Goal: Information Seeking & Learning: Learn about a topic

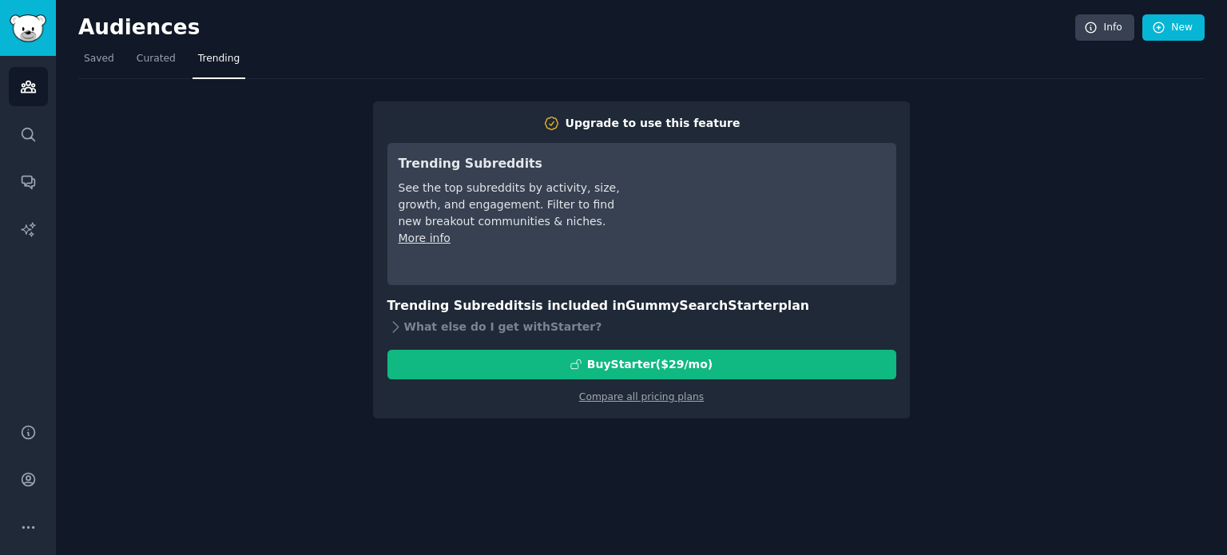
click at [1061, 312] on div "Upgrade to use this feature Trending Subreddits See the top subreddits by activ…" at bounding box center [641, 248] width 1126 height 339
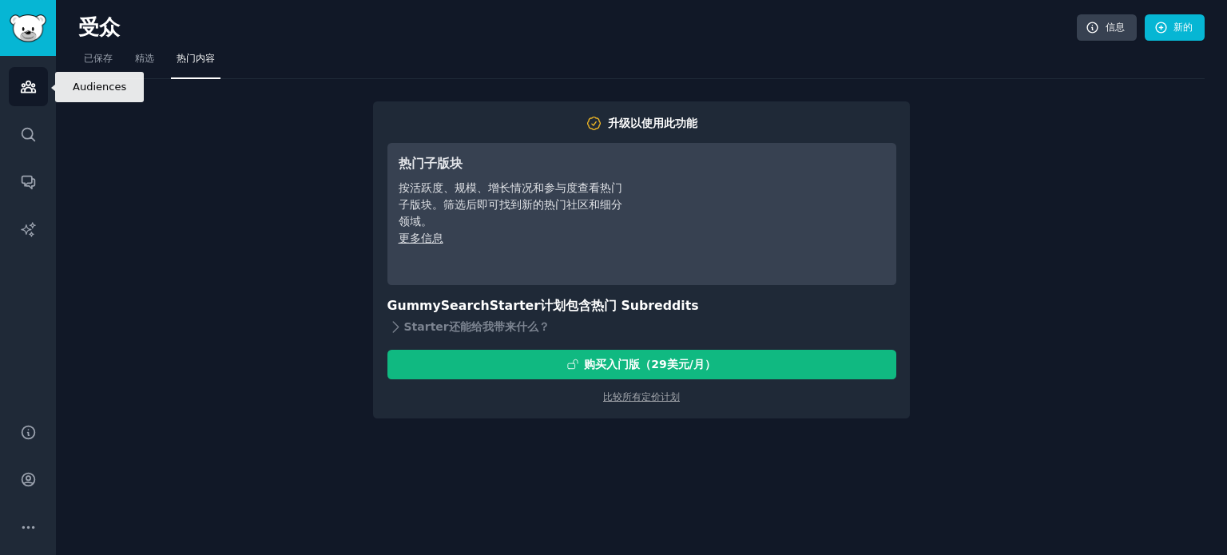
click at [20, 85] on icon "侧边栏" at bounding box center [28, 86] width 17 height 17
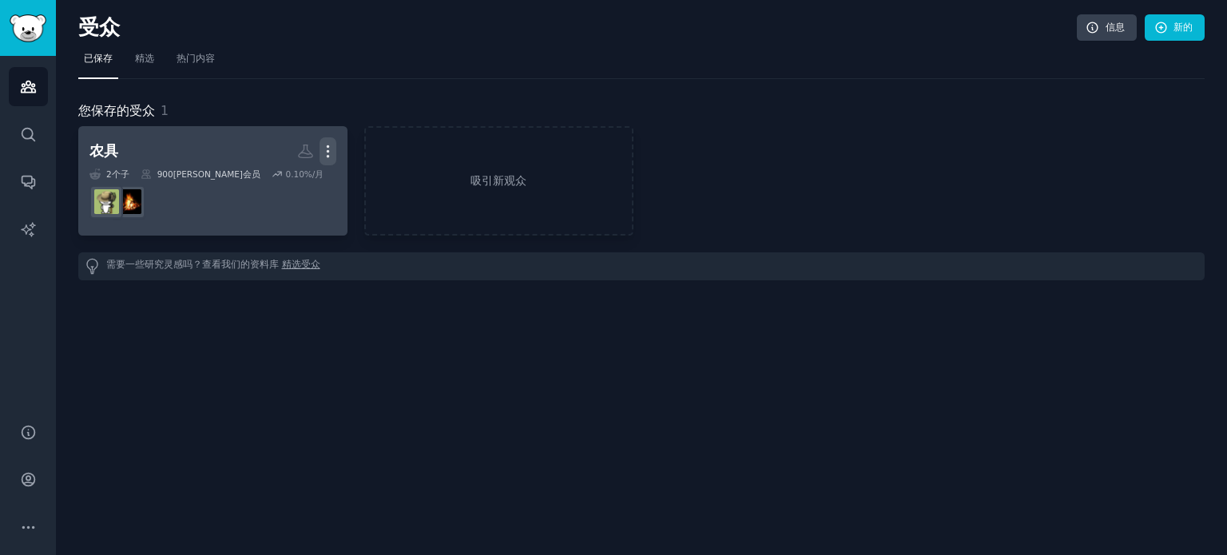
click at [329, 149] on icon "button" at bounding box center [328, 151] width 17 height 17
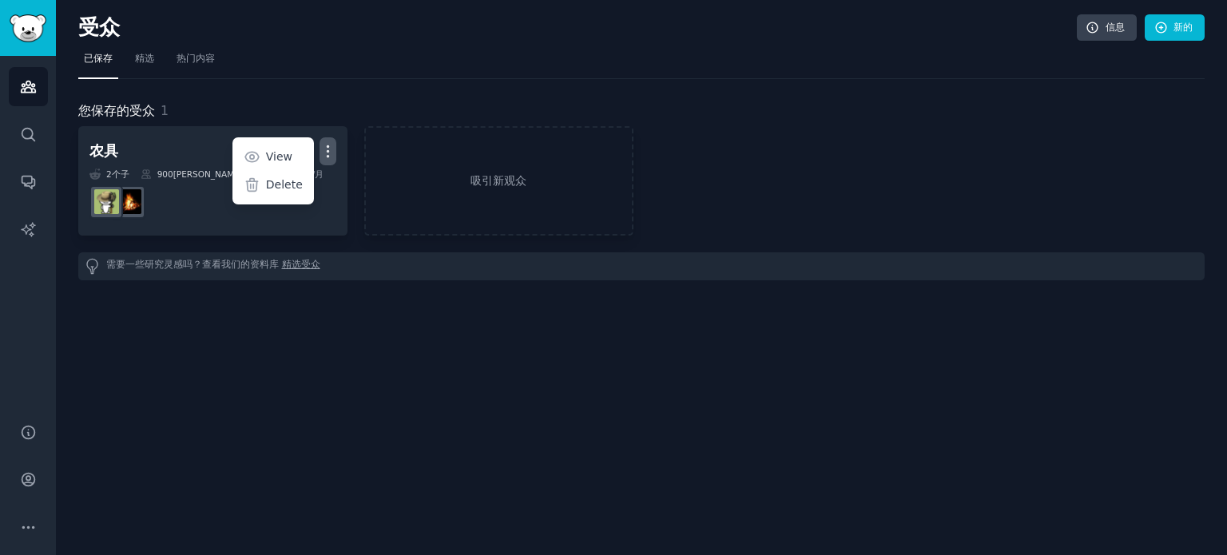
click at [328, 322] on div "受众 信息 新的 已保存 精选 热门内容 您保存的受众 1 农具 更多的 View Delete 2 个子 ​ 900万 会员 0.10 %/月 吸引新观众 …" at bounding box center [641, 277] width 1171 height 555
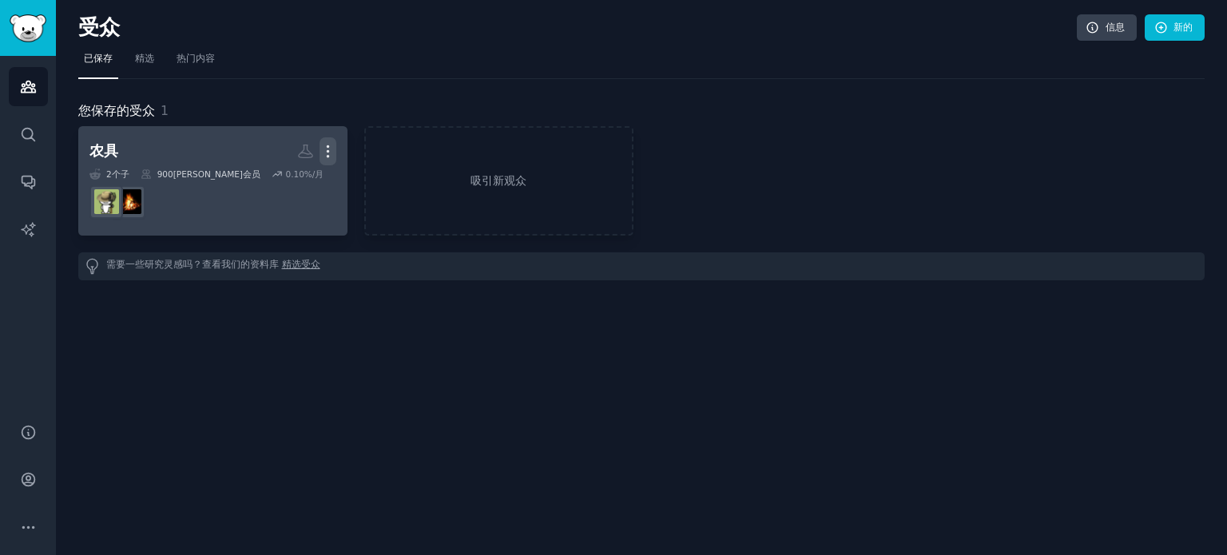
click at [328, 149] on icon "button" at bounding box center [328, 151] width 2 height 11
click at [288, 201] on font "删除" at bounding box center [292, 210] width 11 height 30
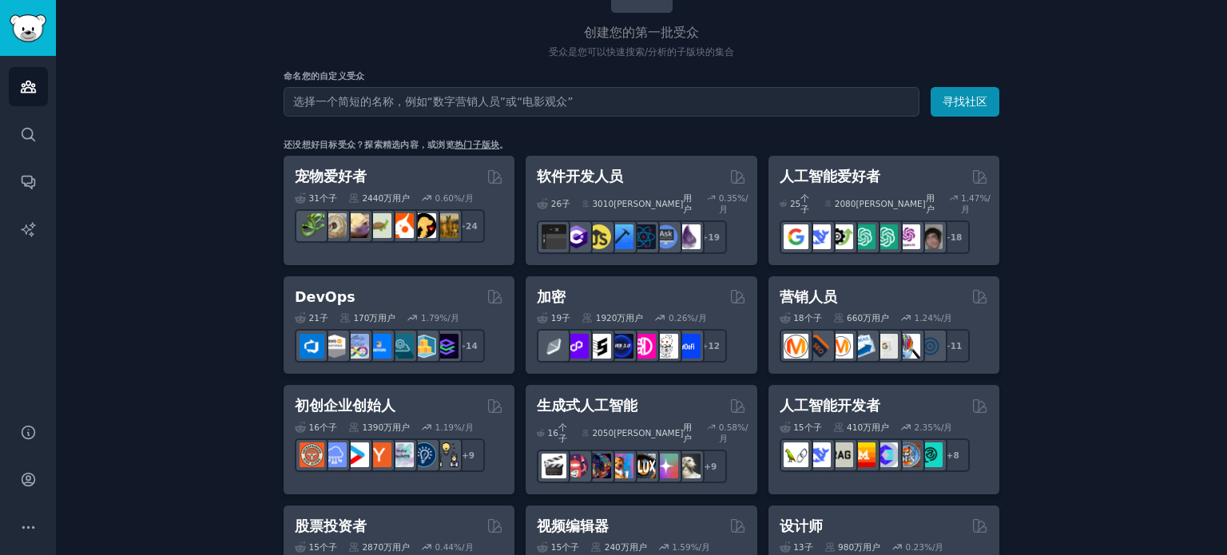
scroll to position [160, 0]
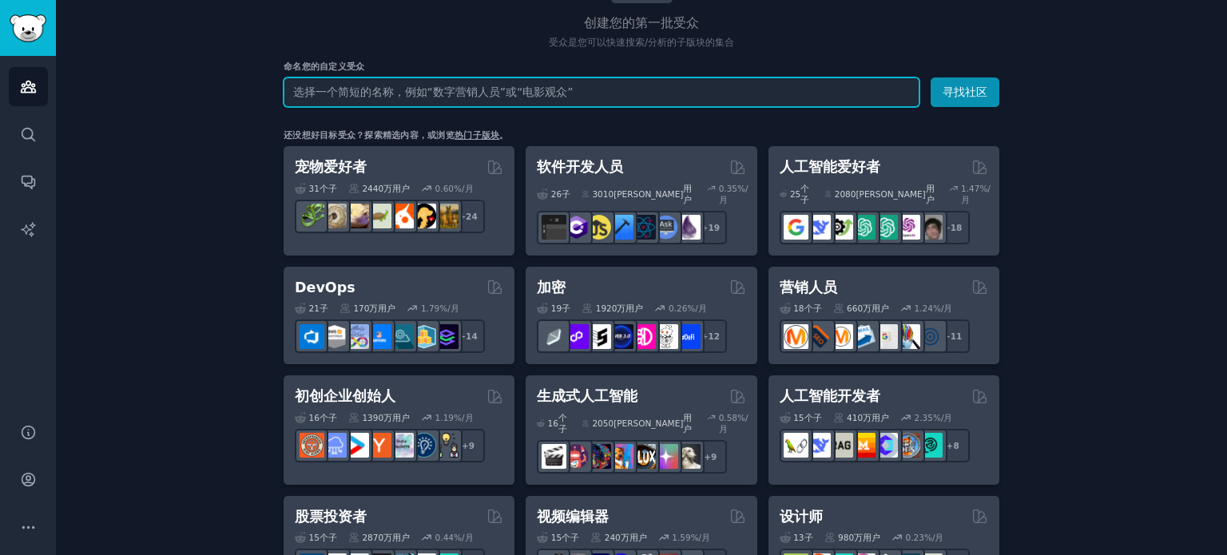
paste input "industrial robots"
type input "industrial robots"
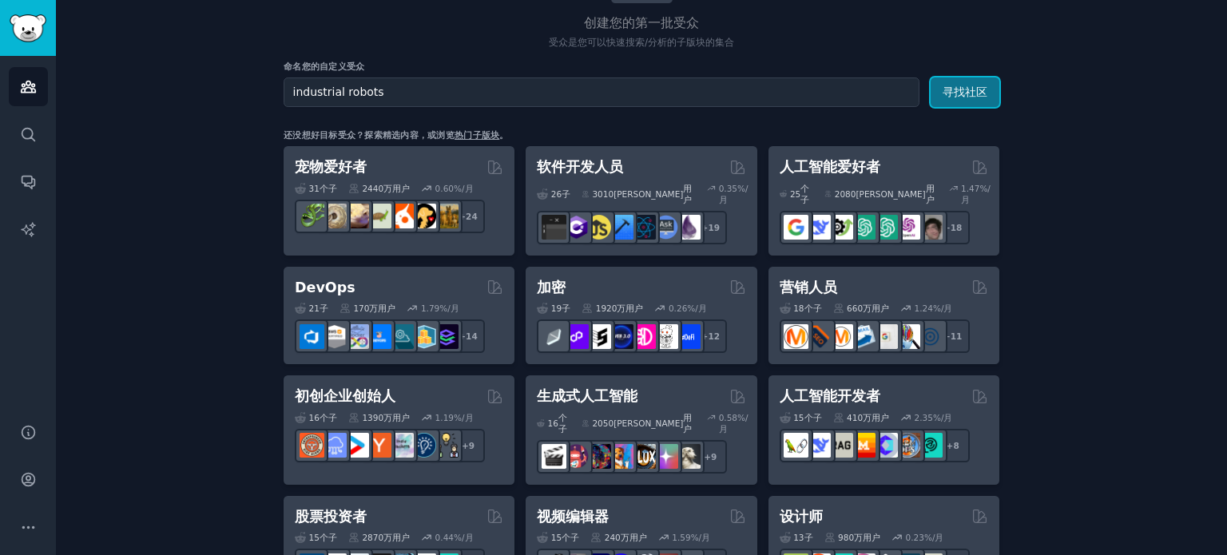
click at [949, 92] on font "寻找社区" at bounding box center [965, 91] width 45 height 13
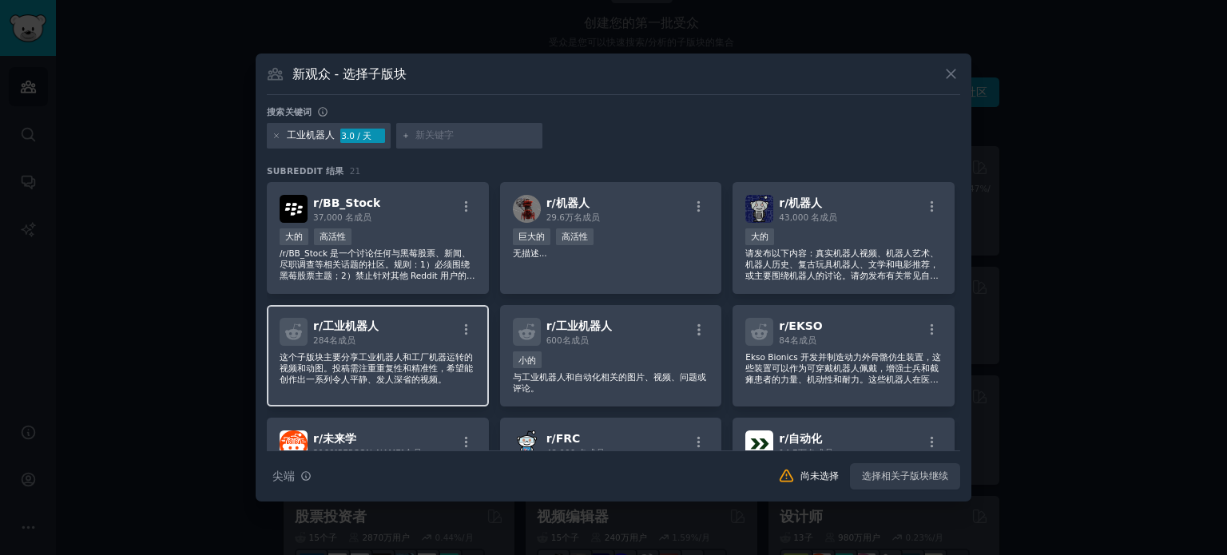
click at [388, 358] on font "这个子版块主要分享工业机器人和工厂机器运转的视频和动图。投稿需注重重复性和精准性，希望能创作出一系列令人平静、发人深省的视频。" at bounding box center [376, 368] width 193 height 32
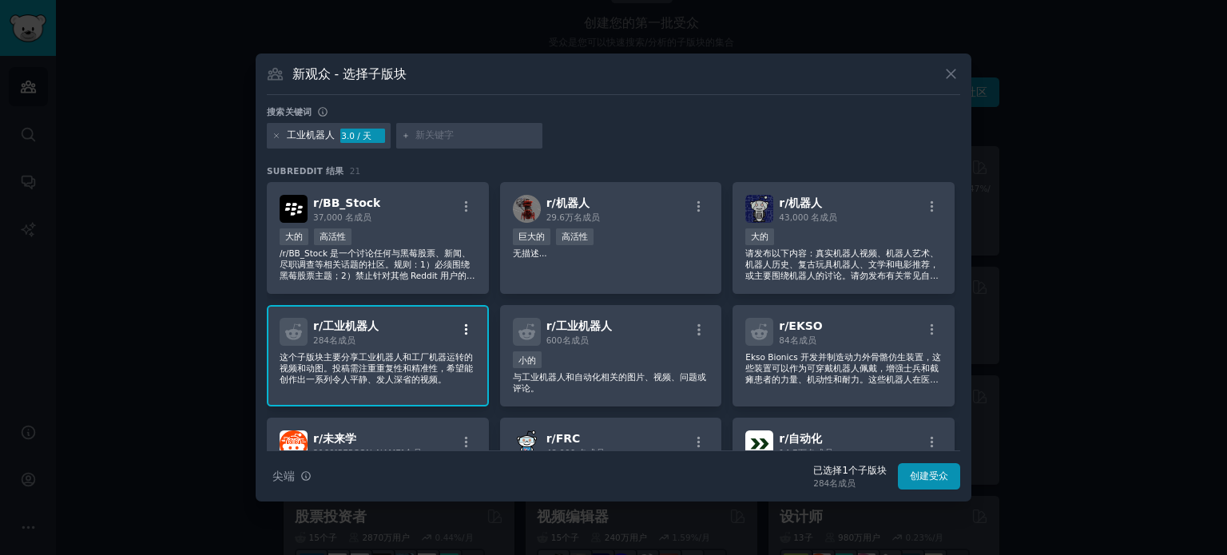
click at [466, 326] on icon "button" at bounding box center [466, 330] width 14 height 14
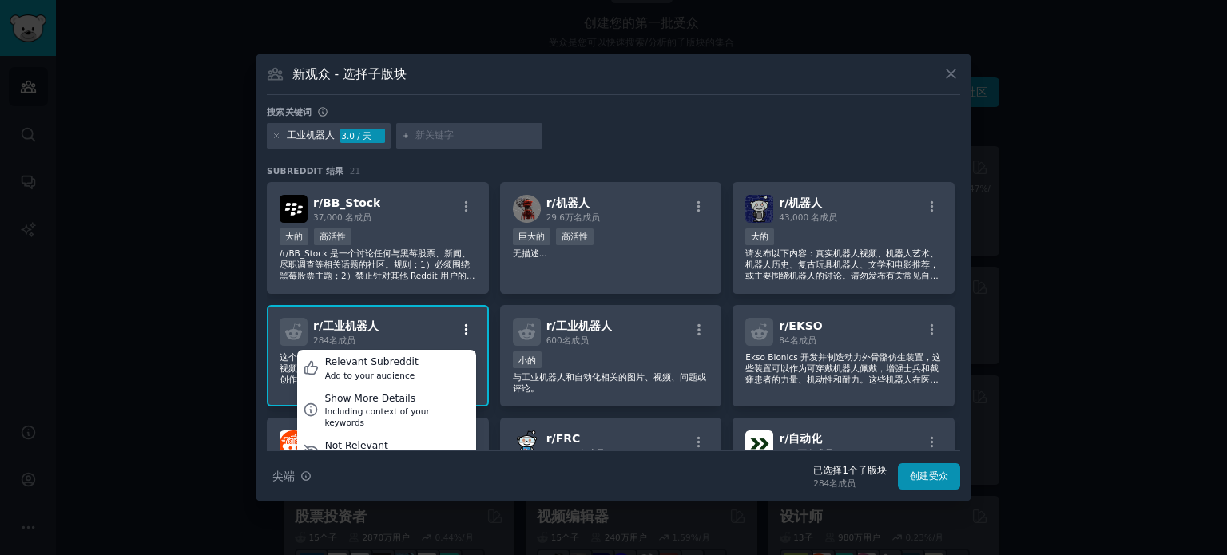
click at [465, 327] on icon "button" at bounding box center [466, 330] width 14 height 14
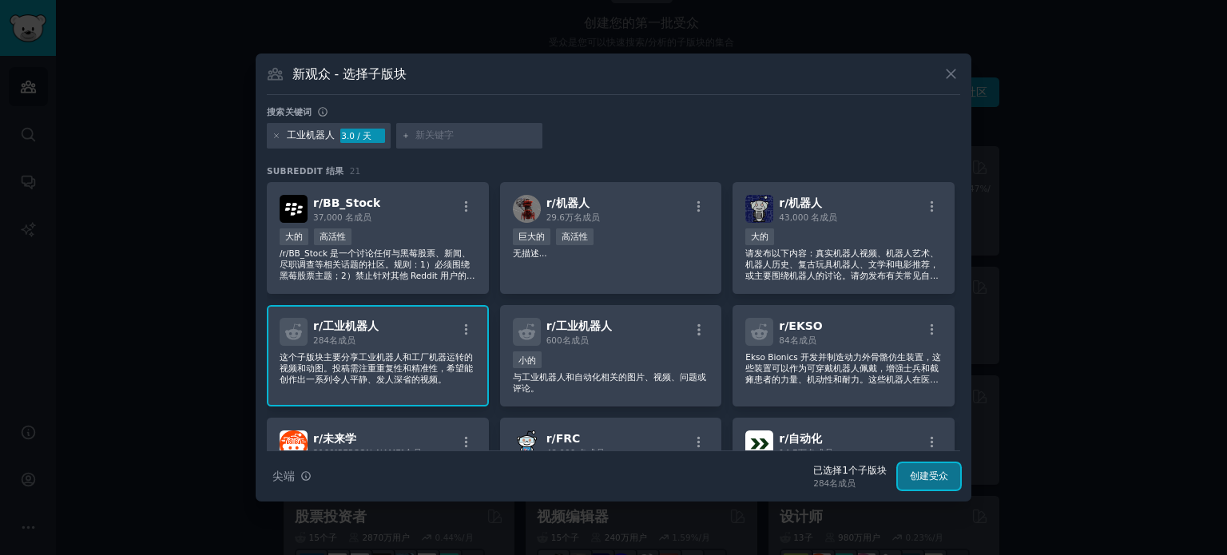
click at [923, 478] on font "创建受众" at bounding box center [929, 475] width 38 height 11
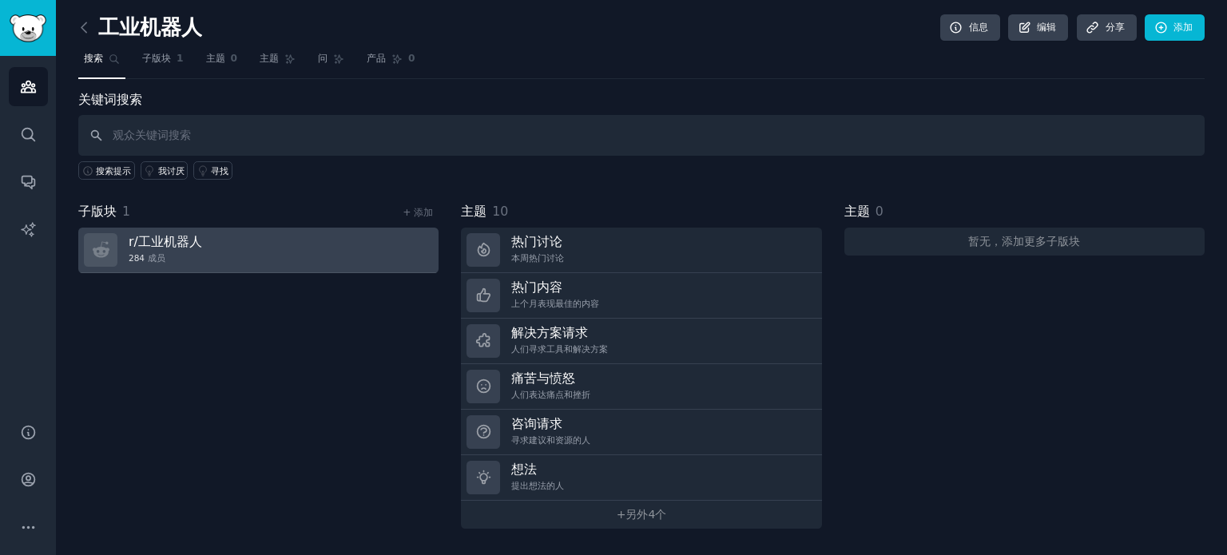
click at [228, 249] on link "r/ 工业机器人 284 成员" at bounding box center [258, 251] width 360 height 46
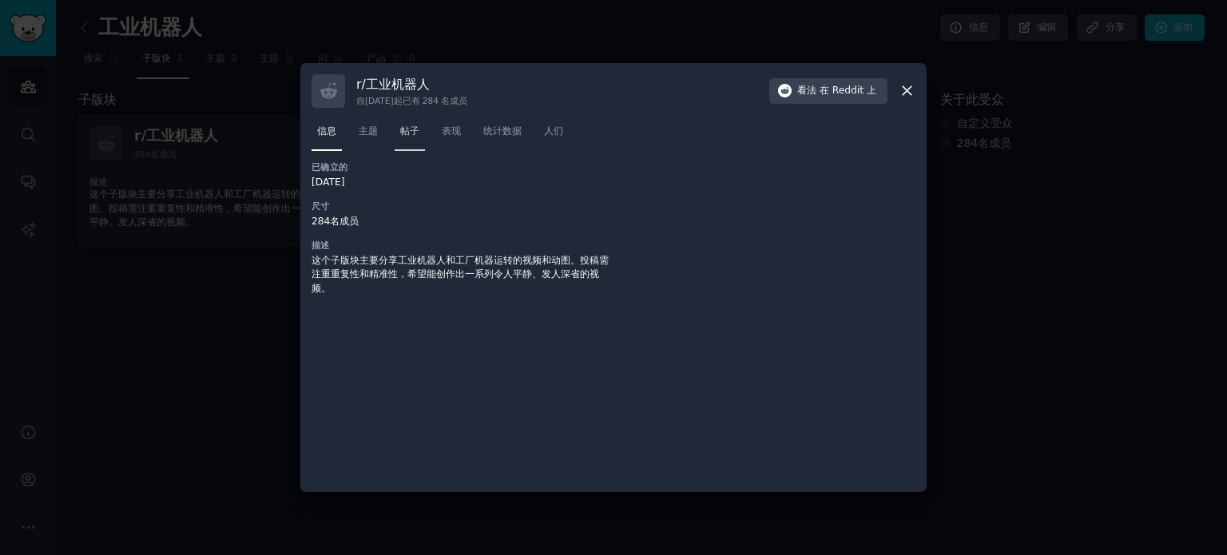
click at [408, 136] on font "帖子" at bounding box center [409, 130] width 19 height 11
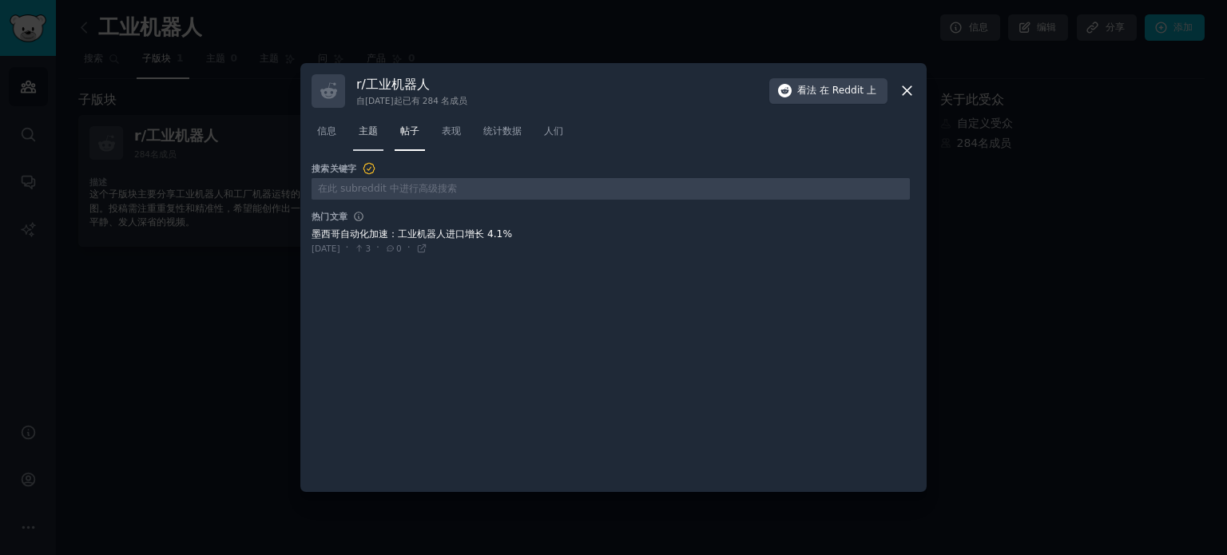
click at [374, 125] on font "主题" at bounding box center [368, 130] width 19 height 11
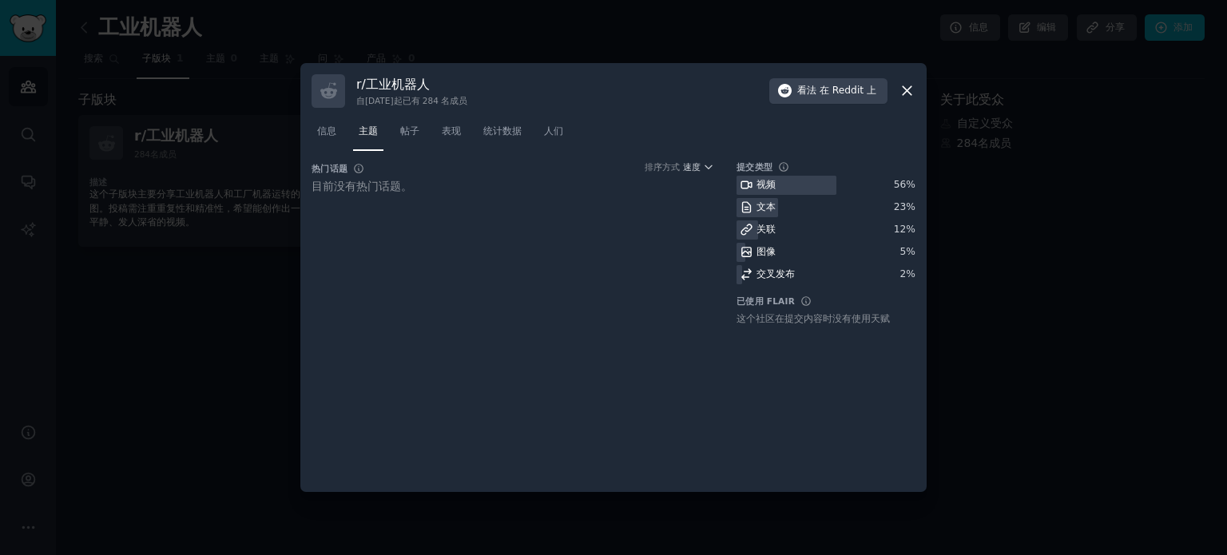
click at [907, 89] on icon at bounding box center [907, 90] width 17 height 17
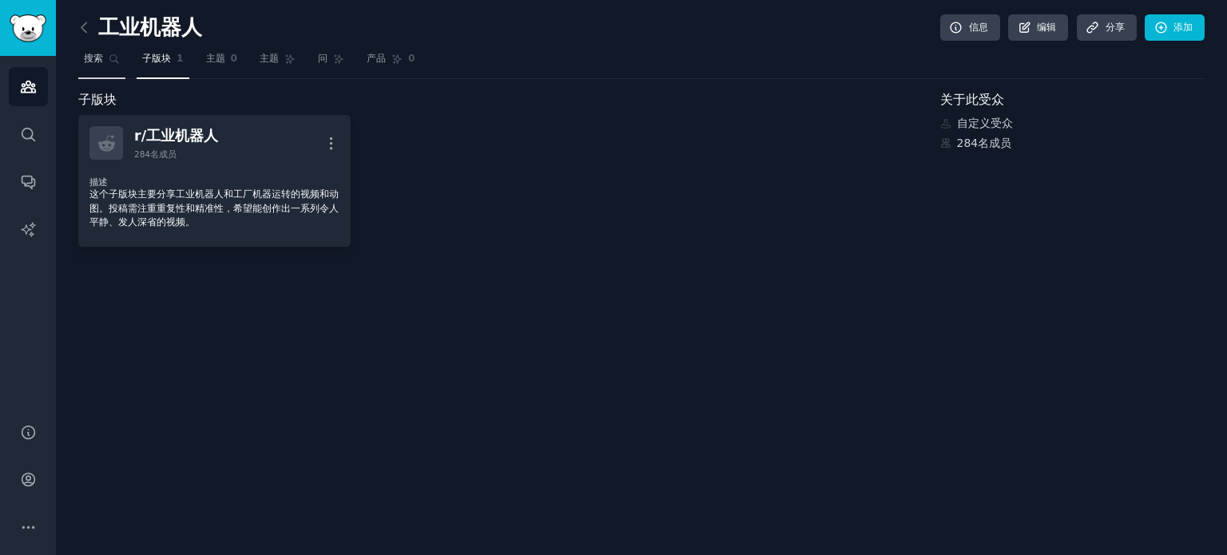
click at [101, 58] on font "搜索" at bounding box center [93, 58] width 19 height 11
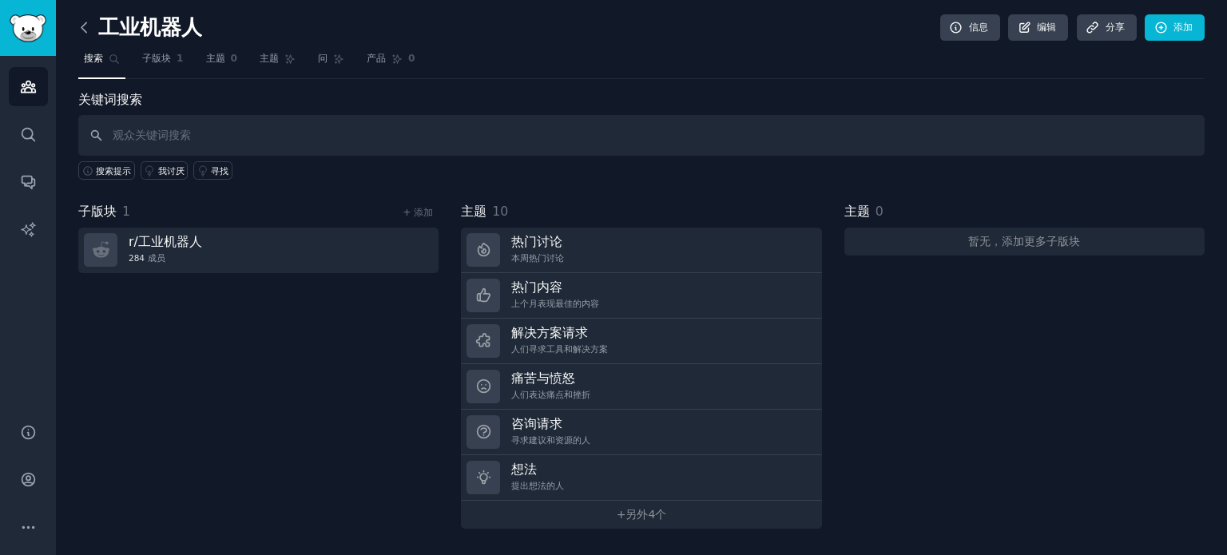
click at [82, 30] on icon at bounding box center [84, 27] width 17 height 17
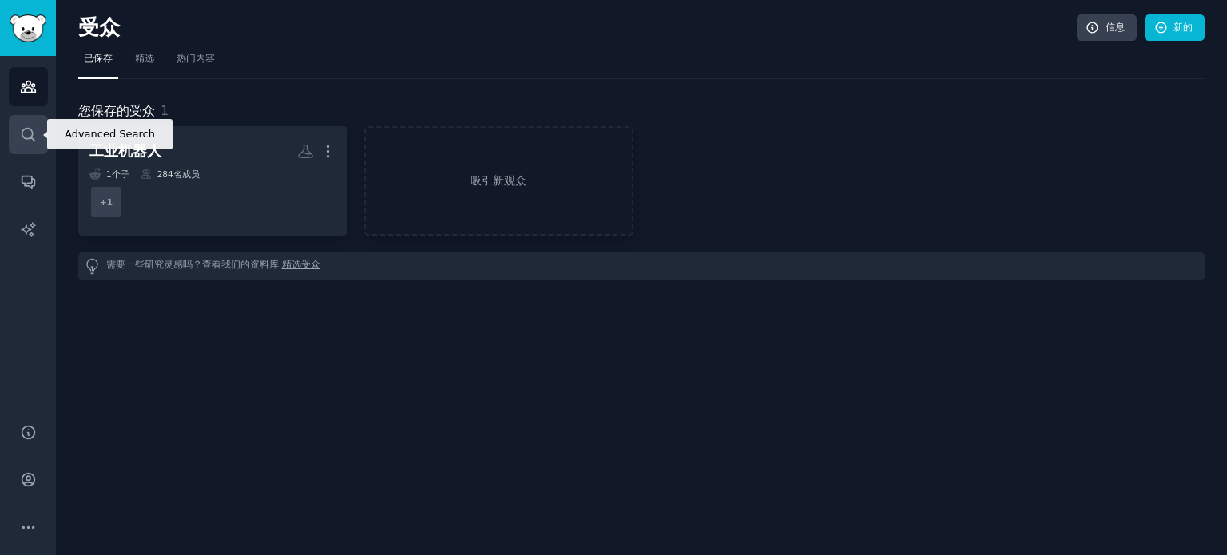
click at [20, 141] on icon "侧边栏" at bounding box center [28, 134] width 17 height 17
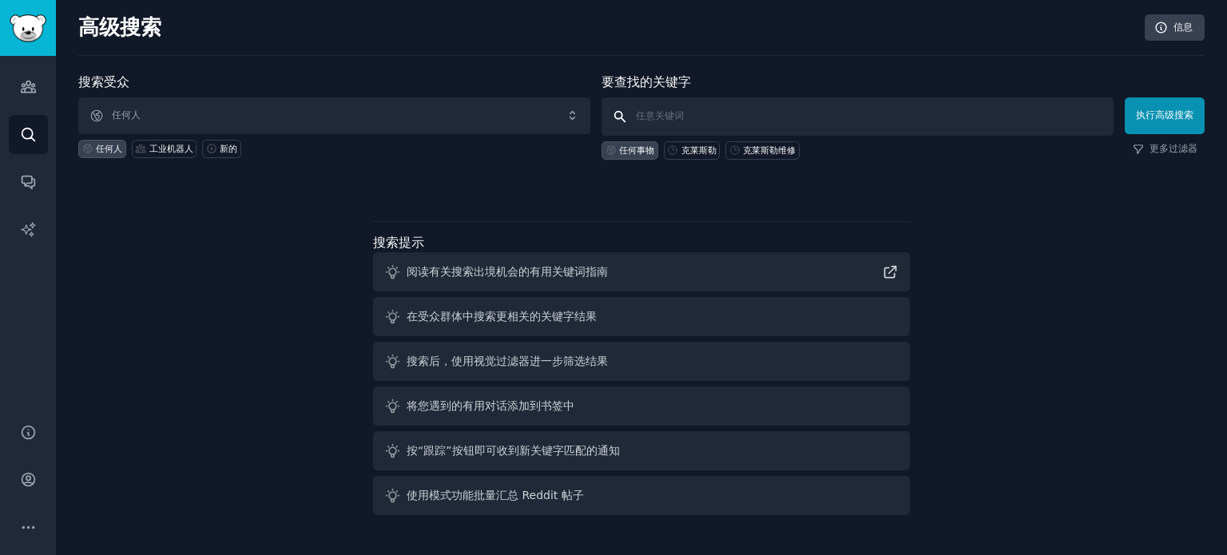
click at [703, 121] on input "text" at bounding box center [857, 116] width 512 height 38
paste input "Robotic Materials"
type input "Robotic Materials"
click at [32, 83] on icon "侧边栏" at bounding box center [28, 86] width 14 height 11
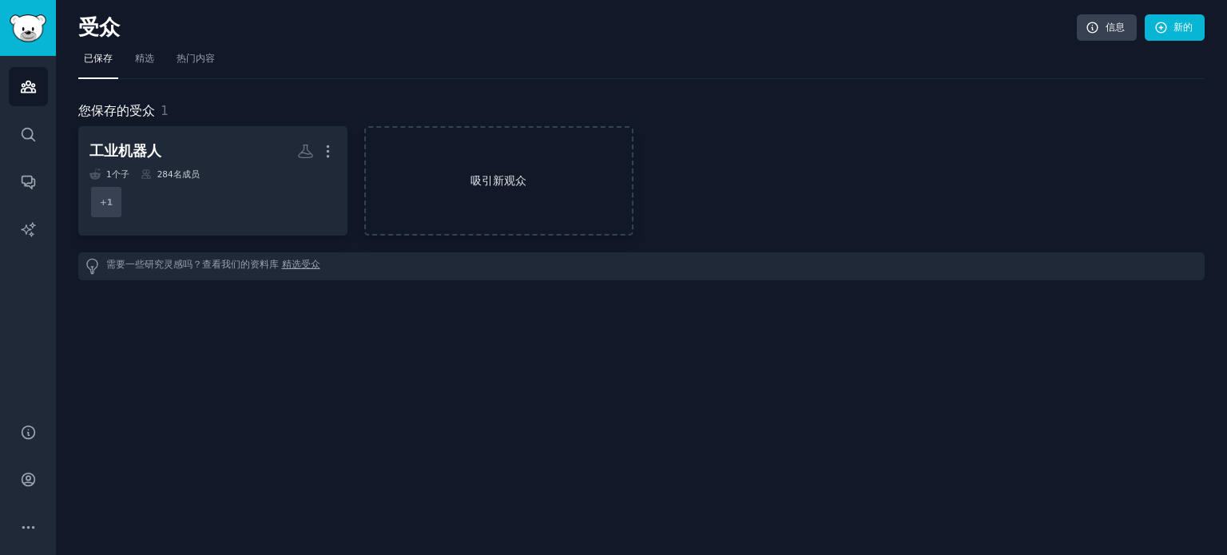
click at [510, 165] on link "吸引新观众" at bounding box center [498, 180] width 269 height 109
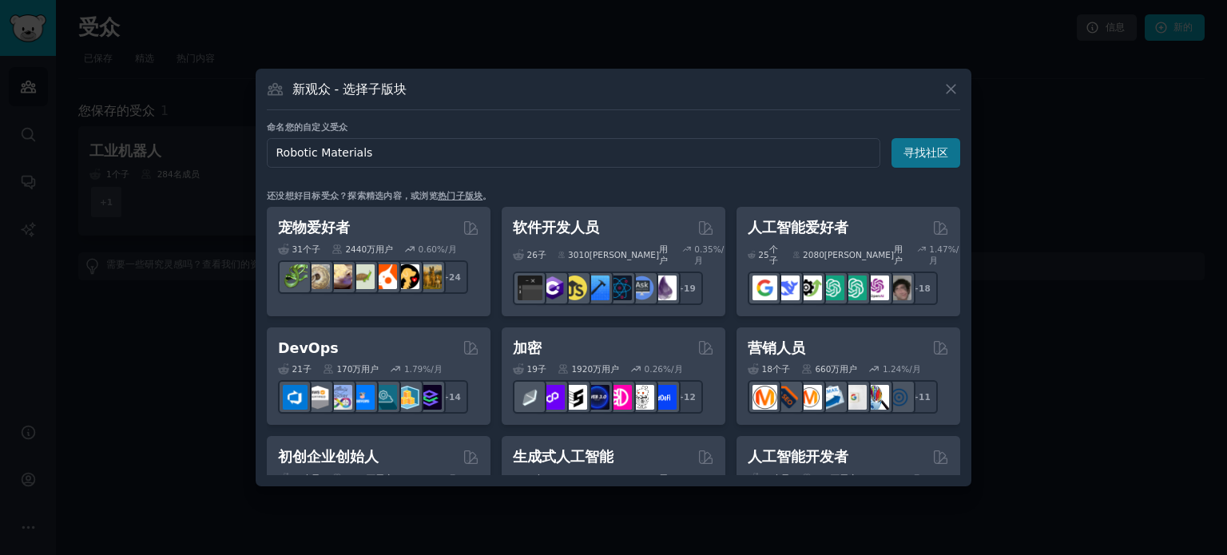
type input "Robotic Materials"
click at [907, 149] on font "寻找社区" at bounding box center [925, 152] width 45 height 13
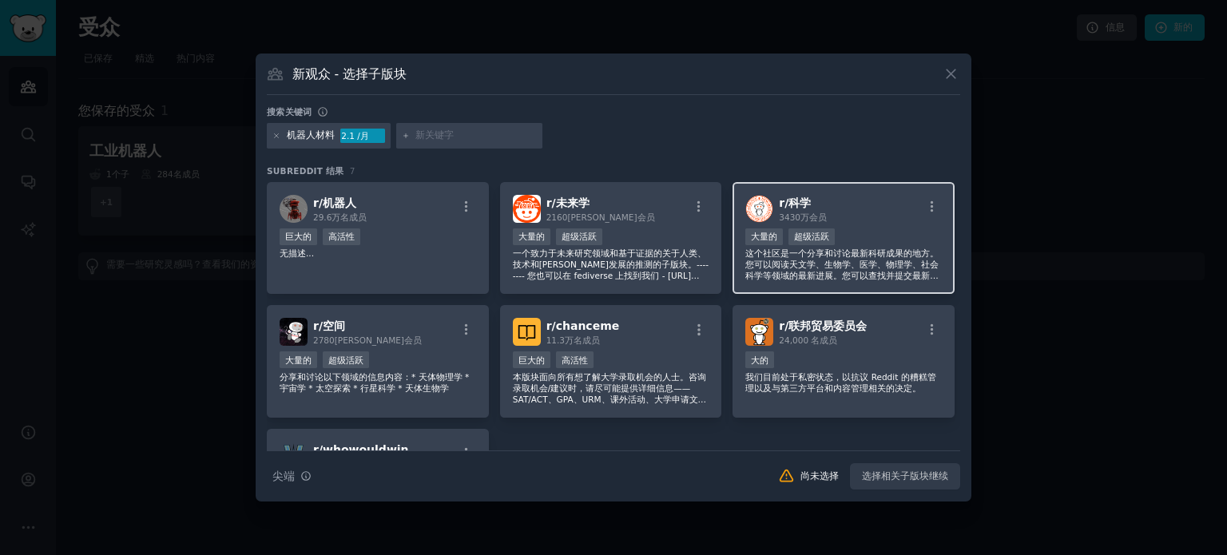
scroll to position [80, 0]
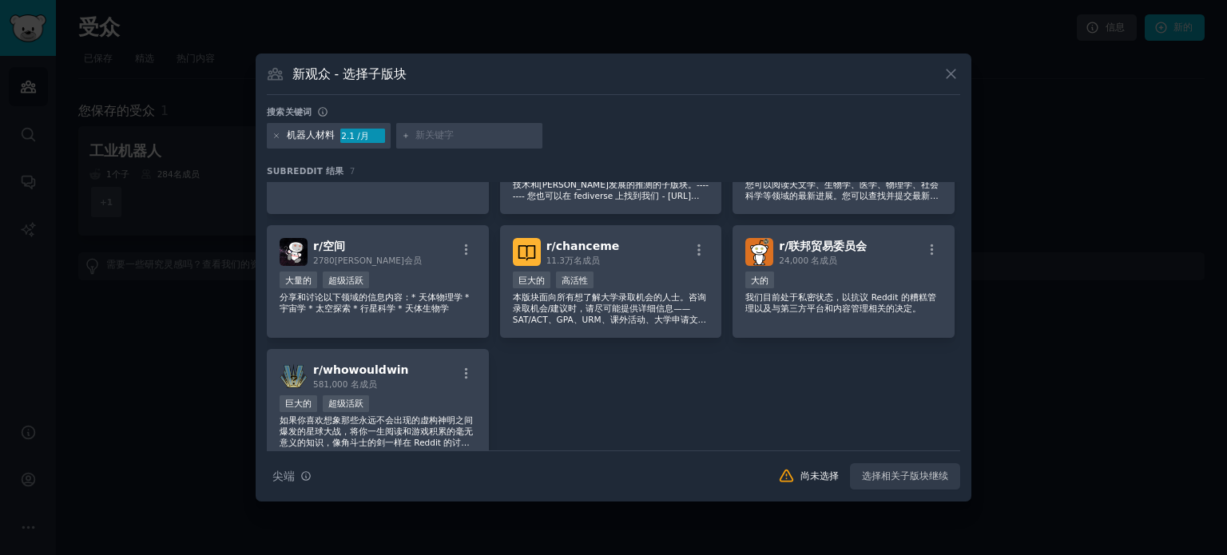
click at [830, 383] on div "r/ 机器人 29.6万名 成员 巨大的 高活性 无描述... r/ 未来学 2160万 会员 大量的 超级活跃 一个致力于未来研究领域和基于证据的关于人类、…" at bounding box center [613, 281] width 693 height 359
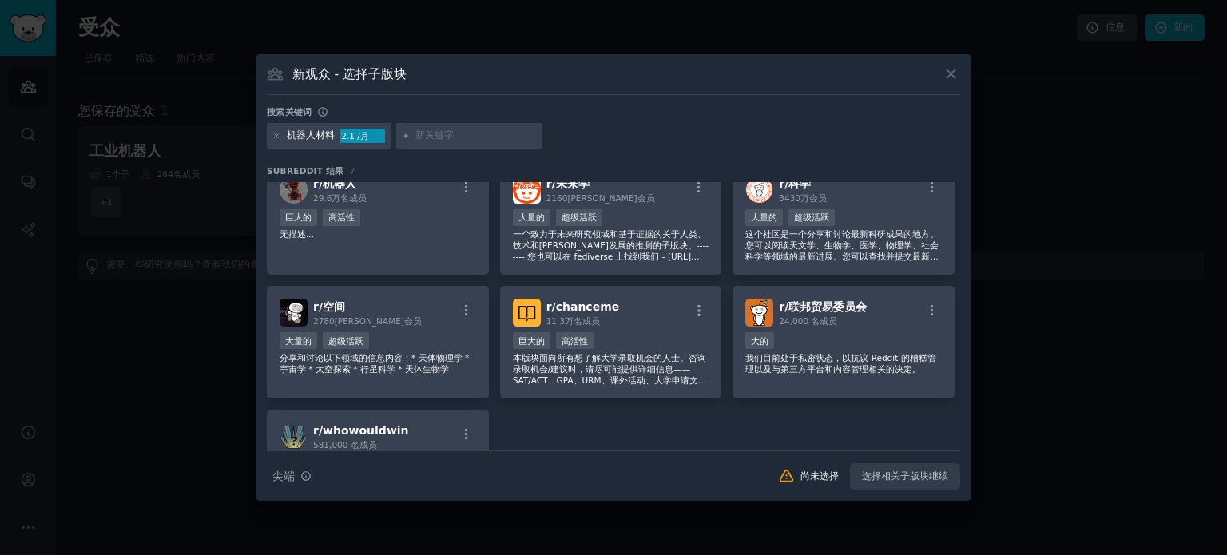
scroll to position [0, 0]
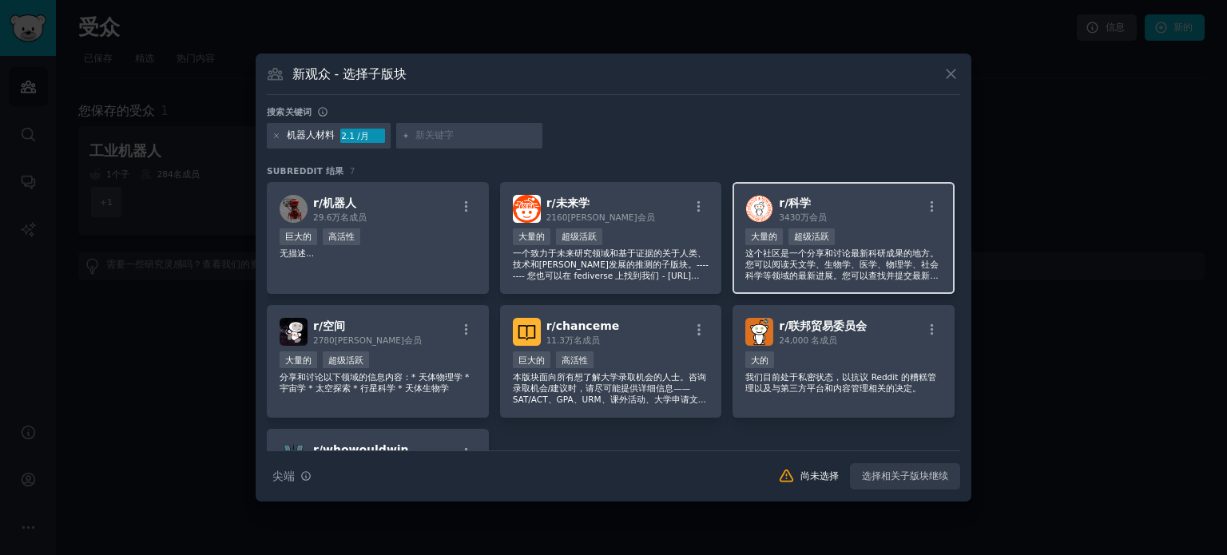
click at [847, 264] on font "这个社区是一个分享和讨论最新科研成果的地方。您可以阅读天文学、生物学、医学、物理学、社会科学等领域的最新进展。您可以查找并提交最新出版物以及当前研究的科普报道。" at bounding box center [841, 269] width 193 height 43
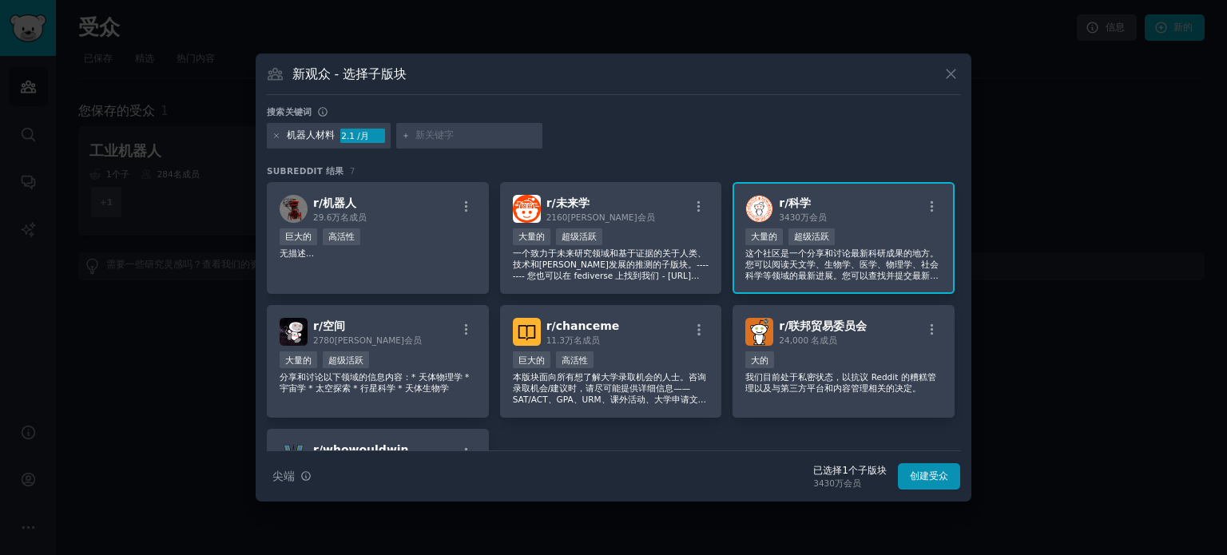
click at [875, 220] on div "r/ 科学 3430万 会员" at bounding box center [843, 209] width 197 height 28
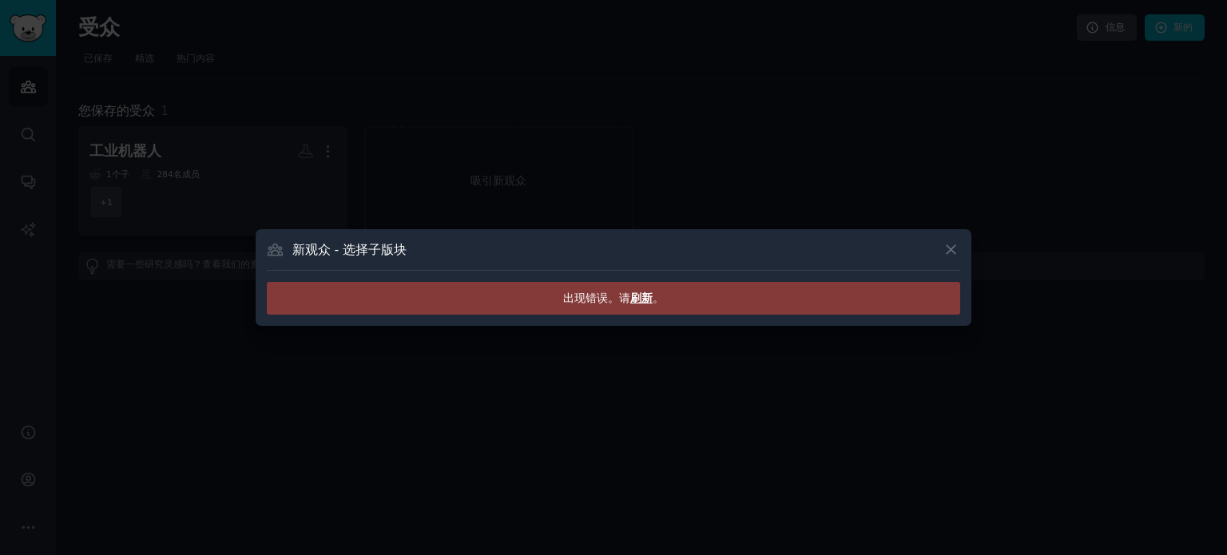
click at [633, 300] on font "刷新" at bounding box center [641, 298] width 22 height 13
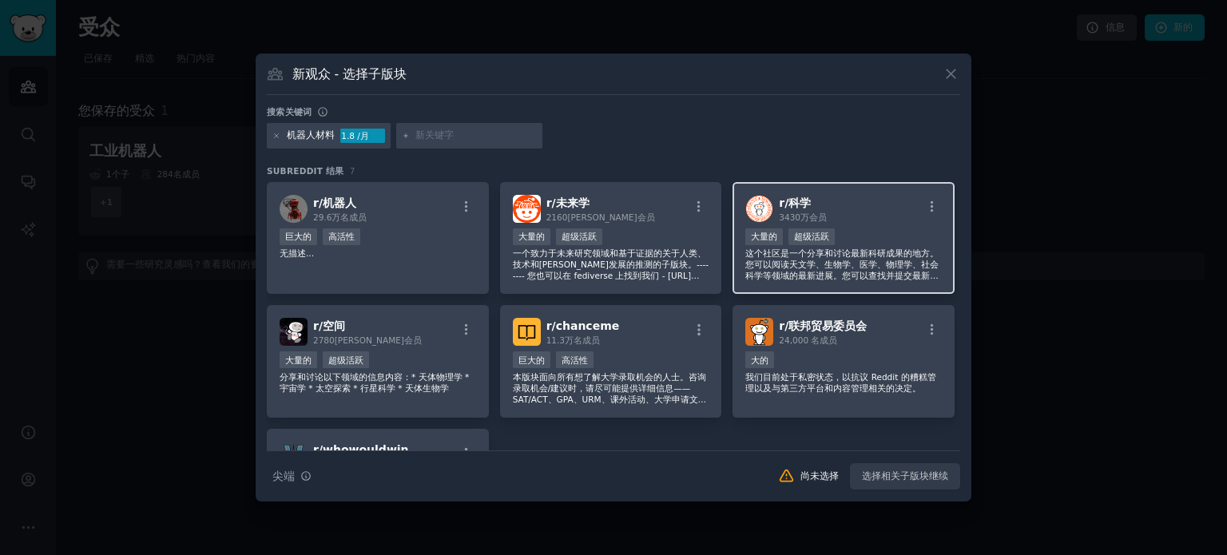
click at [872, 252] on font "这个社区是一个分享和讨论最新科研成果的地方。您可以阅读天文学、生物学、医学、物理学、社会科学等领域的最新进展。您可以查找并提交最新出版物以及当前研究的科普报道。" at bounding box center [841, 269] width 193 height 43
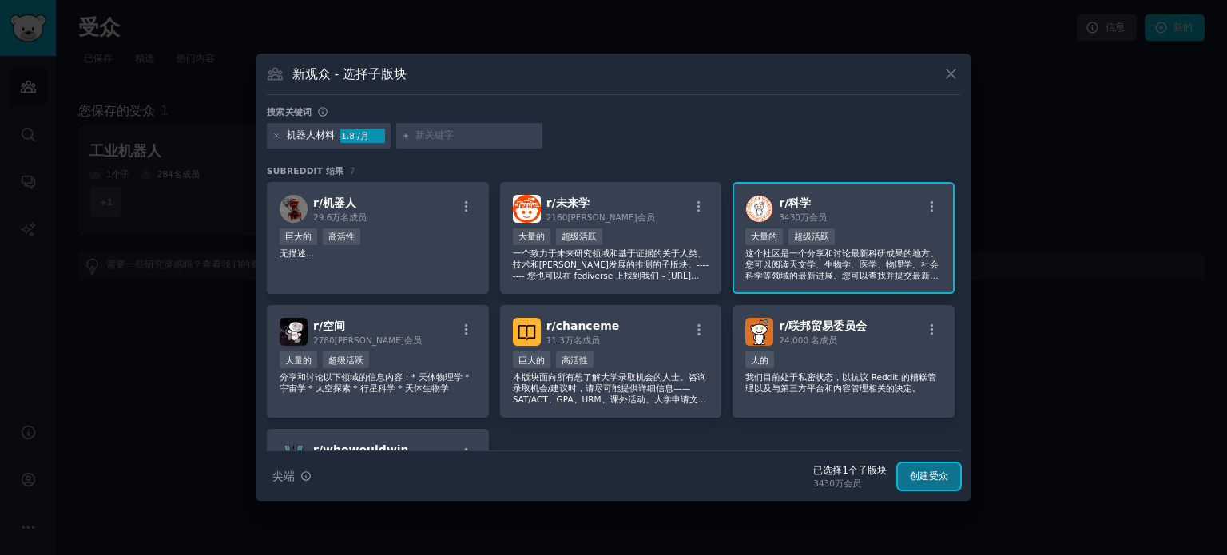
click at [912, 476] on font "创建受众" at bounding box center [929, 475] width 38 height 11
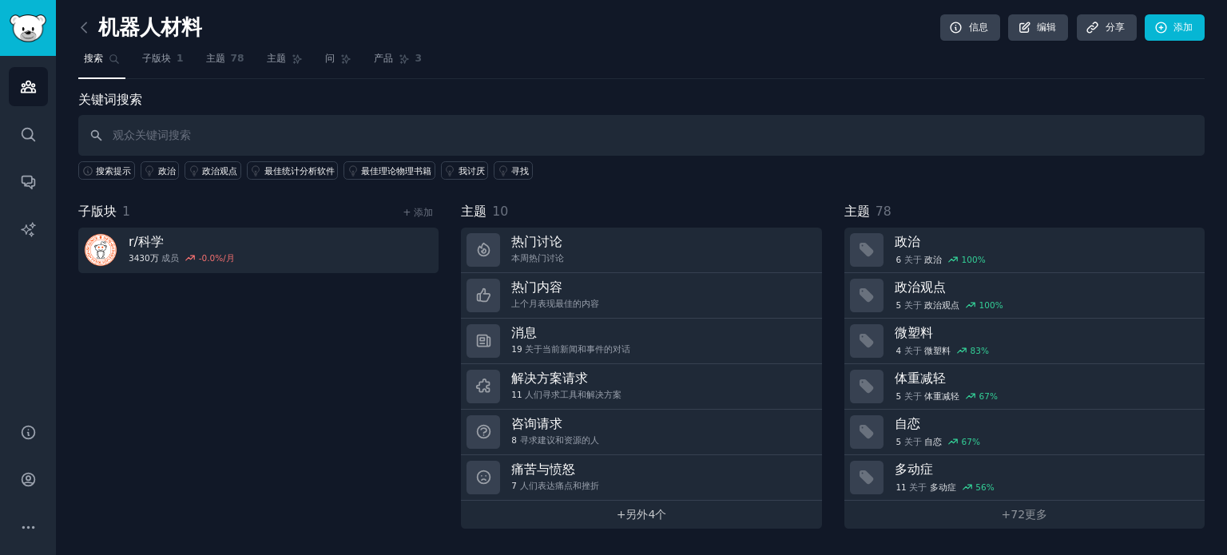
click at [635, 516] on font "另外" at bounding box center [636, 514] width 22 height 13
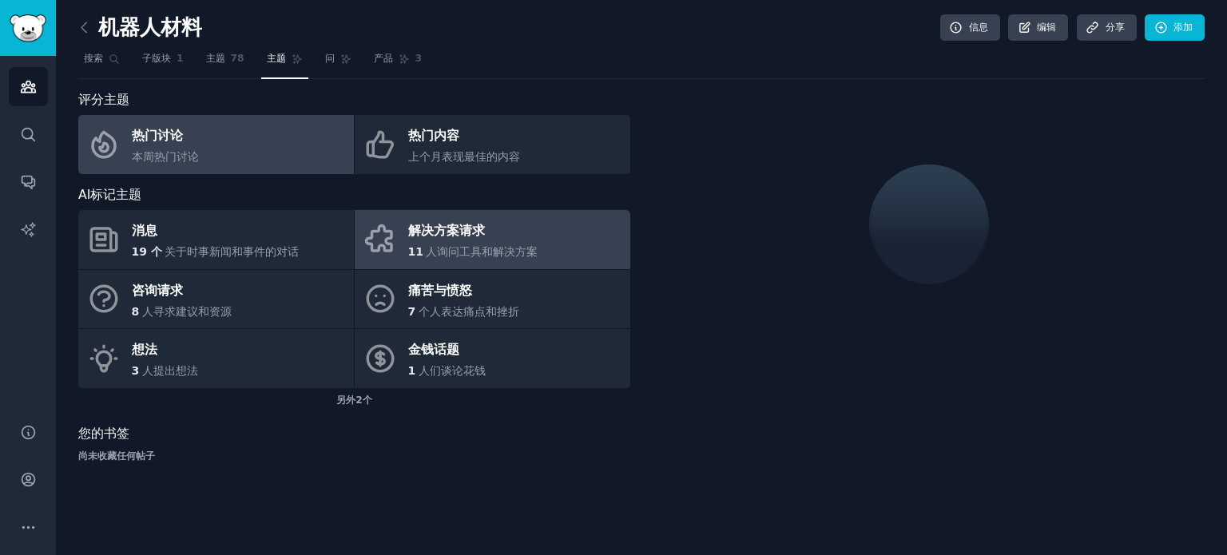
click at [466, 244] on div "11 人询问工具和解决方案" at bounding box center [473, 252] width 130 height 17
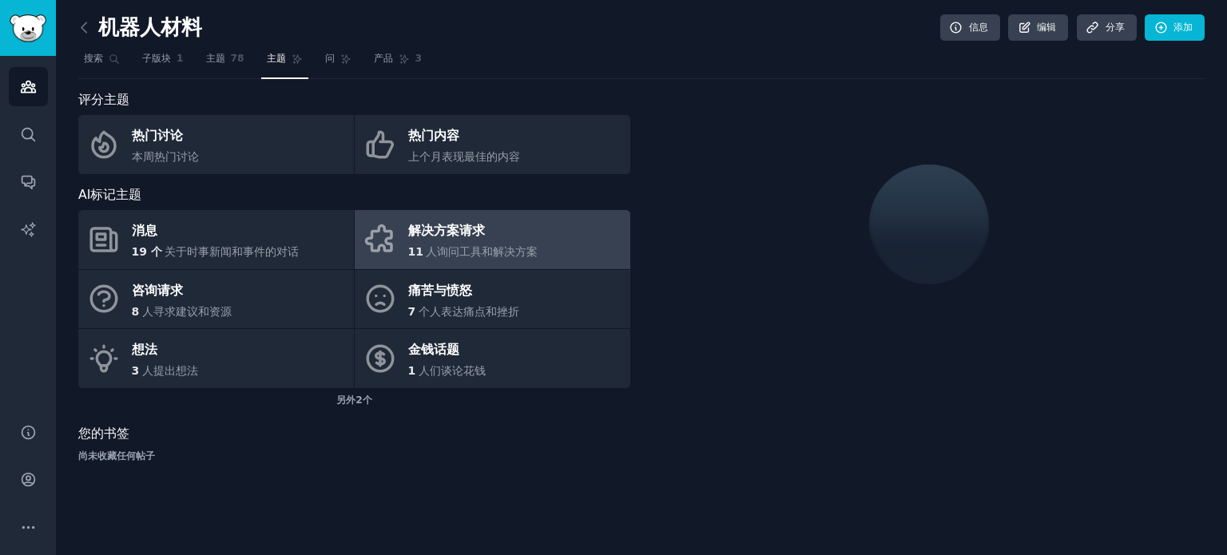
click at [652, 490] on div "机器人材料 信息 编辑 分享 添加 搜索 子版块 1 主题 78 主题 问 产品 3 评分主题 热门讨论 本周热门讨论 热门内容 上个月表现最佳的内容 AI标…" at bounding box center [641, 277] width 1171 height 555
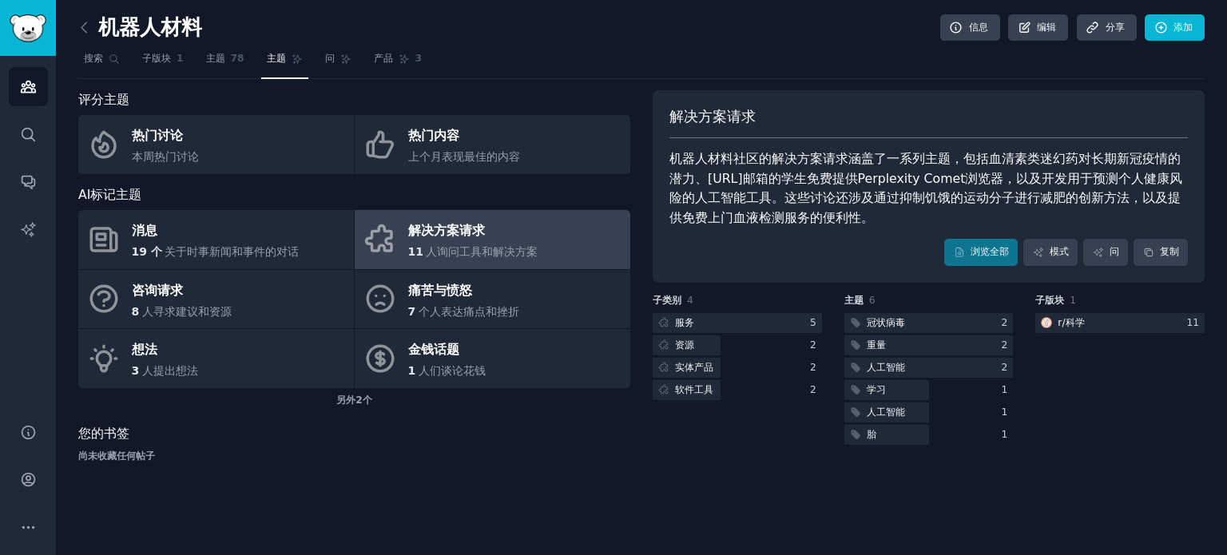
click at [544, 443] on div "您的书签 尚未收藏任何帖子" at bounding box center [354, 443] width 552 height 39
click at [911, 367] on div at bounding box center [928, 368] width 169 height 20
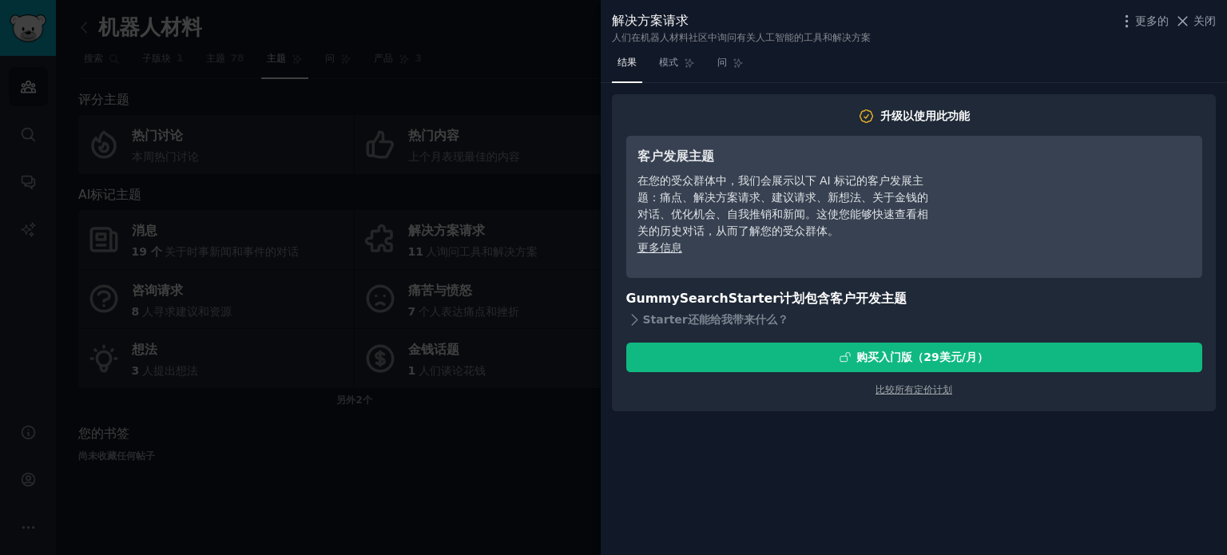
click at [476, 485] on div at bounding box center [613, 277] width 1227 height 555
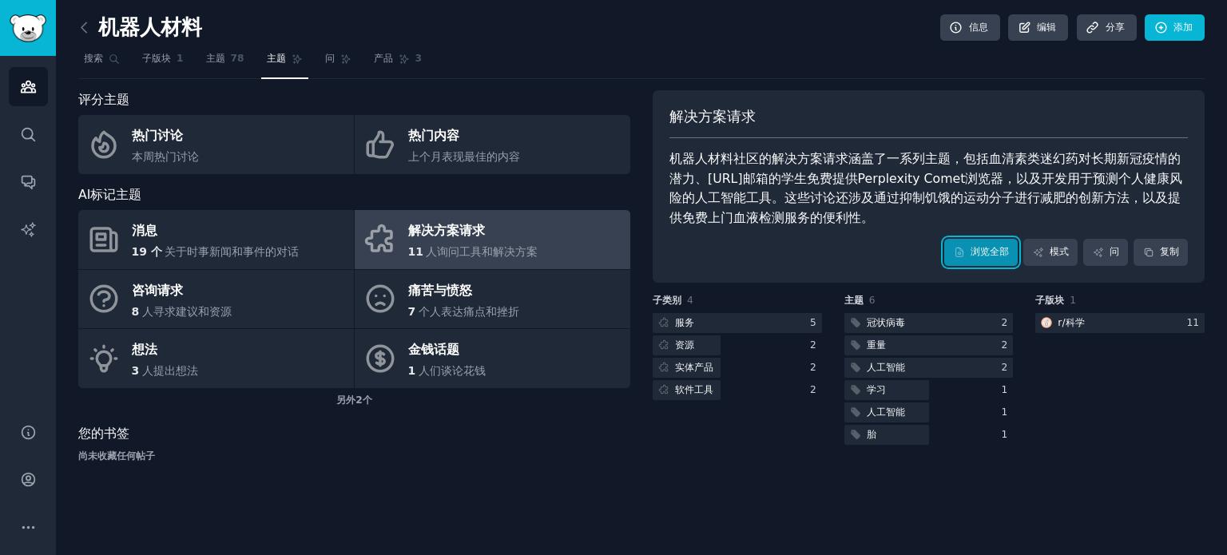
click at [990, 251] on font "浏览全部" at bounding box center [990, 251] width 38 height 11
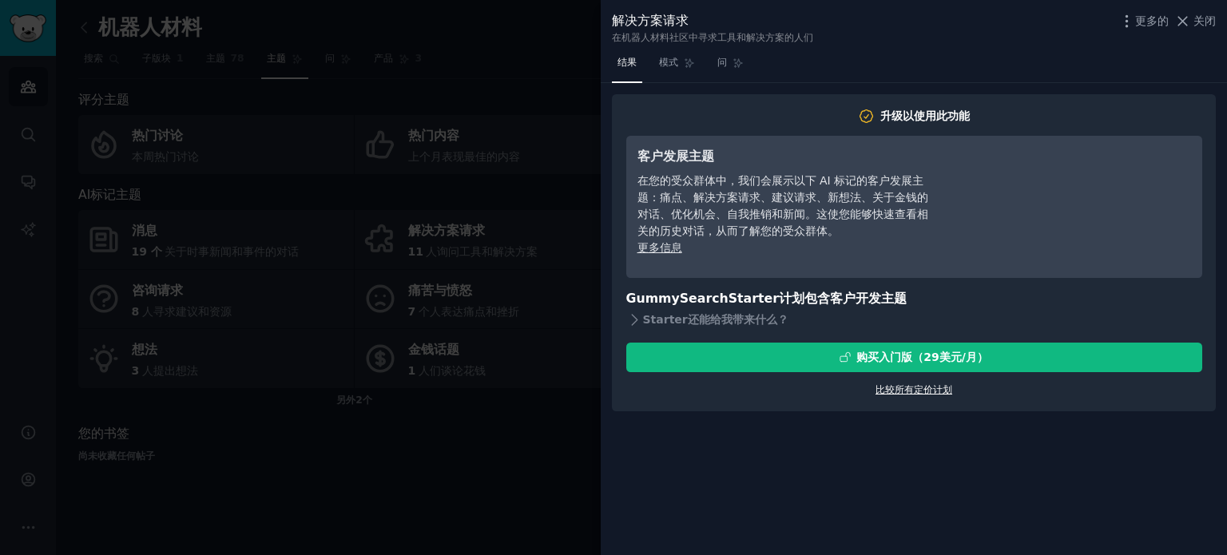
click at [886, 391] on font "比较所有定价计划" at bounding box center [913, 389] width 77 height 11
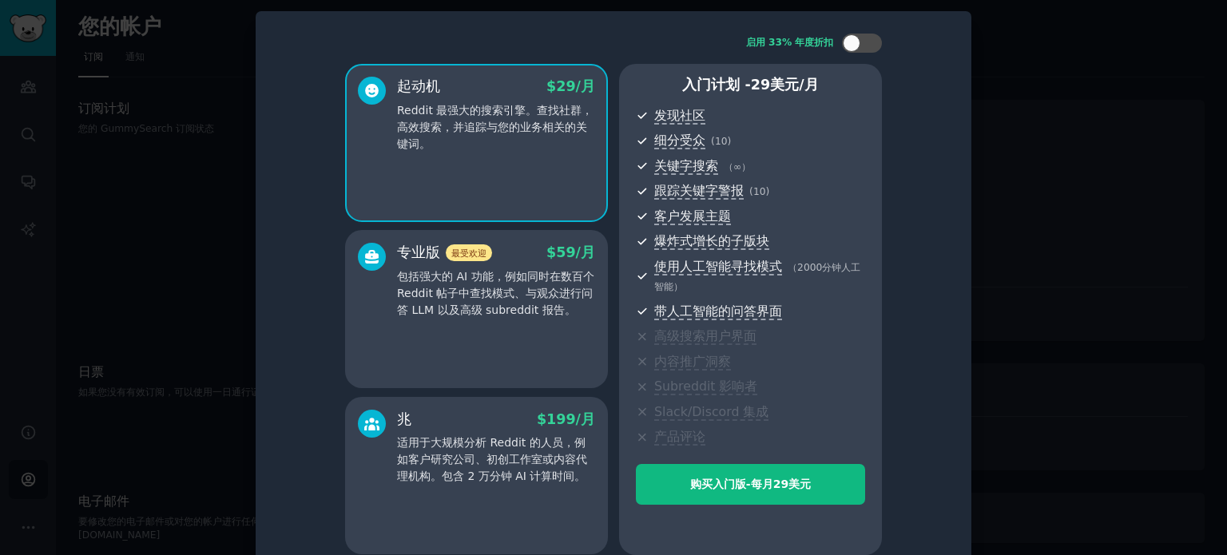
click at [312, 298] on div "启用 33% 年度折扣 起动机 $ 29 /月 Reddit 最强大的搜索引擎。查找社群，高效搜索，并追踪与您的业务相关的关键词。 专业版 最受欢迎 $ 59…" at bounding box center [613, 294] width 693 height 544
click at [493, 304] on font "包括强大的 AI 功能，例如同时在数百个 Reddit 帖子中查找模式、与观众进行问答 LLM 以及高级 subreddit 报告。" at bounding box center [495, 293] width 197 height 46
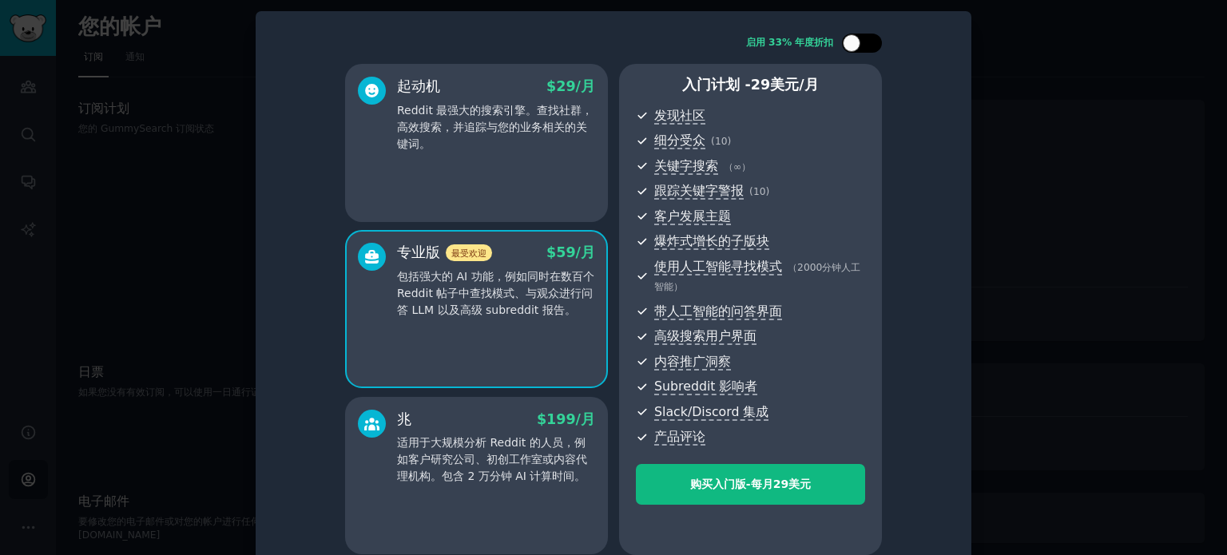
click at [870, 40] on div at bounding box center [870, 43] width 8 height 8
click at [550, 167] on div "起动机 29 美元 $ 29 /月 Reddit 最强大的搜索引擎。查找社群，高效搜索，并追踪与您的业务相关的关键词。" at bounding box center [476, 143] width 263 height 158
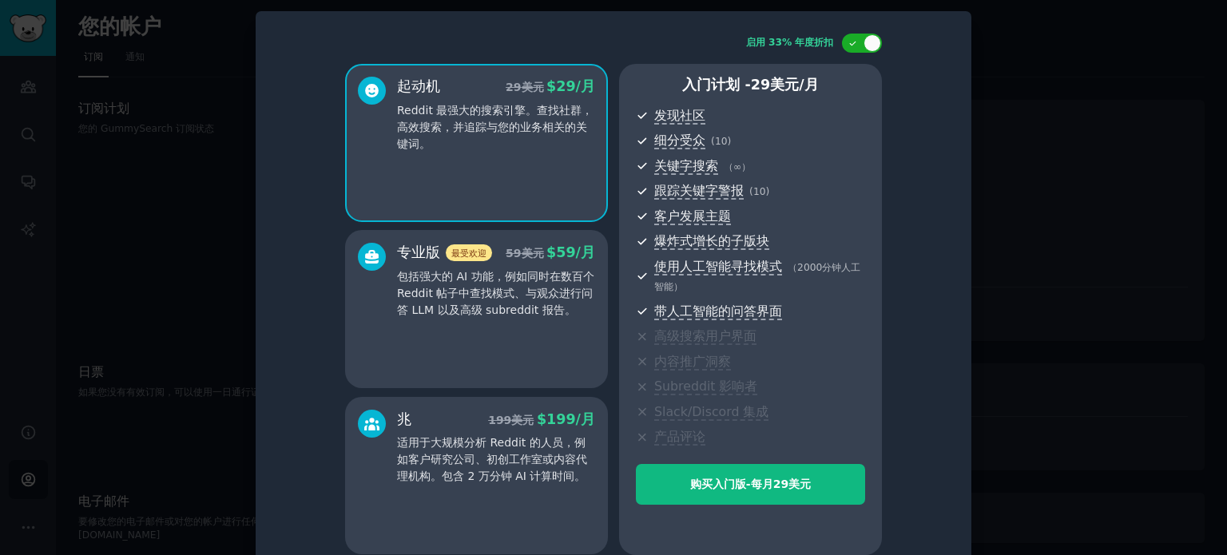
click at [540, 277] on font "包括强大的 AI 功能，例如同时在数百个 Reddit 帖子中查找模式、与观众进行问答 LLM 以及高级 subreddit 报告。" at bounding box center [495, 293] width 197 height 46
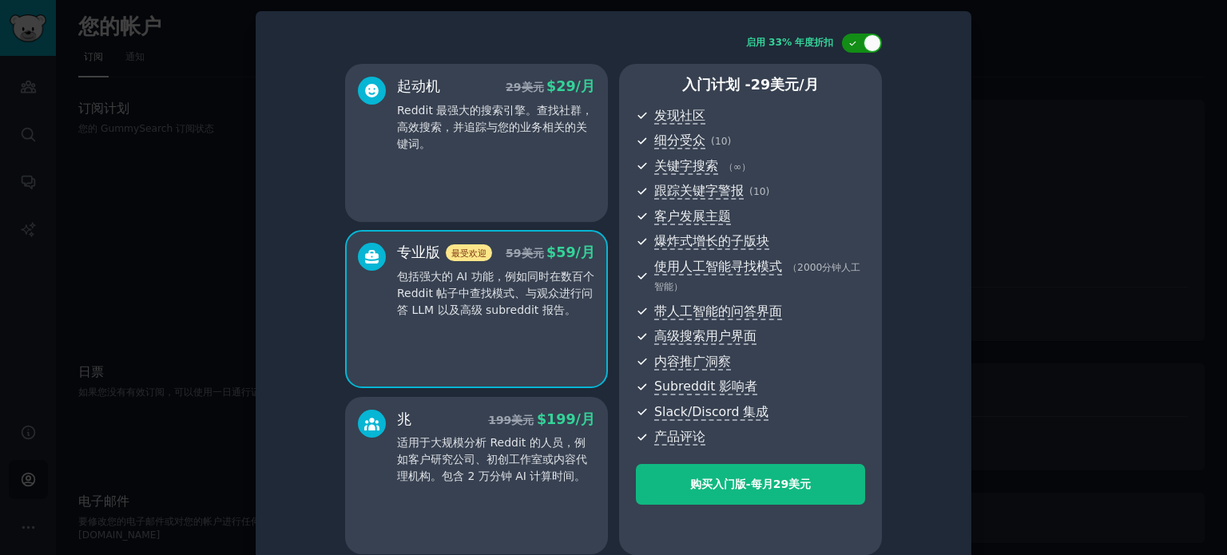
click at [850, 36] on div at bounding box center [862, 43] width 40 height 19
click at [848, 38] on div at bounding box center [852, 43] width 18 height 18
checkbox input "true"
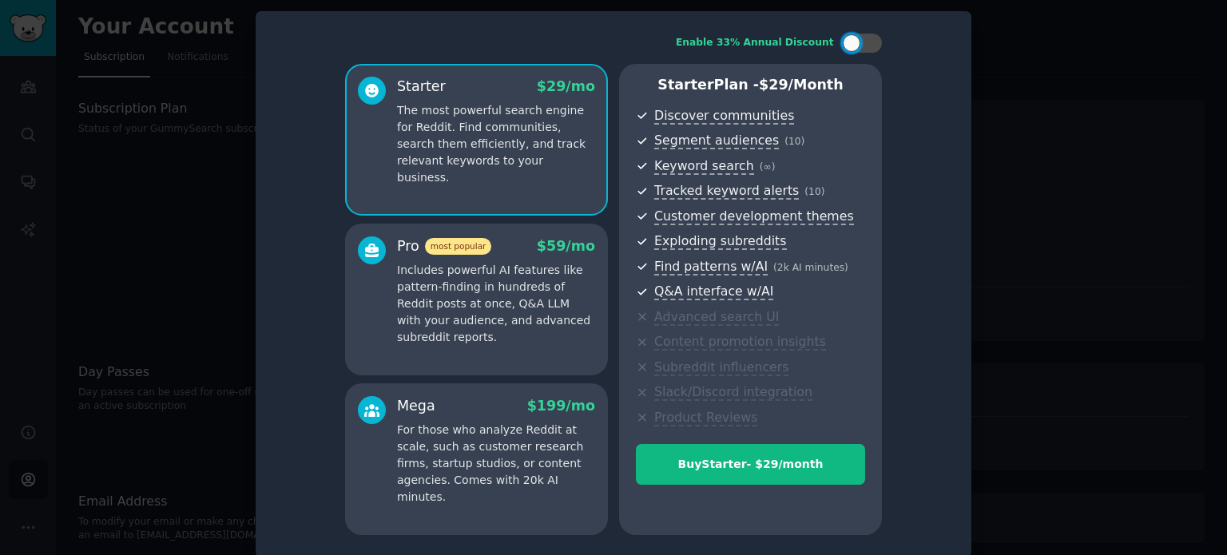
click at [543, 285] on p "Includes powerful AI features like pattern-finding in hundreds of Reddit posts …" at bounding box center [496, 304] width 198 height 84
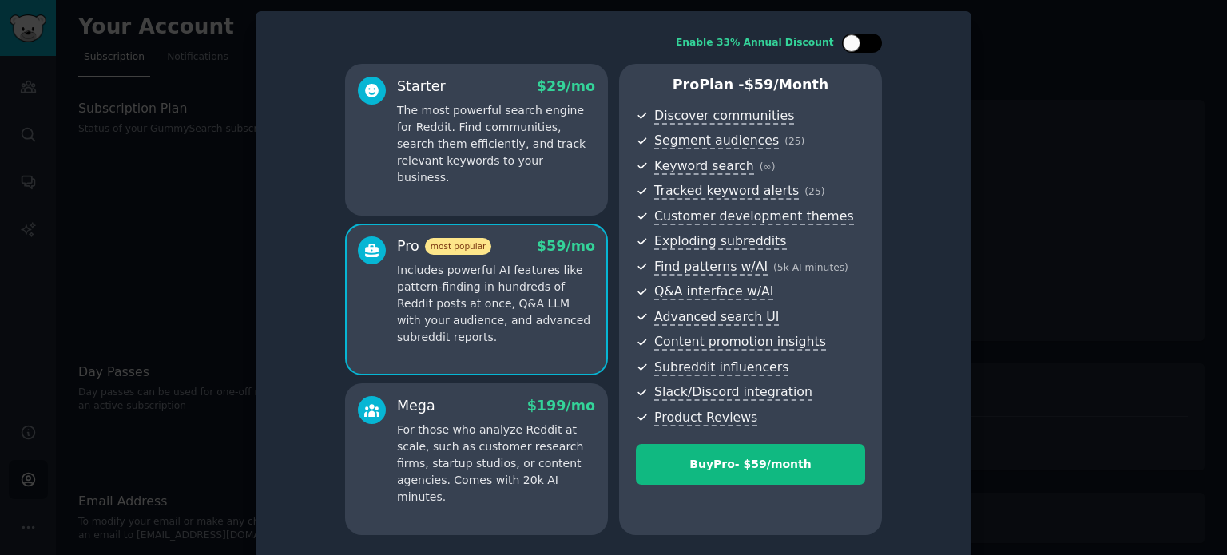
click at [856, 41] on div at bounding box center [852, 43] width 18 height 18
checkbox input "true"
click at [559, 98] on div "Starter $ 29 $ 19 /mo The most powerful search engine for Reddit. Find communit…" at bounding box center [496, 131] width 198 height 109
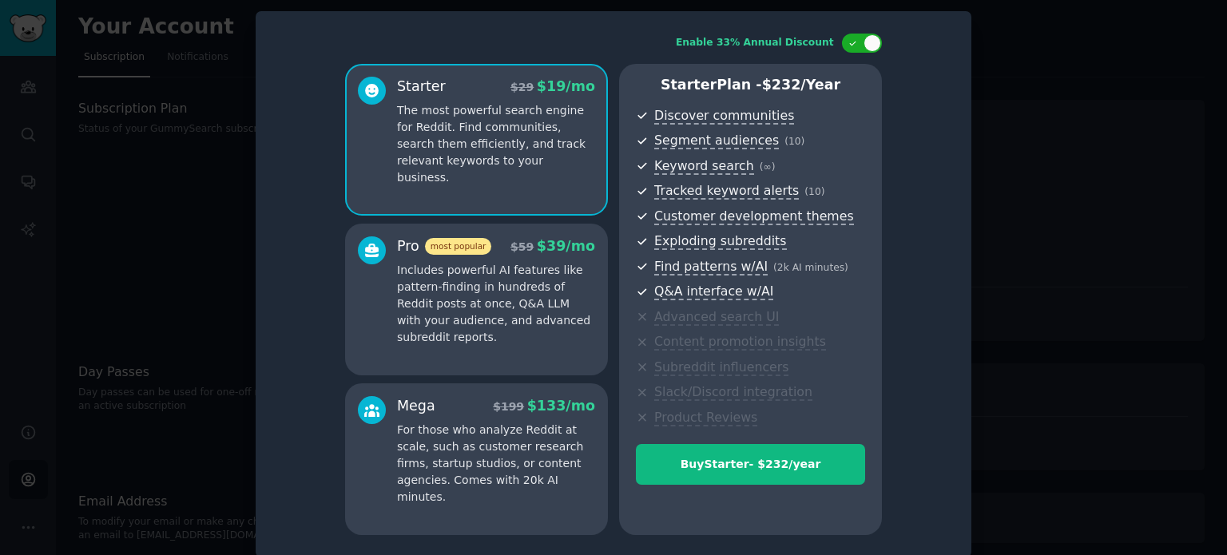
click at [567, 431] on p "For those who analyze Reddit at scale, such as customer research firms, startup…" at bounding box center [496, 464] width 198 height 84
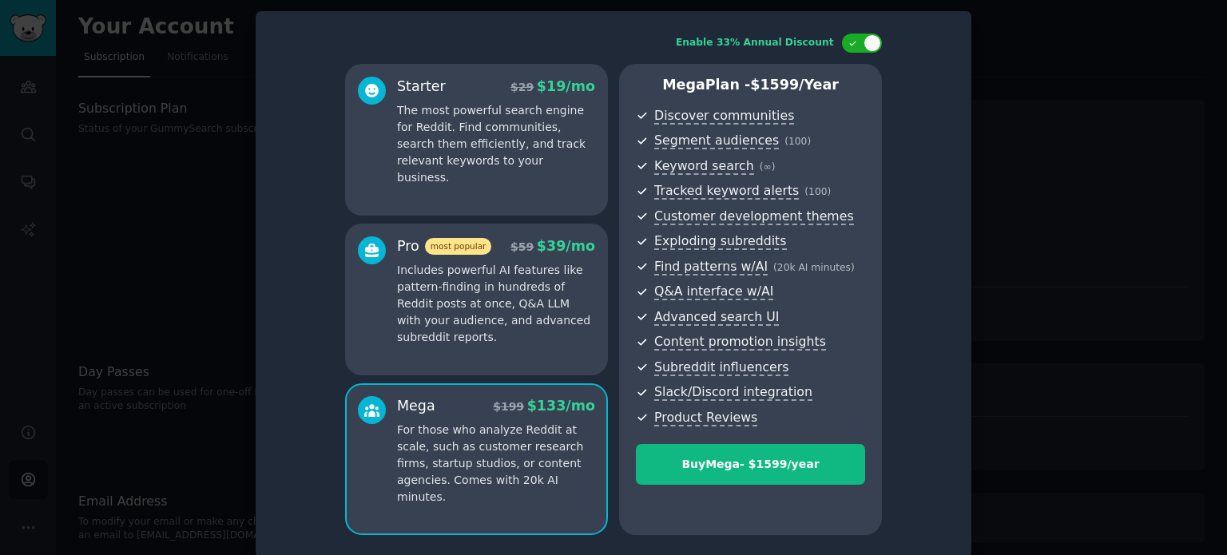
click at [566, 335] on p "Includes powerful AI features like pattern-finding in hundreds of Reddit posts …" at bounding box center [496, 304] width 198 height 84
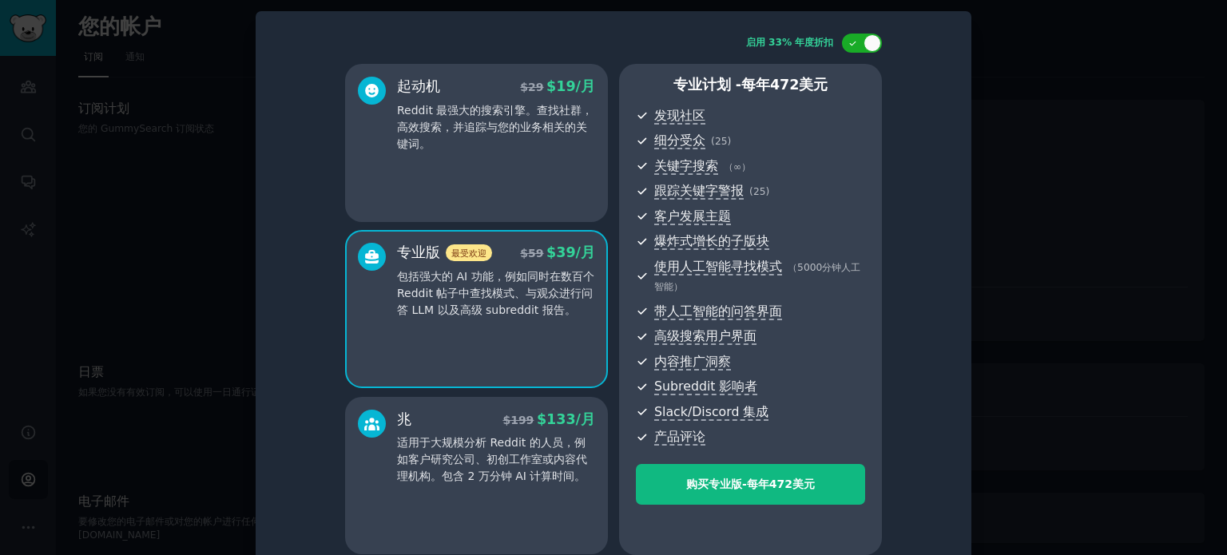
click at [534, 486] on div "兆 $ 199 $ 133 /月 适用于大规模分析 Reddit 的人员，例如客户研究公司、初创工作室或内容代理机构。包含 2 万分钟 AI 计算时间。" at bounding box center [476, 476] width 263 height 158
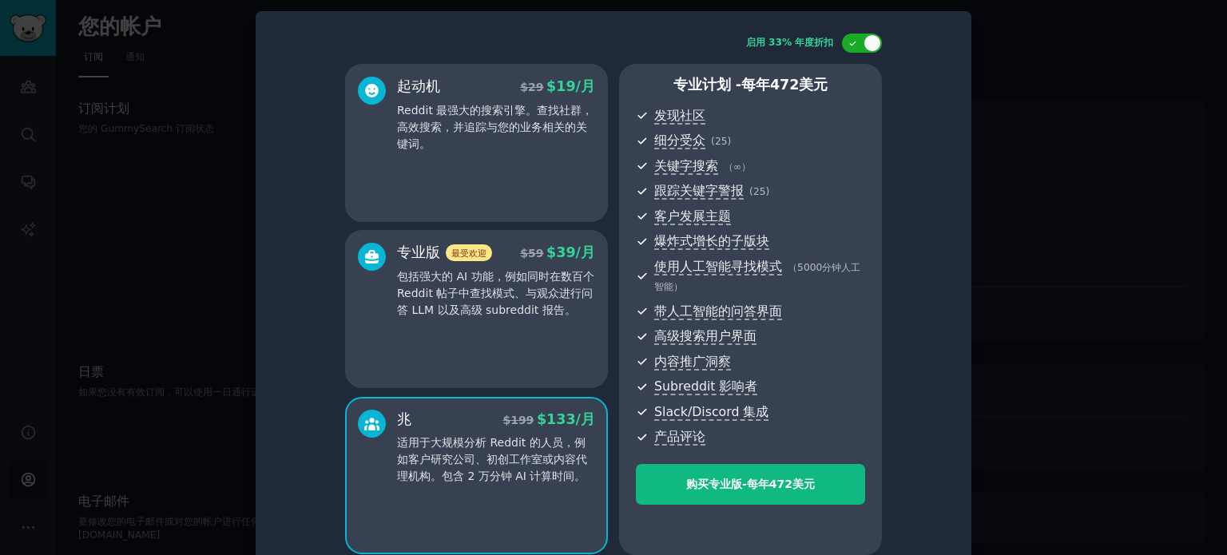
click at [566, 344] on div "专业版 最受欢迎 $ 59 $ 39 /月 包括强大的 AI 功能，例如同时在数百个 Reddit 帖子中查找模式、与观众进行问答 LLM 以及高级 subr…" at bounding box center [476, 309] width 263 height 158
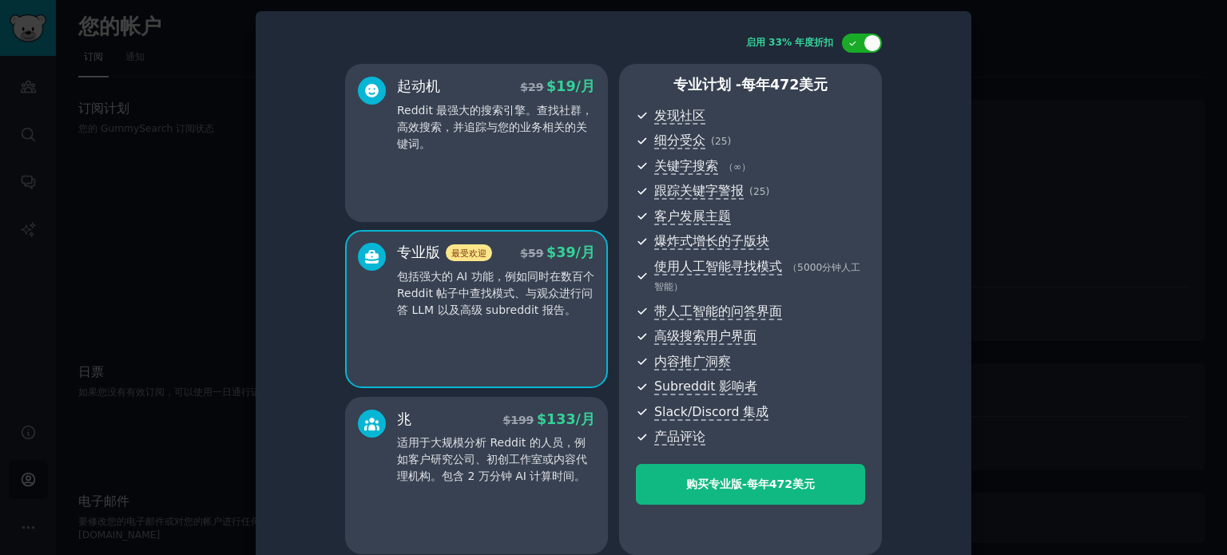
click at [545, 470] on font "适用于大规模分析 Reddit 的人员，例如客户研究公司、初创工作室或内容代理机构。包含 2 万分钟 AI 计算时间。" at bounding box center [492, 459] width 190 height 46
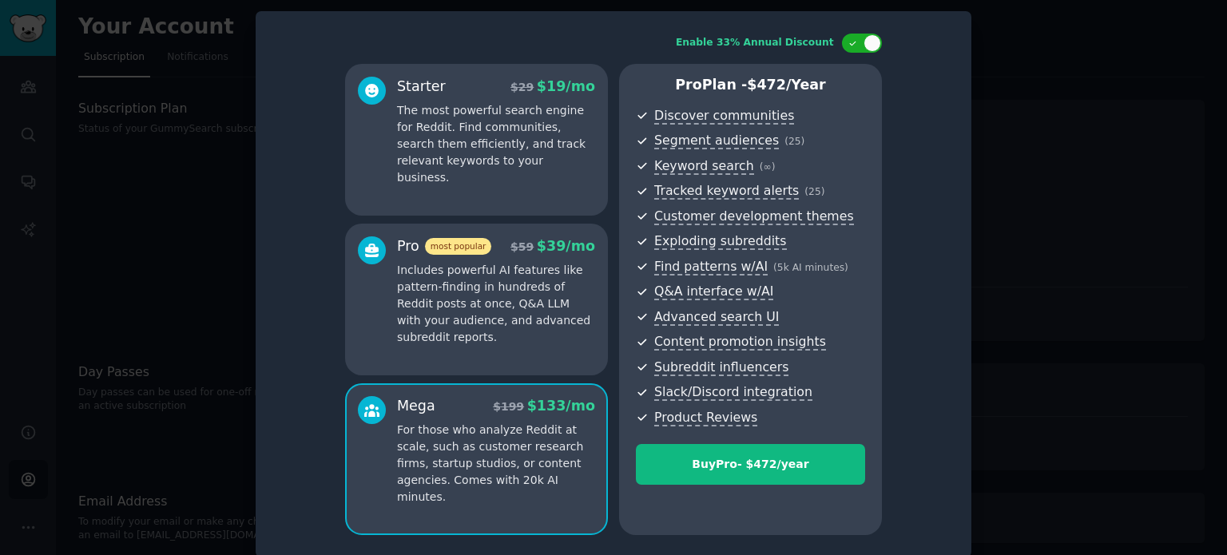
click at [512, 314] on p "Includes powerful AI features like pattern-finding in hundreds of Reddit posts …" at bounding box center [496, 304] width 198 height 84
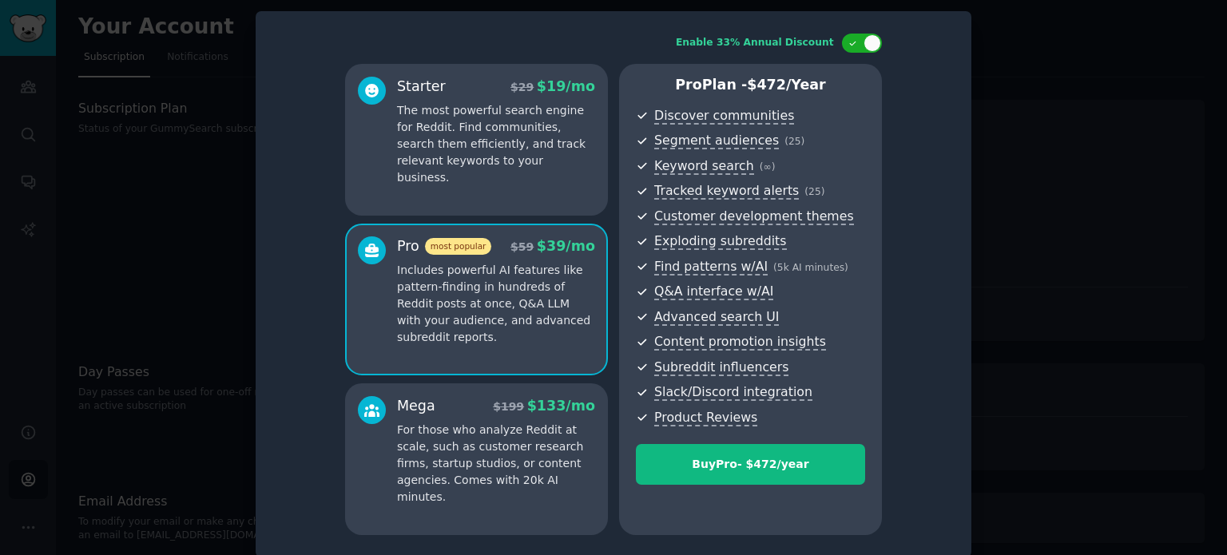
click at [528, 425] on p "For those who analyze Reddit at scale, such as customer research firms, startup…" at bounding box center [496, 464] width 198 height 84
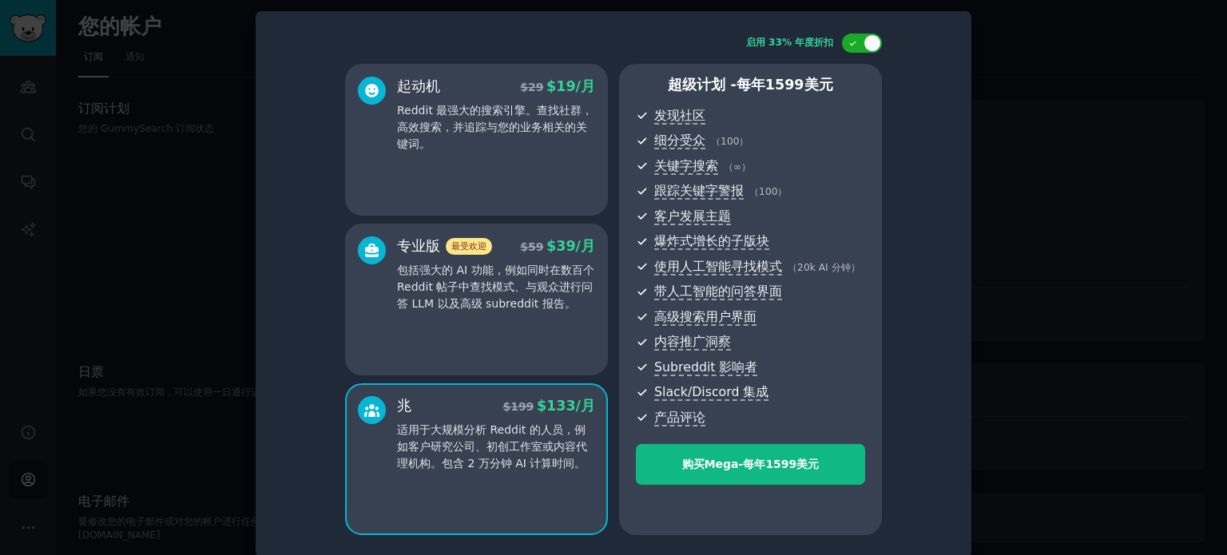
click at [911, 372] on div "启用 33% 年度折扣 起动机 $ 29 $ 19 /月 Reddit 最强大的搜索引擎。查找社群，高效搜索，并追踪与您的业务相关的关键词。 专业版 最受欢迎…" at bounding box center [613, 284] width 693 height 524
click at [530, 162] on div "起动机 $ 29 $ 19 /月 Reddit 最强大的搜索引擎。查找社群，高效搜索，并追踪与您的业务相关的关键词。" at bounding box center [476, 140] width 263 height 152
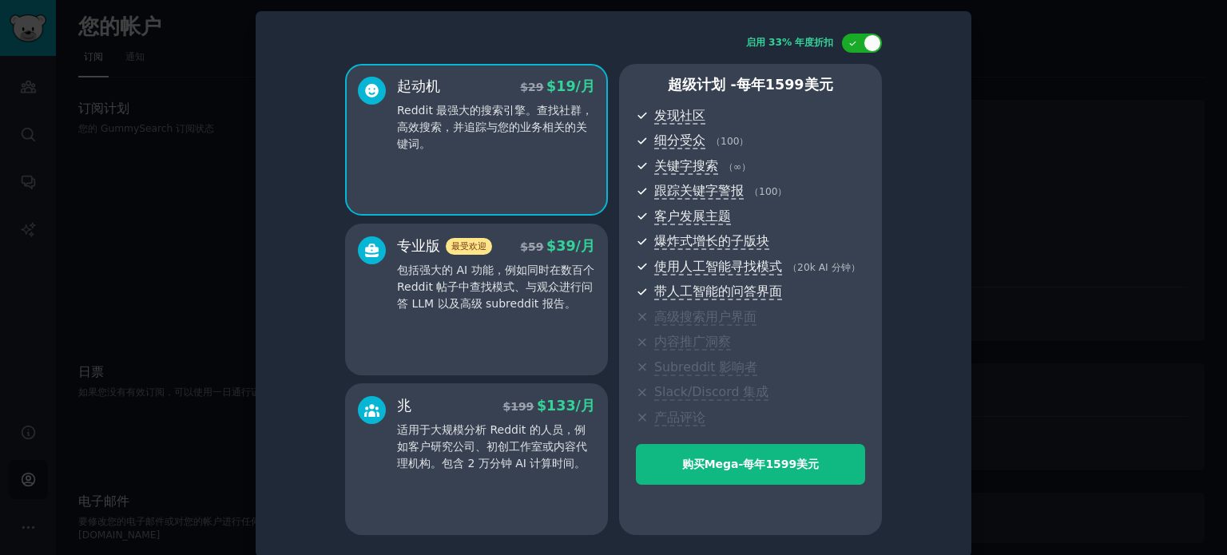
click at [904, 303] on div "启用 33% 年度折扣 起动机 $ 29 $ 19 /月 Reddit 最强大的搜索引擎。查找社群，高效搜索，并追踪与您的业务相关的关键词。 专业版 最受欢迎…" at bounding box center [613, 284] width 693 height 524
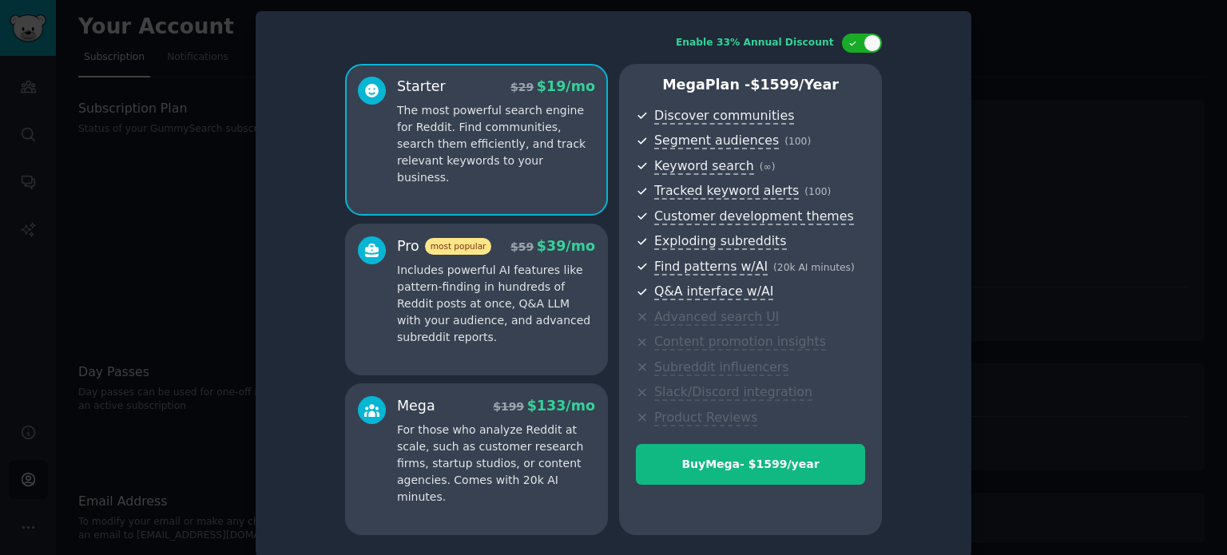
click at [533, 263] on p "Includes powerful AI features like pattern-finding in hundreds of Reddit posts …" at bounding box center [496, 304] width 198 height 84
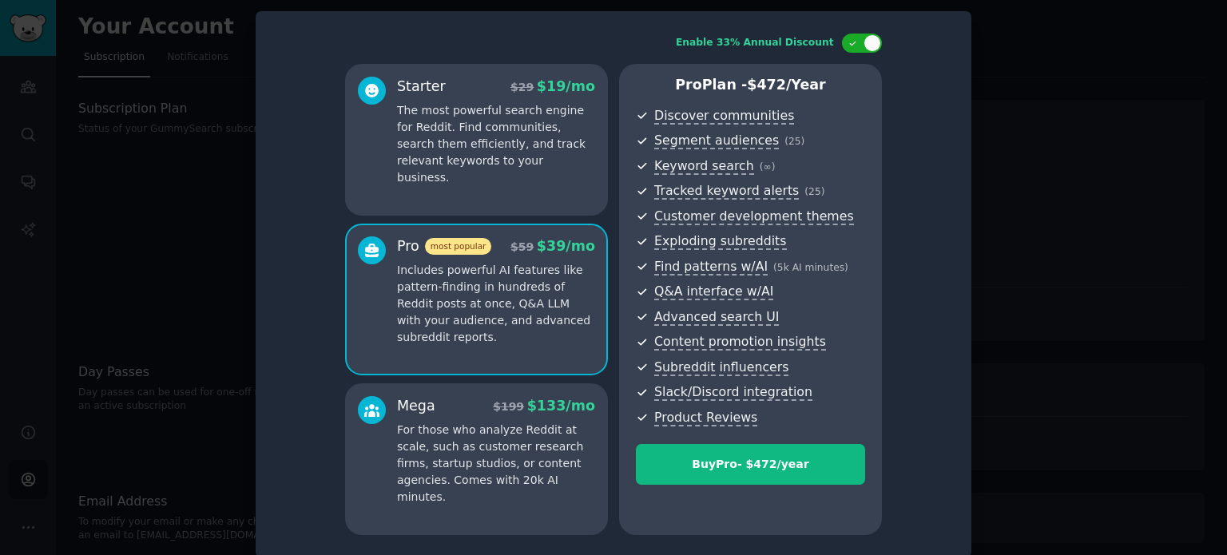
click at [539, 153] on p "The most powerful search engine for Reddit. Find communities, search them effic…" at bounding box center [496, 144] width 198 height 84
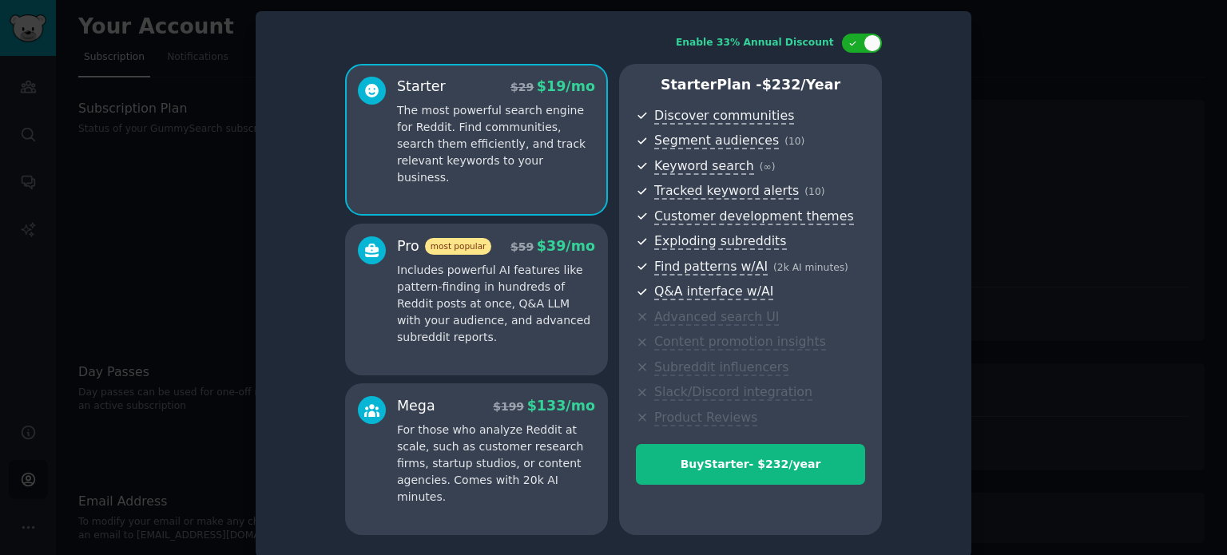
click at [1004, 280] on div at bounding box center [613, 277] width 1227 height 555
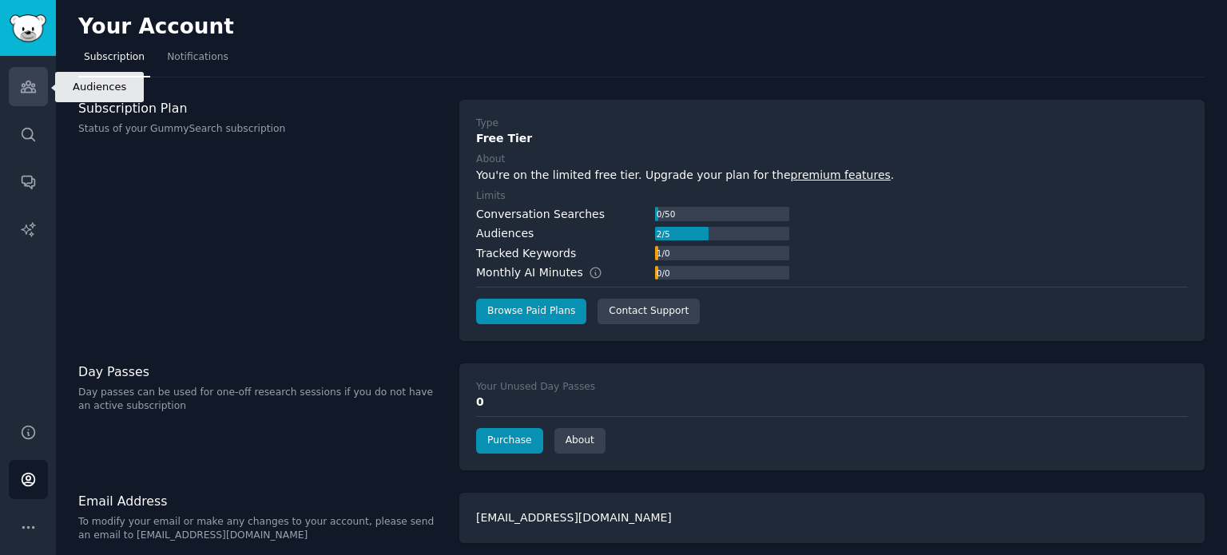
click at [30, 85] on icon "Sidebar" at bounding box center [28, 86] width 17 height 17
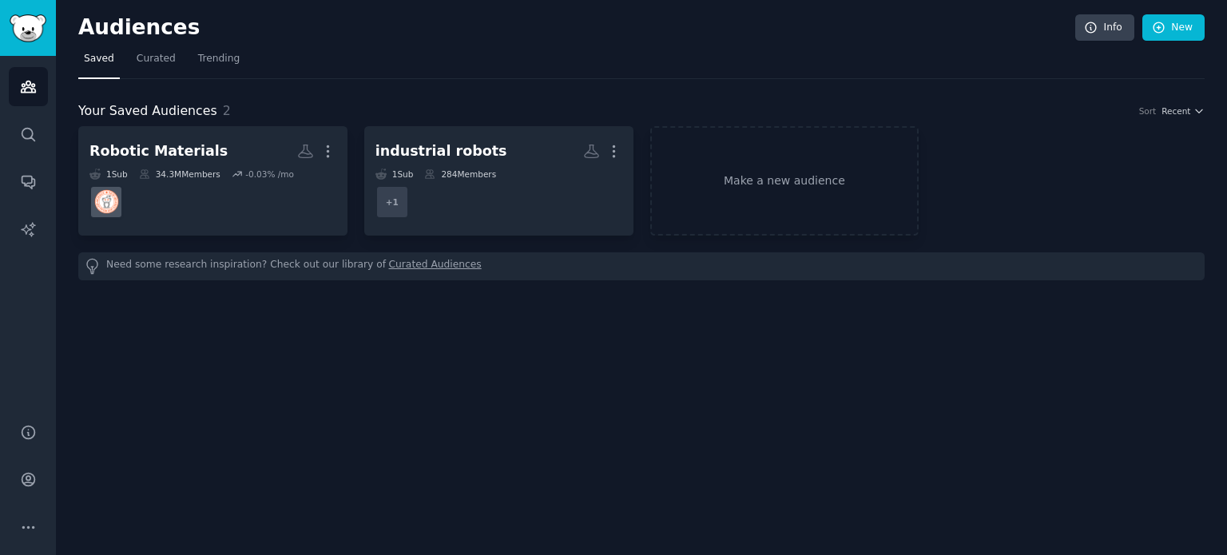
click at [455, 392] on div "Audiences Info New Saved Curated Trending Your Saved Audiences 2 Sort Recent Ro…" at bounding box center [641, 277] width 1171 height 555
click at [783, 177] on link "Make a new audience" at bounding box center [784, 180] width 269 height 109
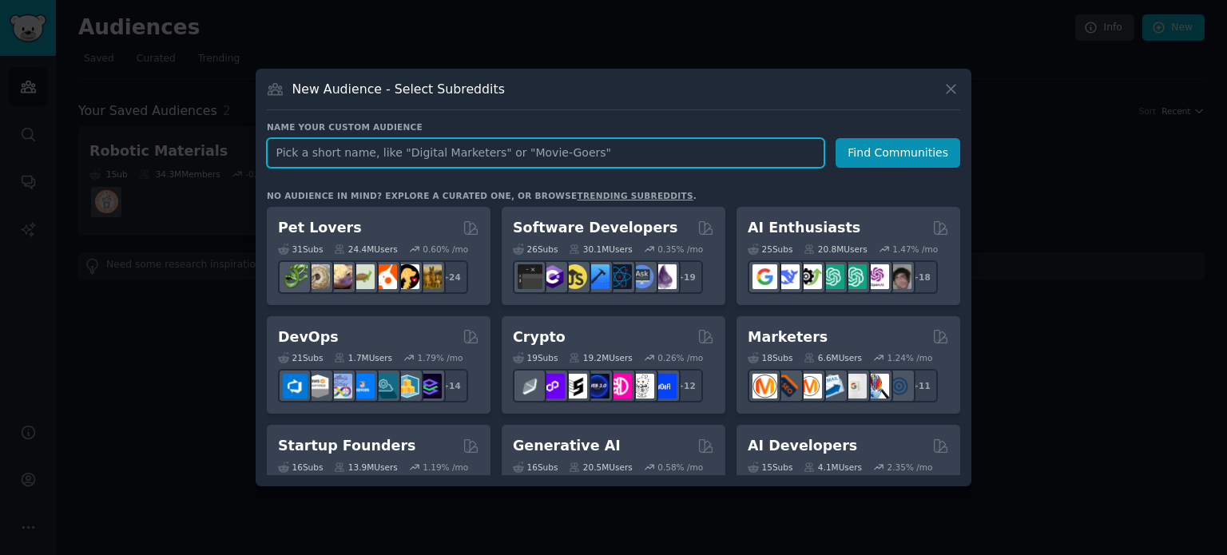
paste input "servo motor"
type input "servo motor"
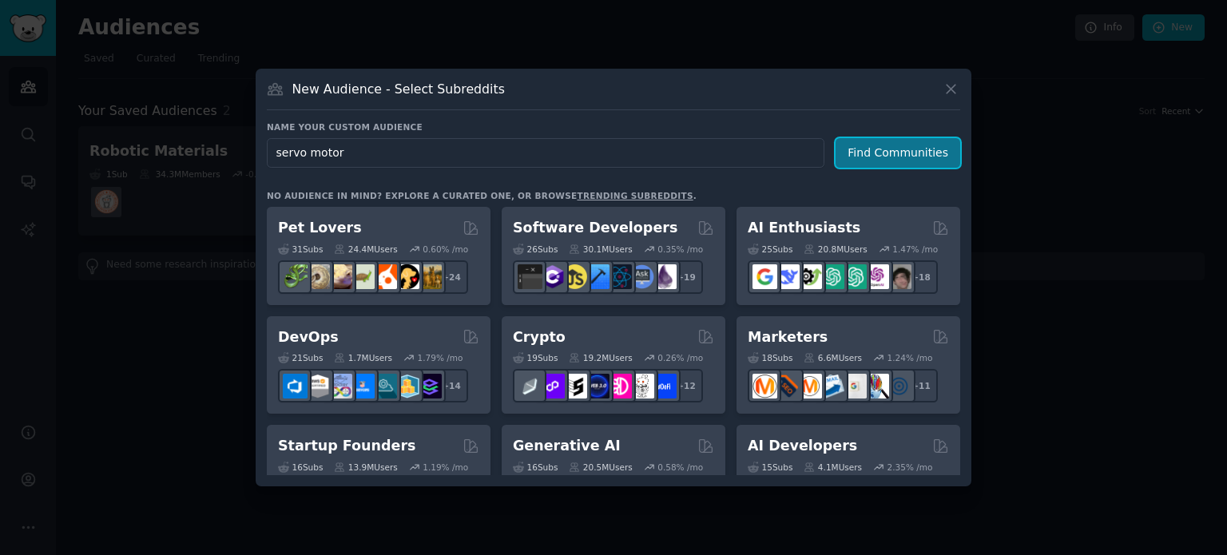
click at [875, 156] on button "Find Communities" at bounding box center [898, 153] width 125 height 30
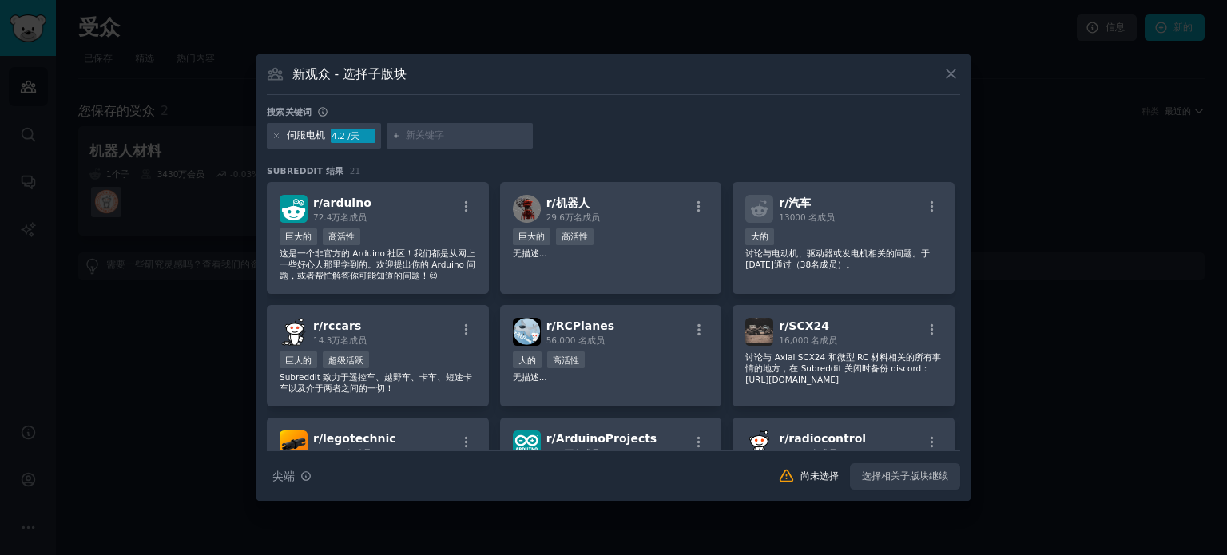
click at [652, 146] on div "伺服电机 4.2 /天" at bounding box center [613, 138] width 693 height 31
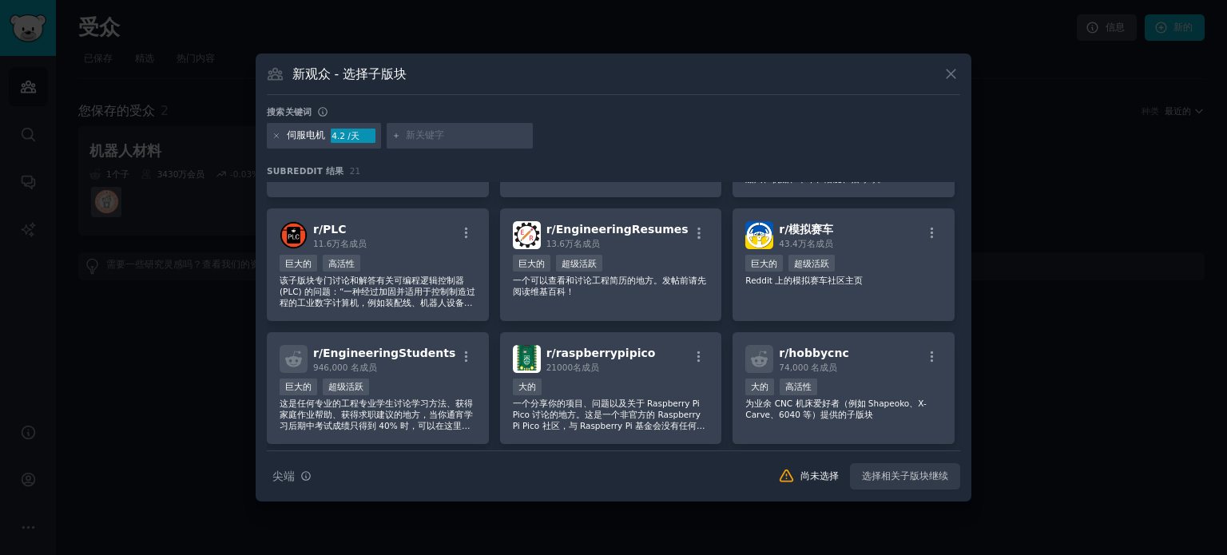
scroll to position [329, 0]
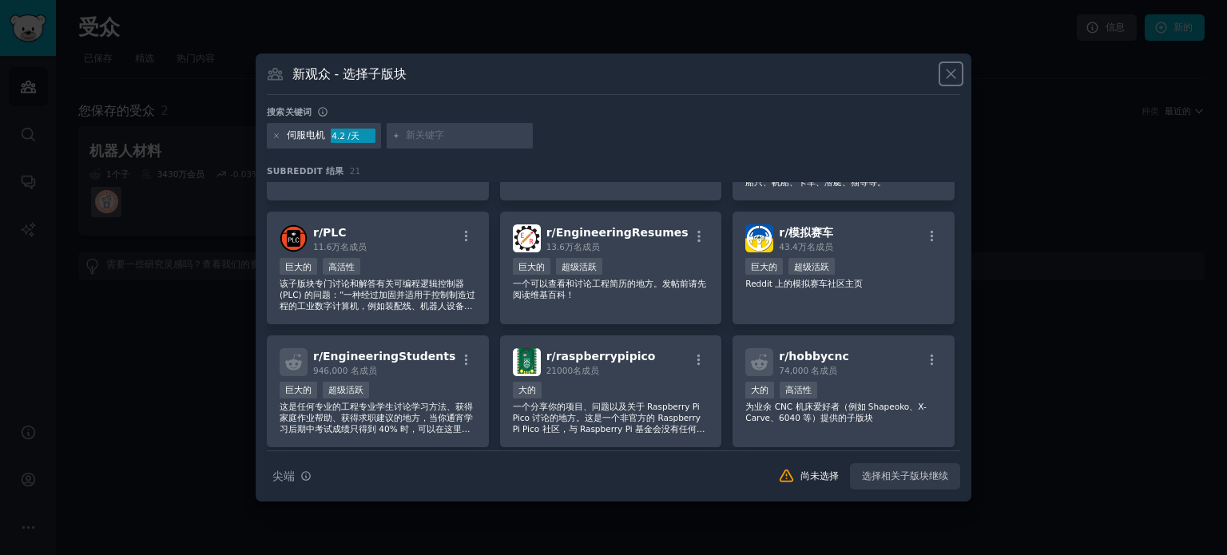
click at [950, 69] on icon at bounding box center [951, 74] width 17 height 17
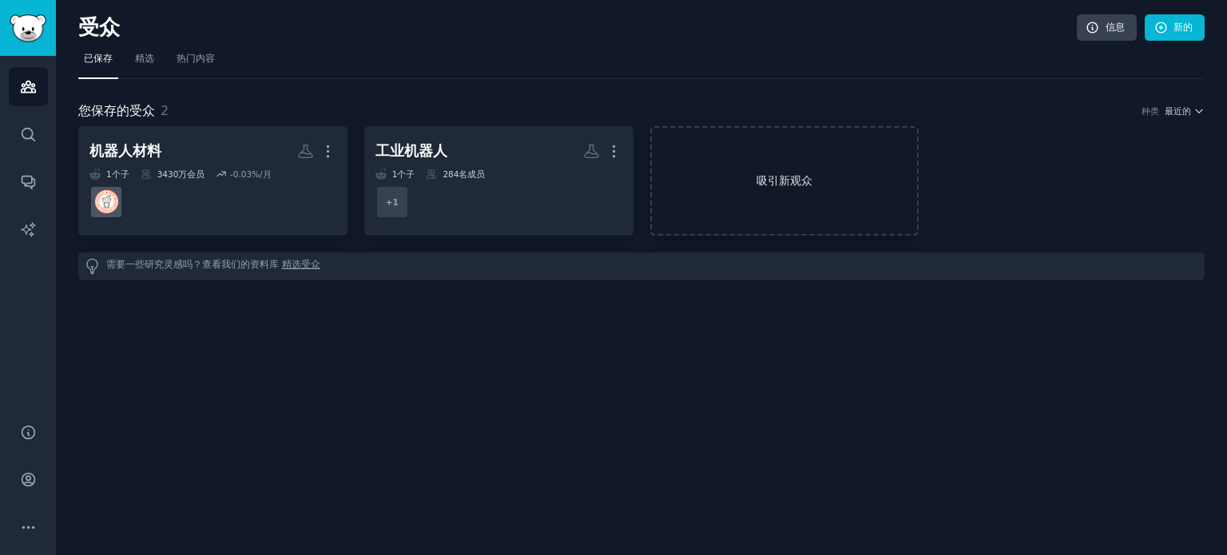
click at [781, 167] on link "吸引新观众" at bounding box center [784, 180] width 269 height 109
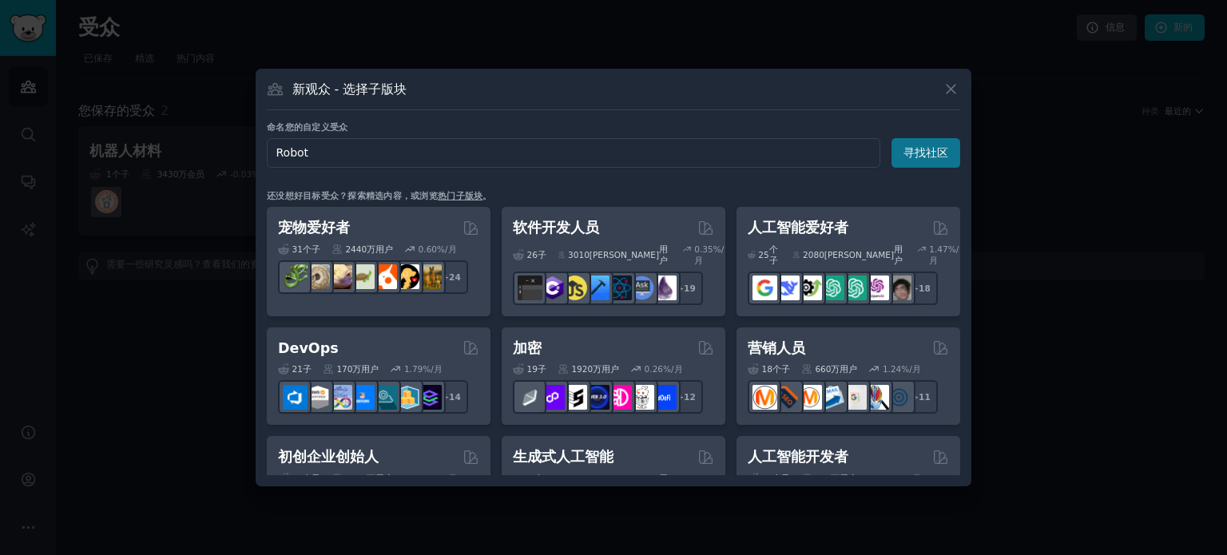
type input "Robot"
click at [918, 157] on font "寻找社区" at bounding box center [925, 152] width 45 height 13
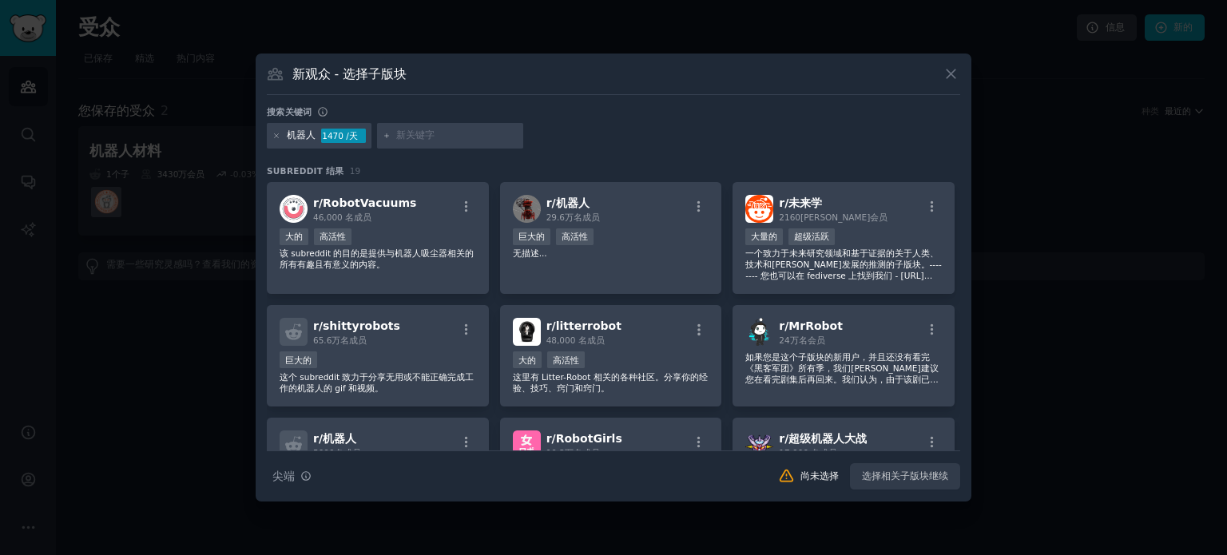
click at [335, 135] on font "1470 /天" at bounding box center [340, 136] width 36 height 10
click at [275, 133] on icon at bounding box center [276, 136] width 9 height 9
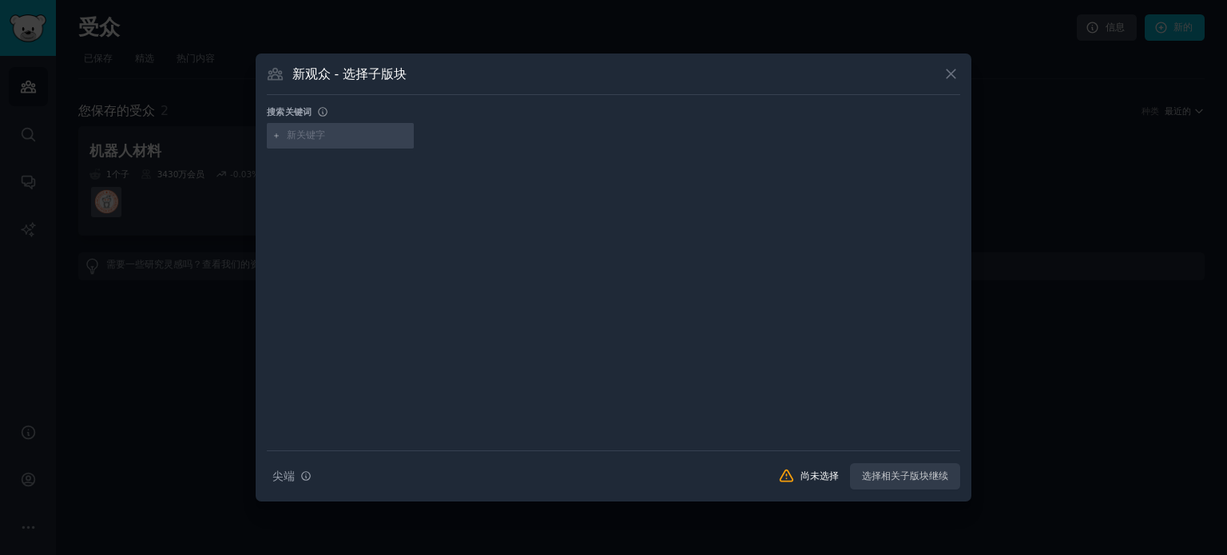
click at [320, 136] on input "text" at bounding box center [347, 136] width 121 height 14
paste input "Robot Arm"
type input "Robot Arm"
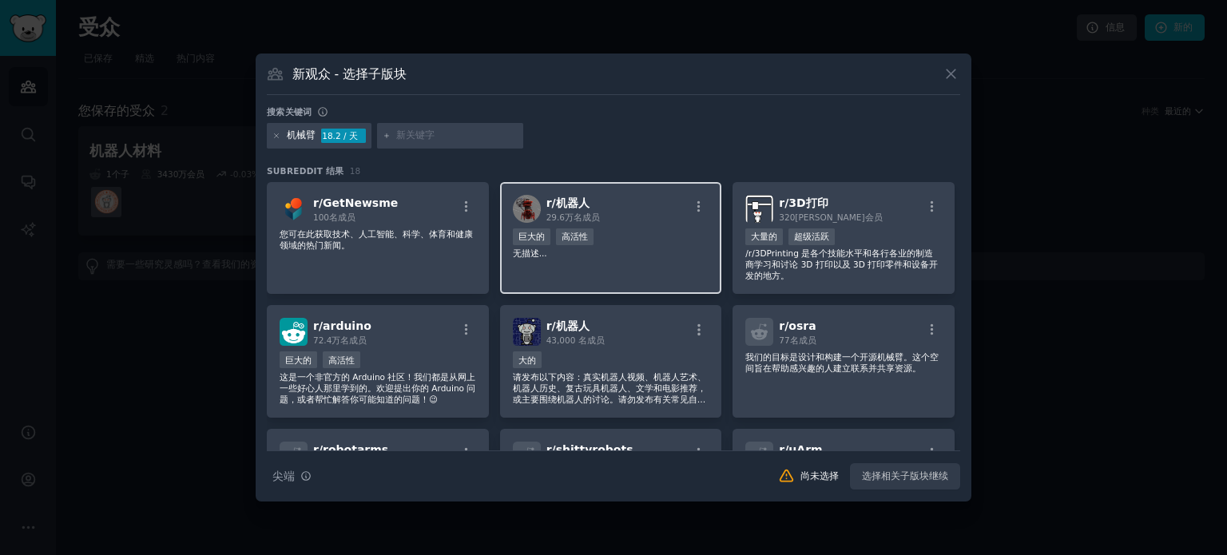
click at [623, 248] on p "无描述..." at bounding box center [611, 253] width 197 height 11
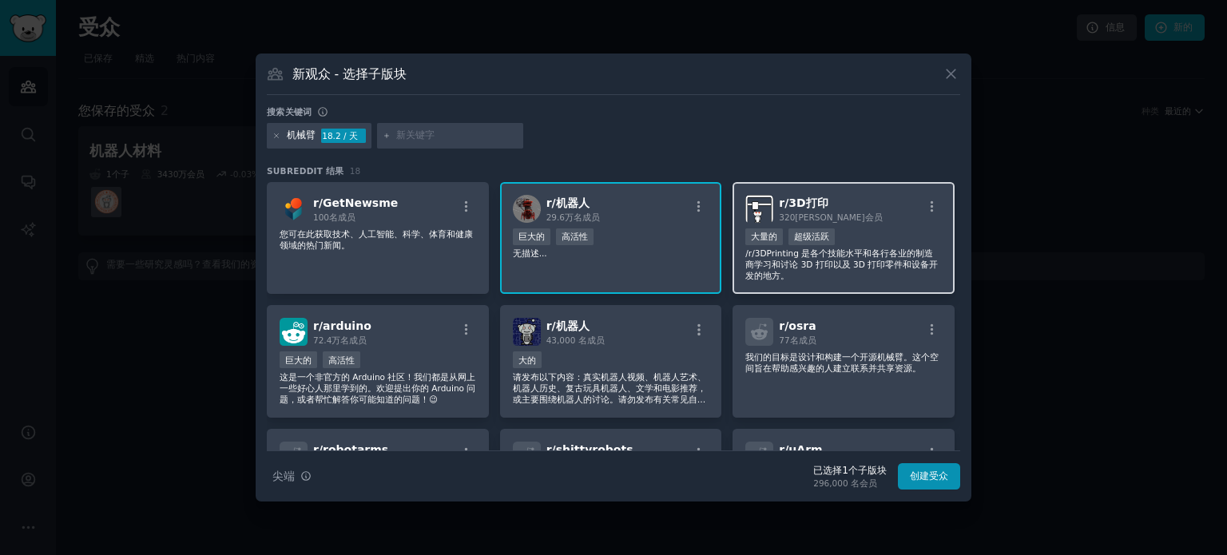
click at [844, 249] on font "/r/3DPrinting 是各个技能水平和各行各业的制造商学习和讨论 3D 打印以及 3D 打印零件和设备开发的地方。" at bounding box center [841, 264] width 193 height 32
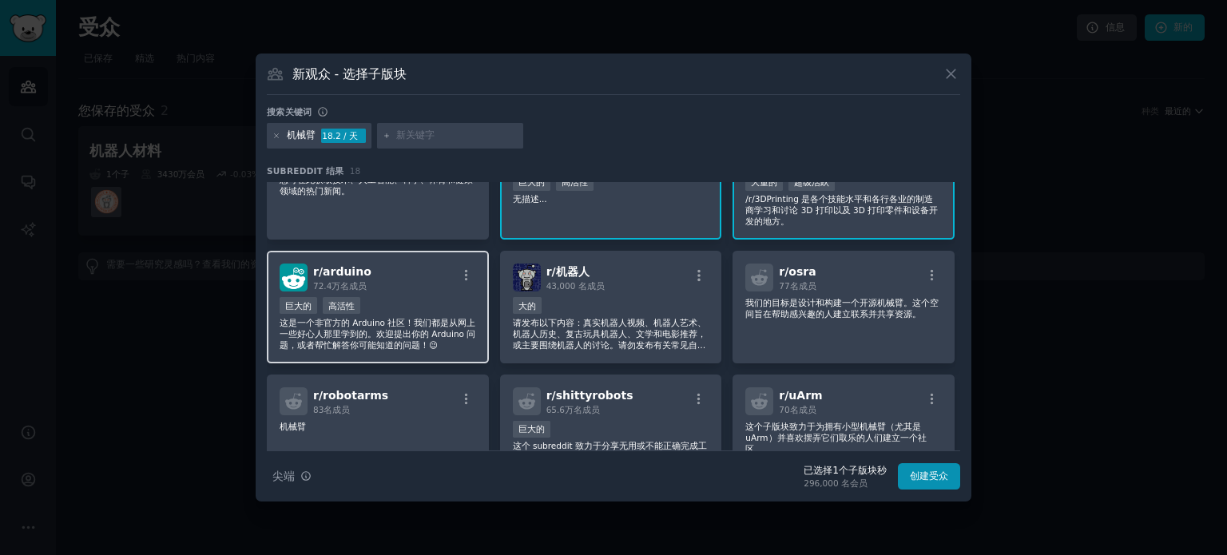
scroll to position [80, 0]
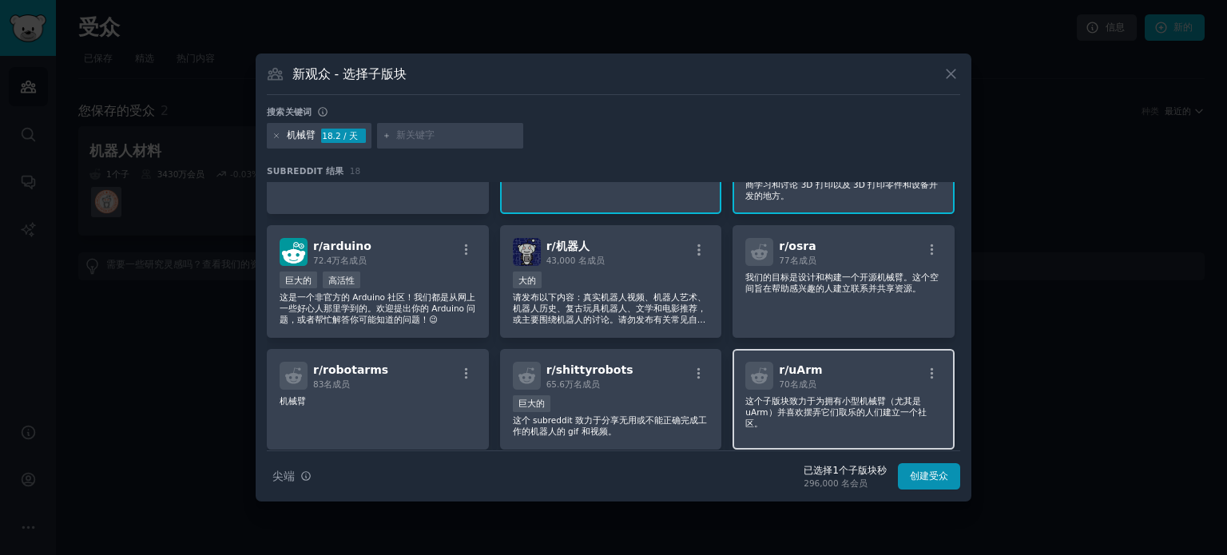
click at [848, 415] on p "这个子版块致力于为拥有小型机械臂（尤其是 uArm）并喜欢摆弄它们取乐的人们建立一个社区。" at bounding box center [843, 412] width 197 height 34
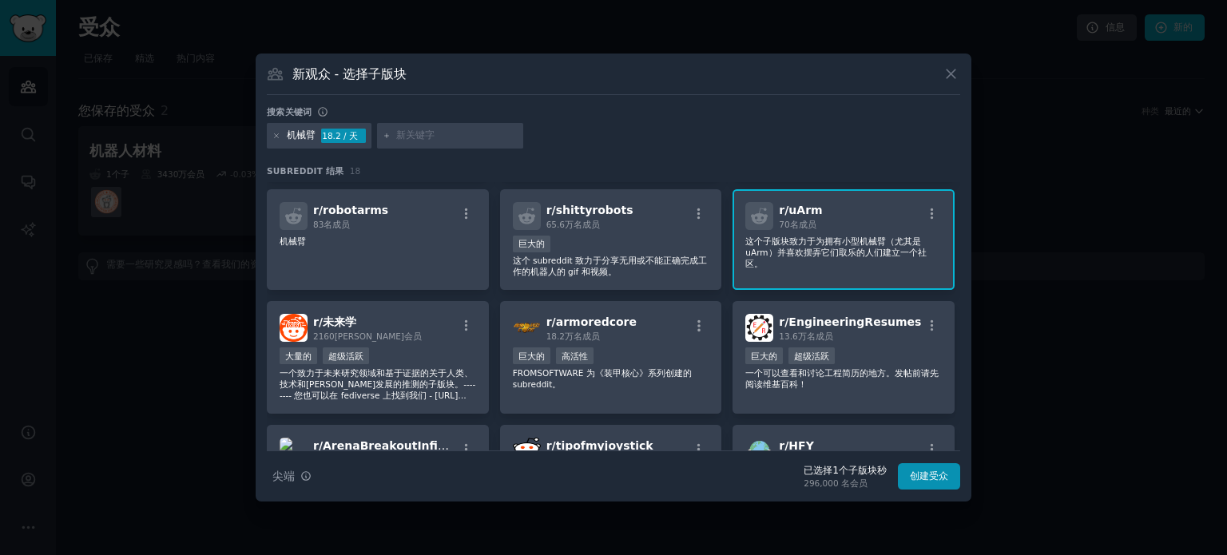
scroll to position [267, 0]
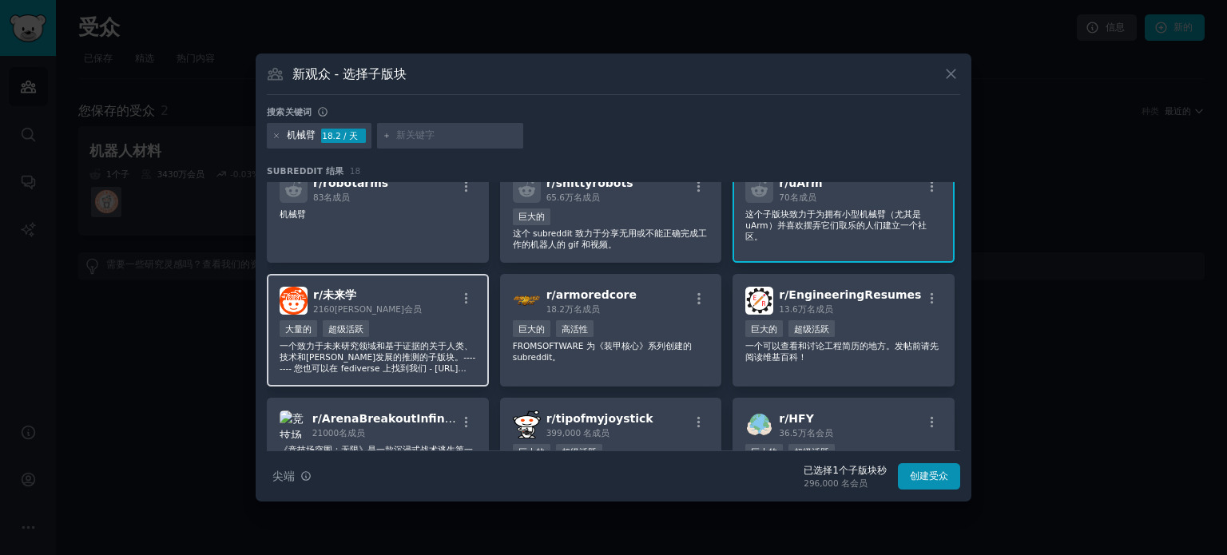
click at [415, 344] on font "一个致力于未来研究领域和基于证据的关于人类、技术和[PERSON_NAME]发展的推测的子版块。-------- 您也可以在 fediverse 上找到我们 …" at bounding box center [378, 362] width 196 height 43
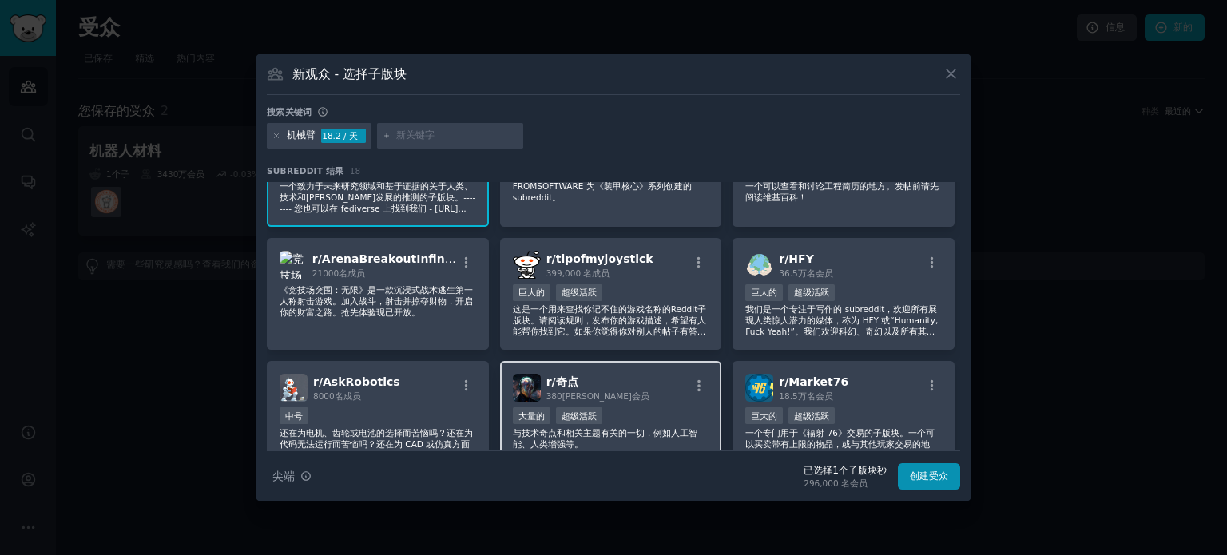
scroll to position [502, 0]
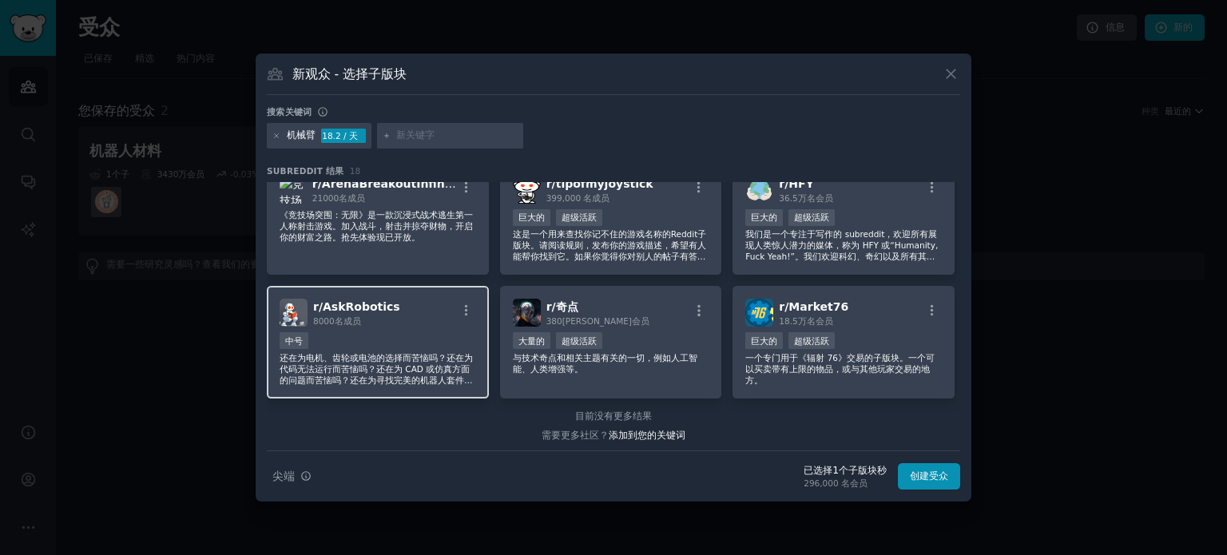
click at [428, 363] on font "还在为电机、齿轮或电池的选择而苦恼吗？还在为代码无法运行而苦恼吗？还在为 CAD 或仿真方面的问题而苦恼吗？还在为寻找完美的机器人套件作为礼物而苦恼吗？来对地…" at bounding box center [376, 374] width 193 height 43
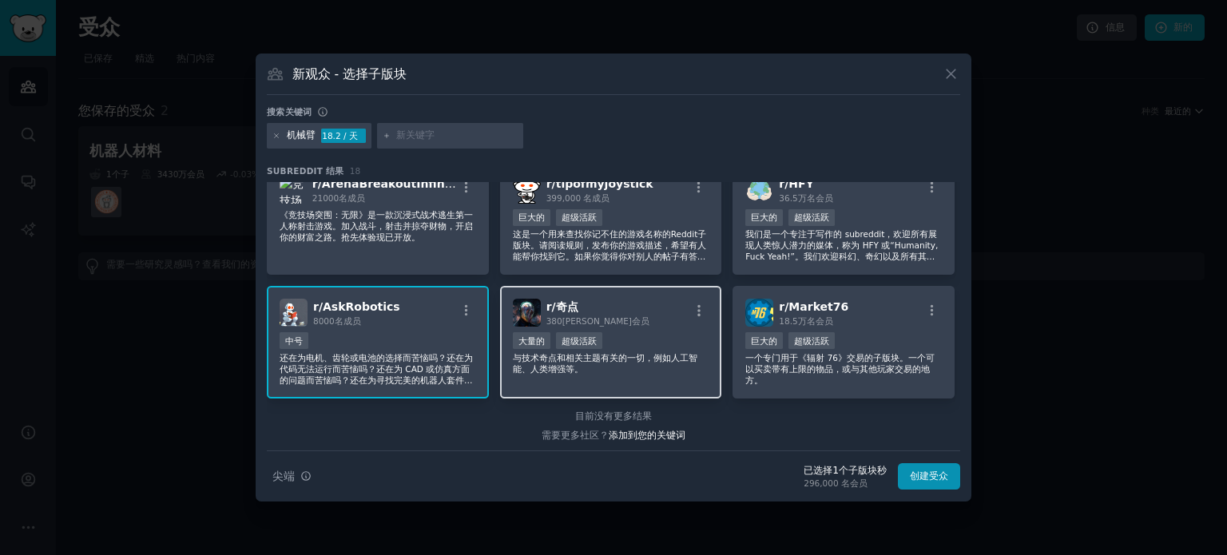
click at [649, 353] on font "与技术奇点和相关主题有关的一切，例如人工智能、人类增强等。" at bounding box center [605, 363] width 185 height 21
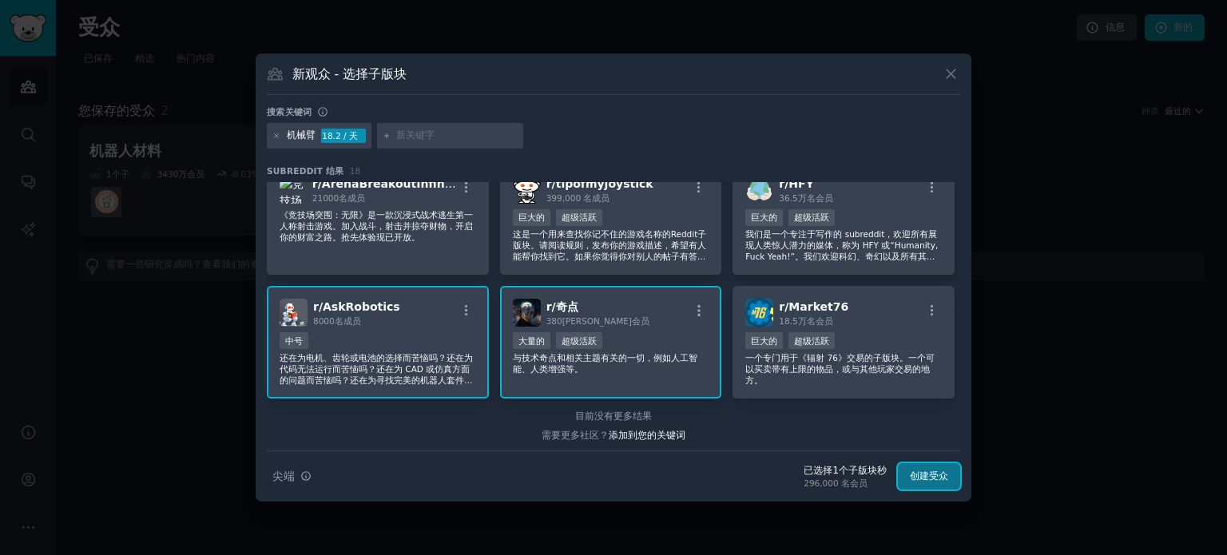
click at [919, 481] on font "创建受众" at bounding box center [929, 475] width 38 height 11
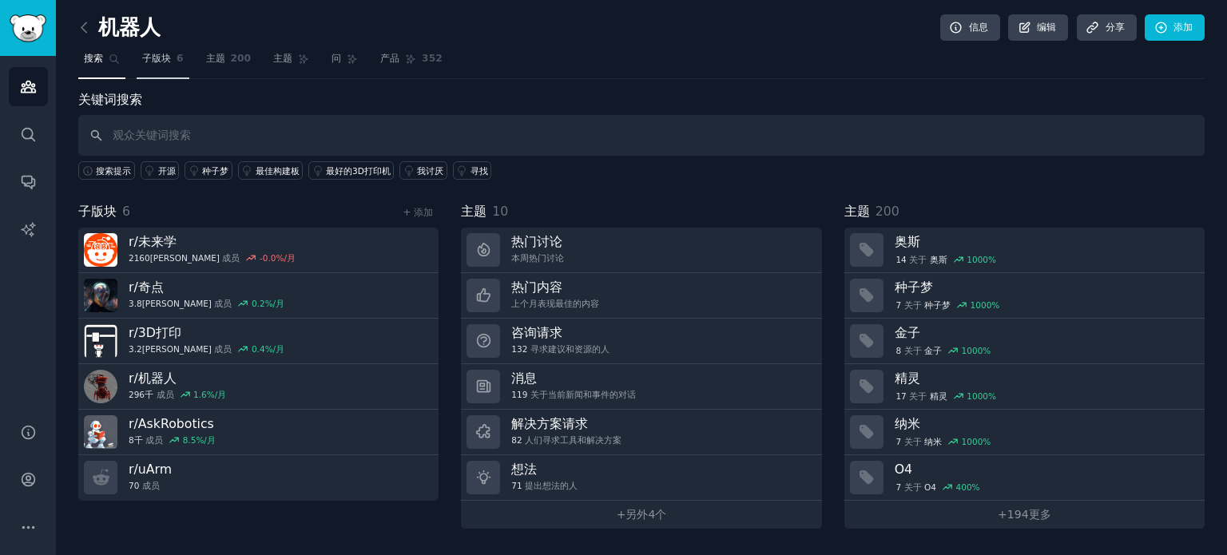
click at [158, 57] on font "子版块" at bounding box center [156, 58] width 29 height 11
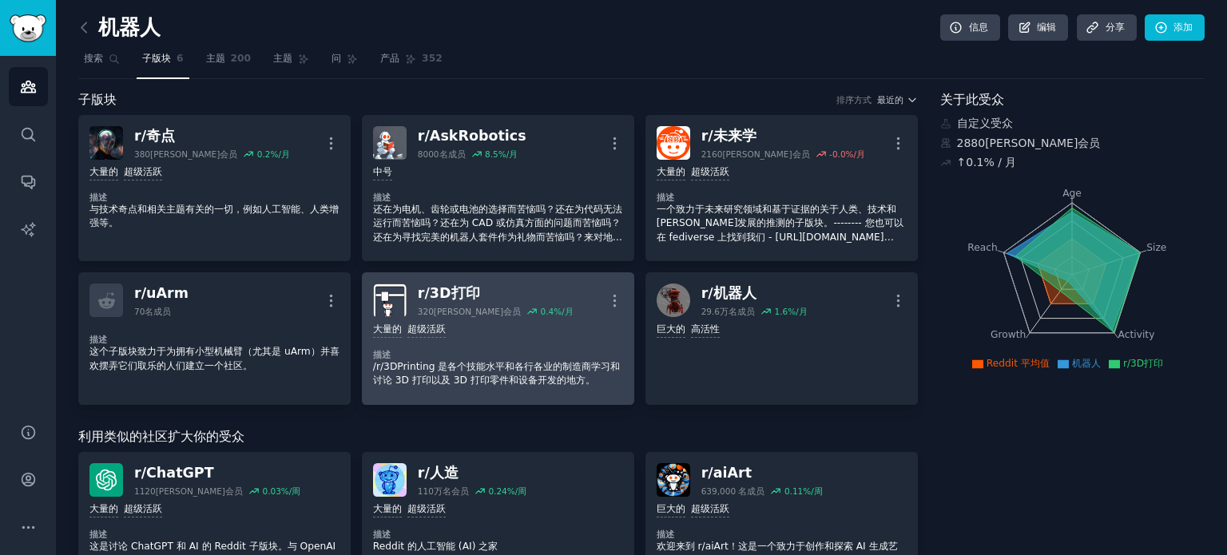
click at [536, 341] on div "大量的 超级活跃 描述 /r/3DPrinting 是各个技能水平和各行各业的制造商学习和讨论 3D 打印以及 3D 打印零件和设备开发的地方。" at bounding box center [498, 355] width 250 height 77
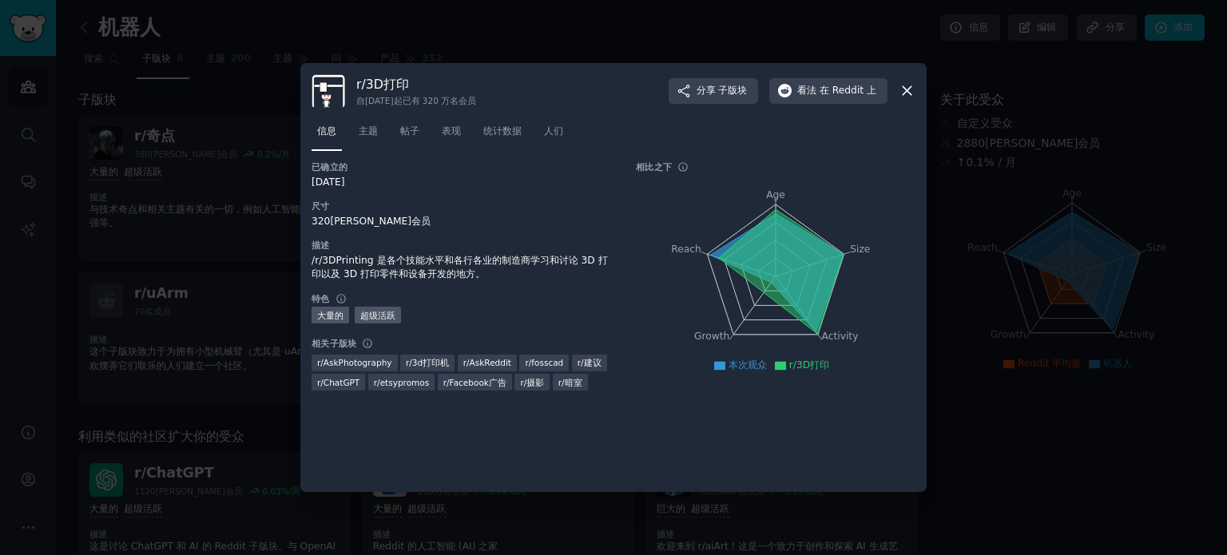
click at [908, 83] on icon at bounding box center [907, 90] width 17 height 17
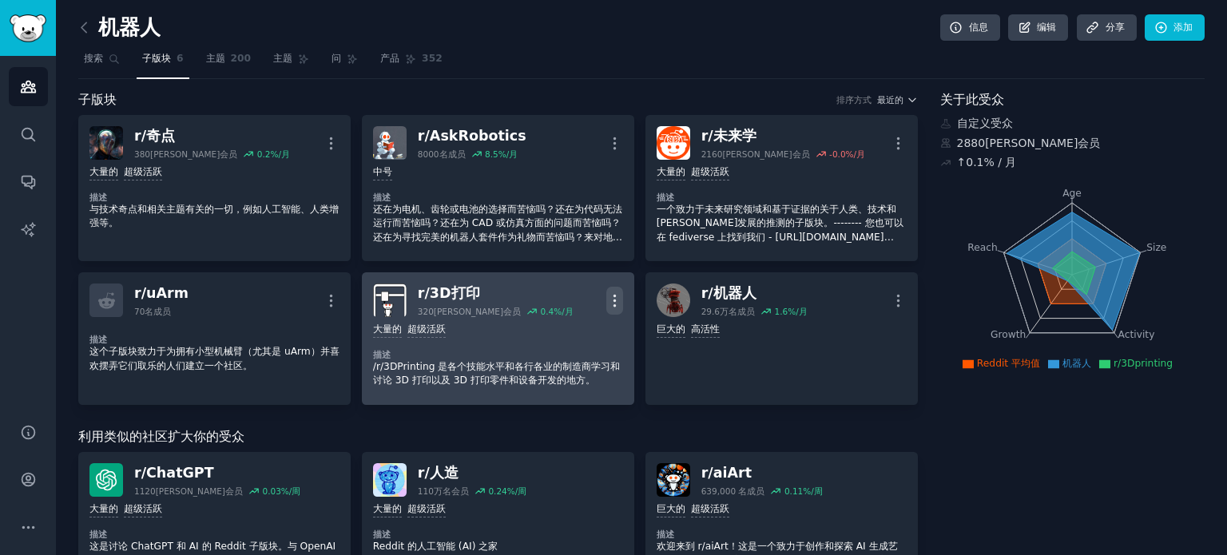
click at [613, 300] on icon "button" at bounding box center [614, 300] width 2 height 11
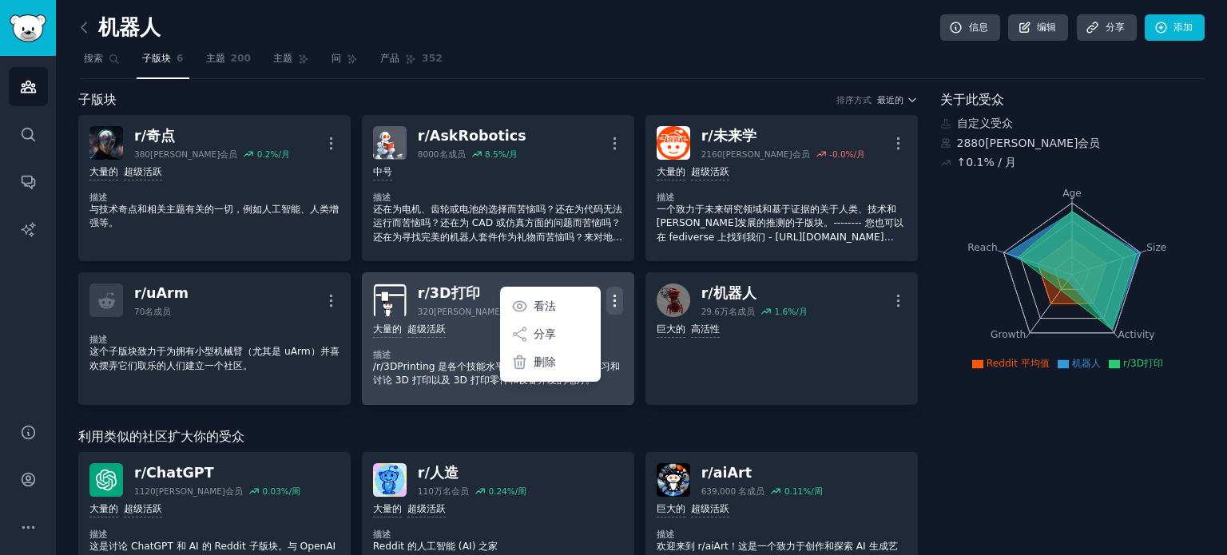
click at [613, 300] on icon "button" at bounding box center [614, 300] width 2 height 11
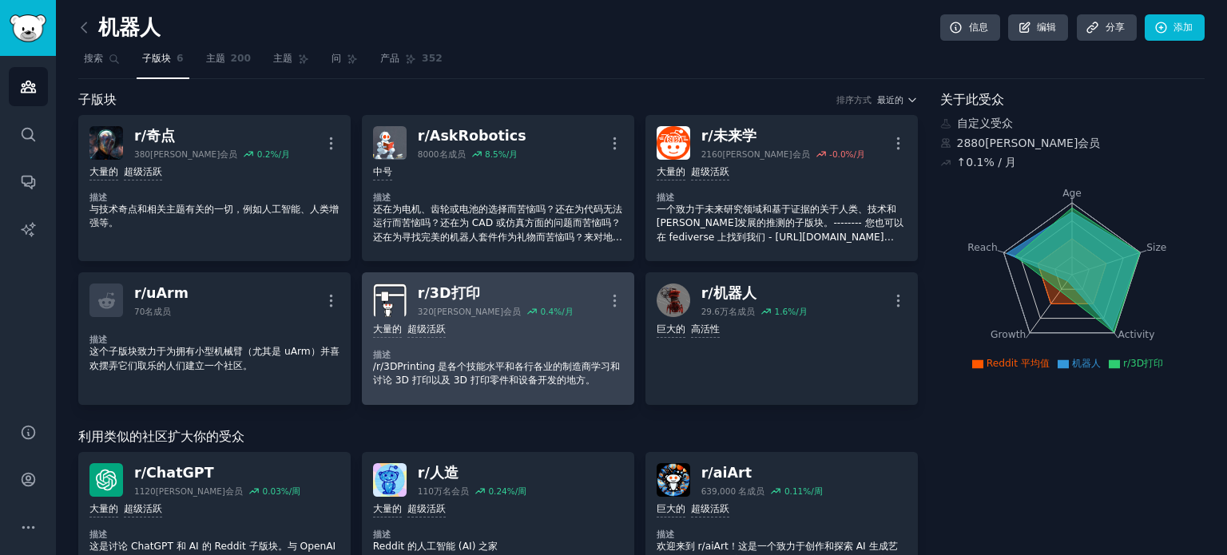
click at [533, 323] on div "大量的 超级活跃" at bounding box center [498, 330] width 250 height 15
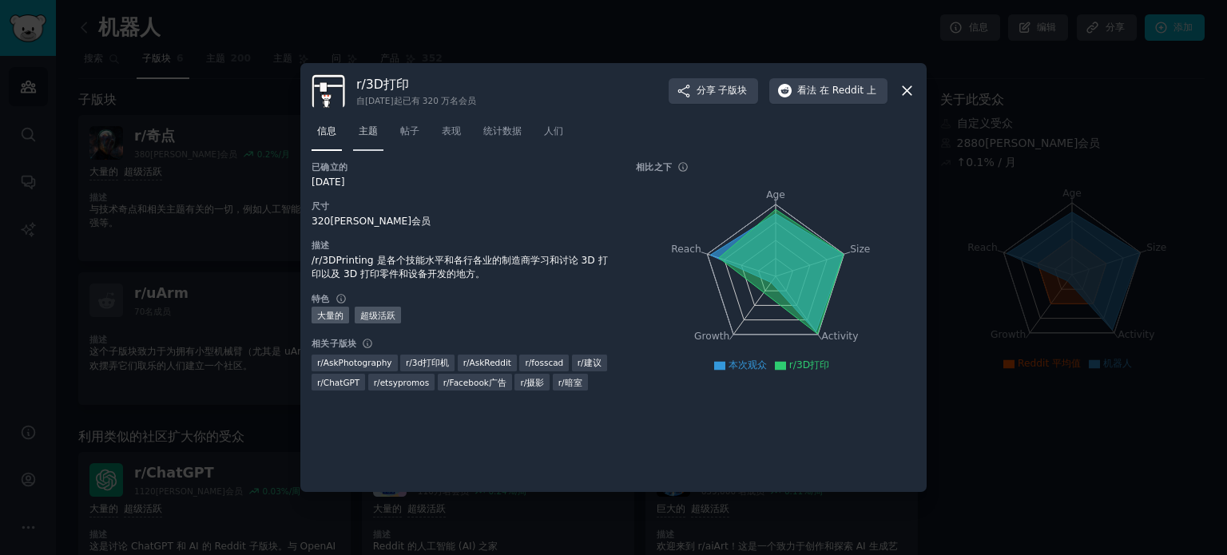
click at [366, 129] on font "主题" at bounding box center [368, 130] width 19 height 11
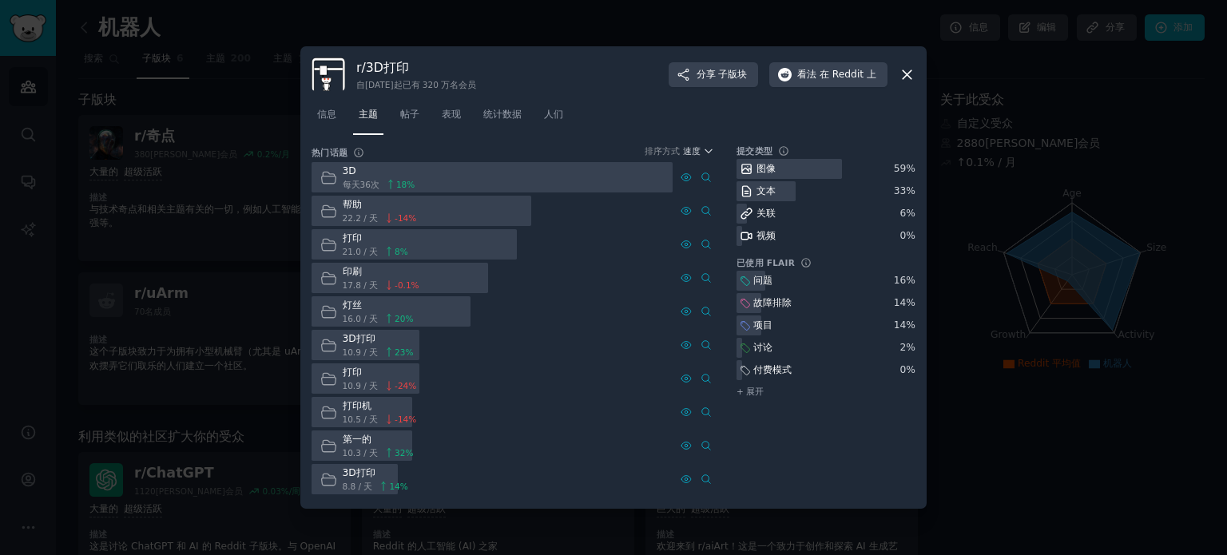
click at [541, 172] on div at bounding box center [492, 177] width 361 height 31
click at [908, 73] on icon at bounding box center [907, 74] width 9 height 9
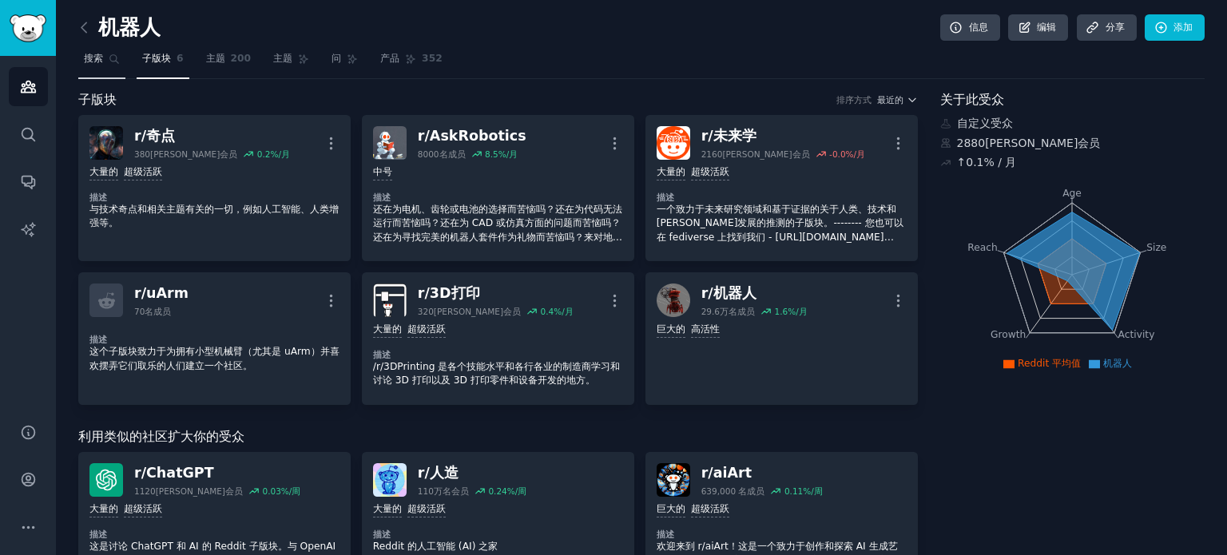
click at [96, 59] on font "搜索" at bounding box center [93, 58] width 19 height 11
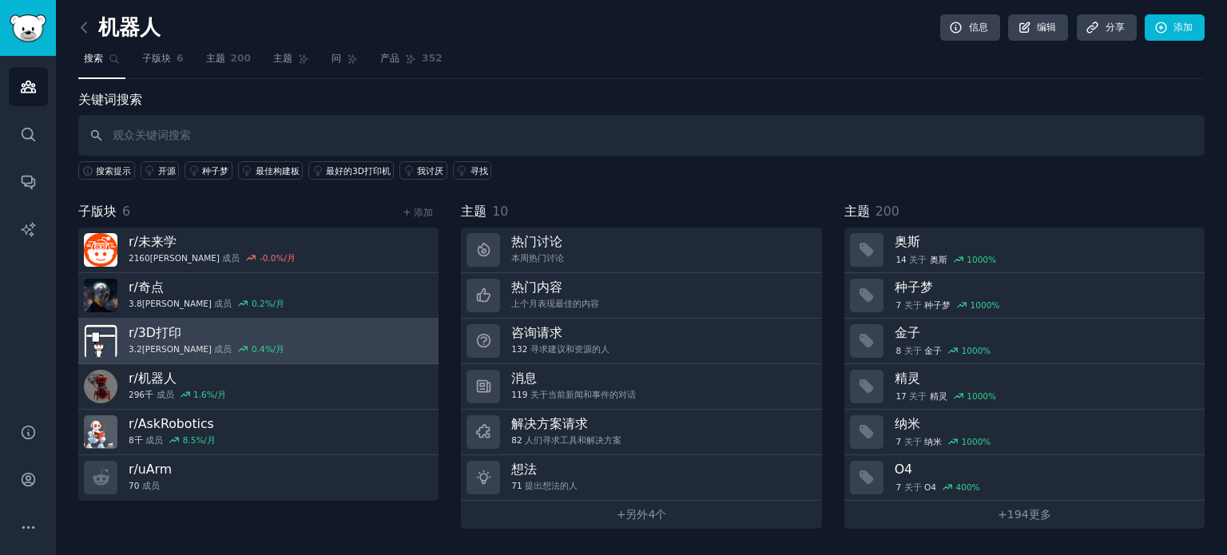
click at [258, 344] on link "r/ 3D打印 3.2米 成员 0.4 %/月" at bounding box center [258, 342] width 360 height 46
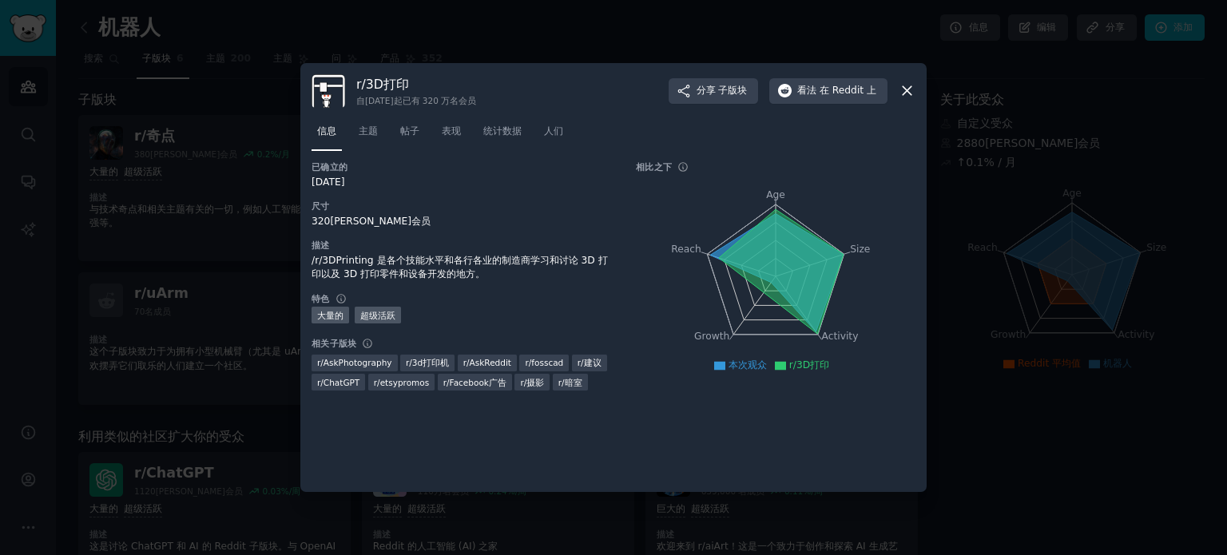
click at [900, 86] on icon at bounding box center [907, 90] width 17 height 17
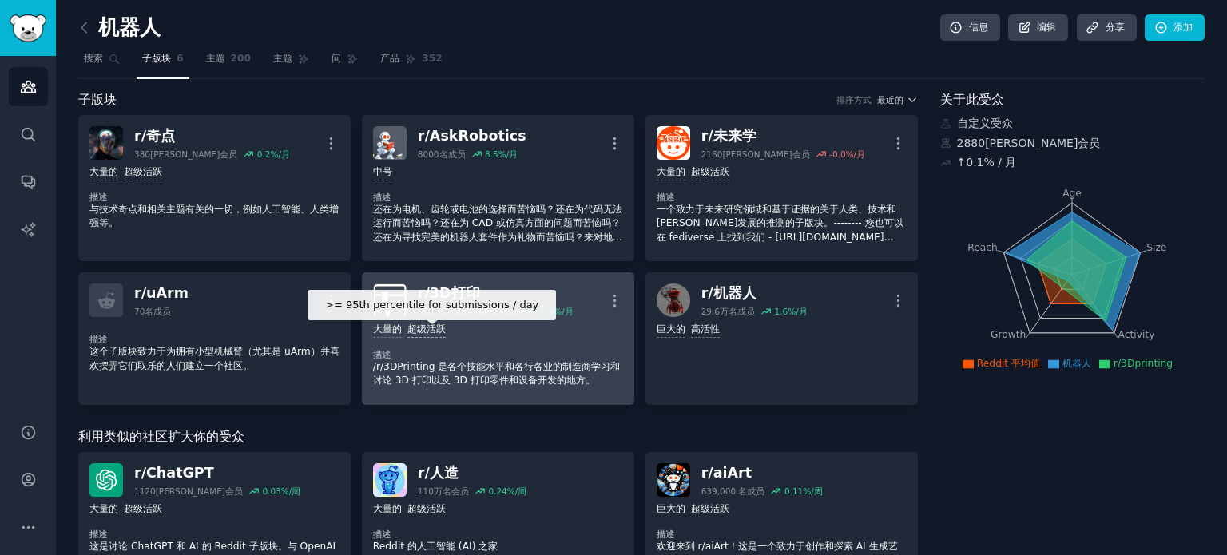
click at [415, 335] on font "超级活跃" at bounding box center [426, 329] width 38 height 11
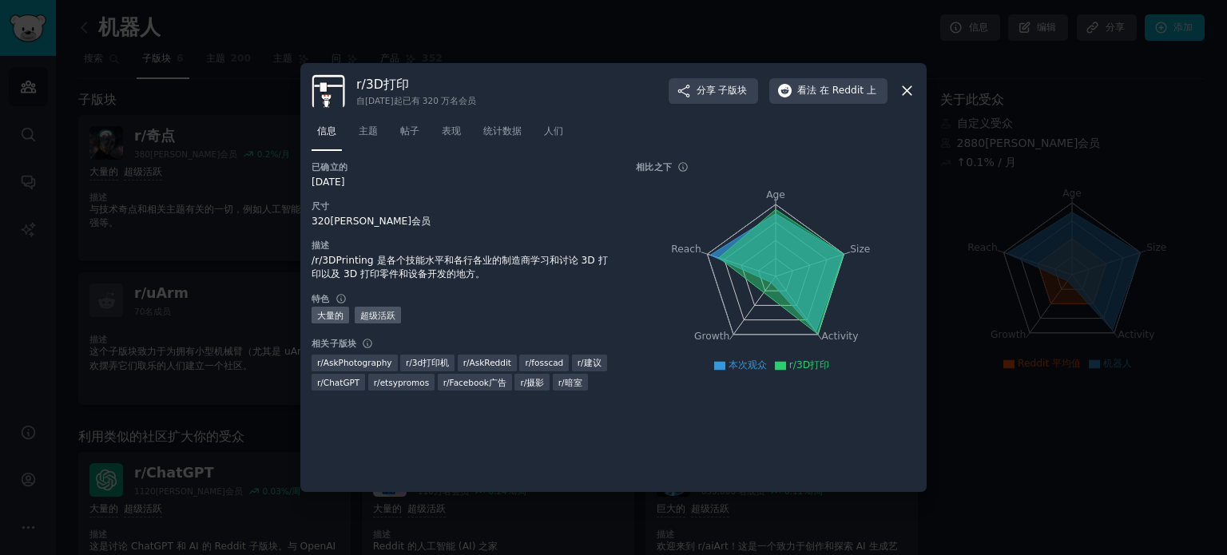
click at [911, 91] on icon at bounding box center [907, 90] width 17 height 17
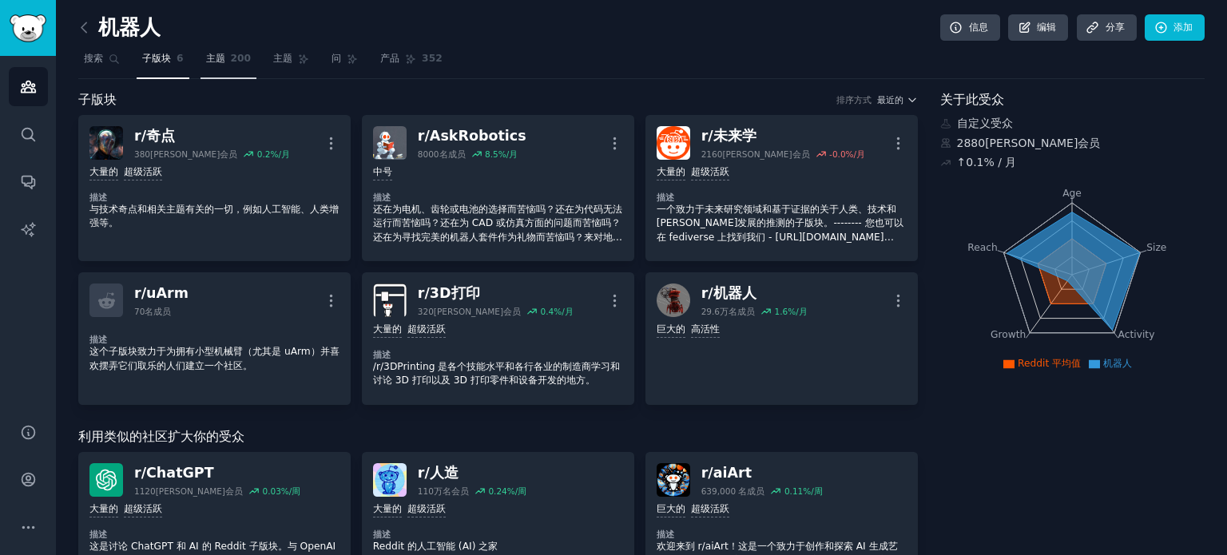
click at [222, 58] on font "主题" at bounding box center [215, 58] width 19 height 11
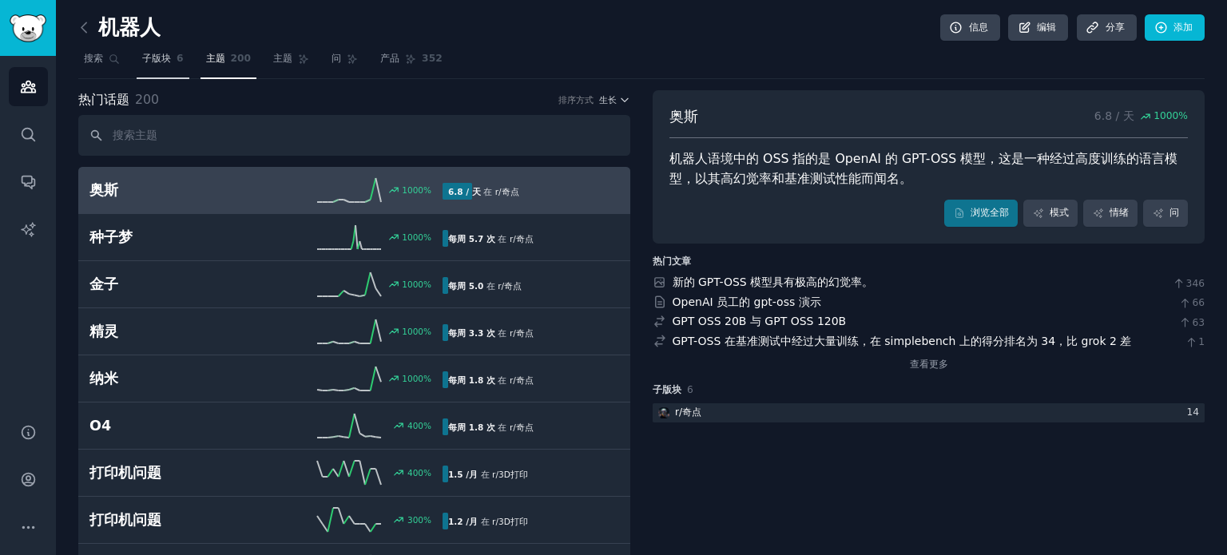
click at [173, 57] on link "子版块 6" at bounding box center [163, 62] width 53 height 33
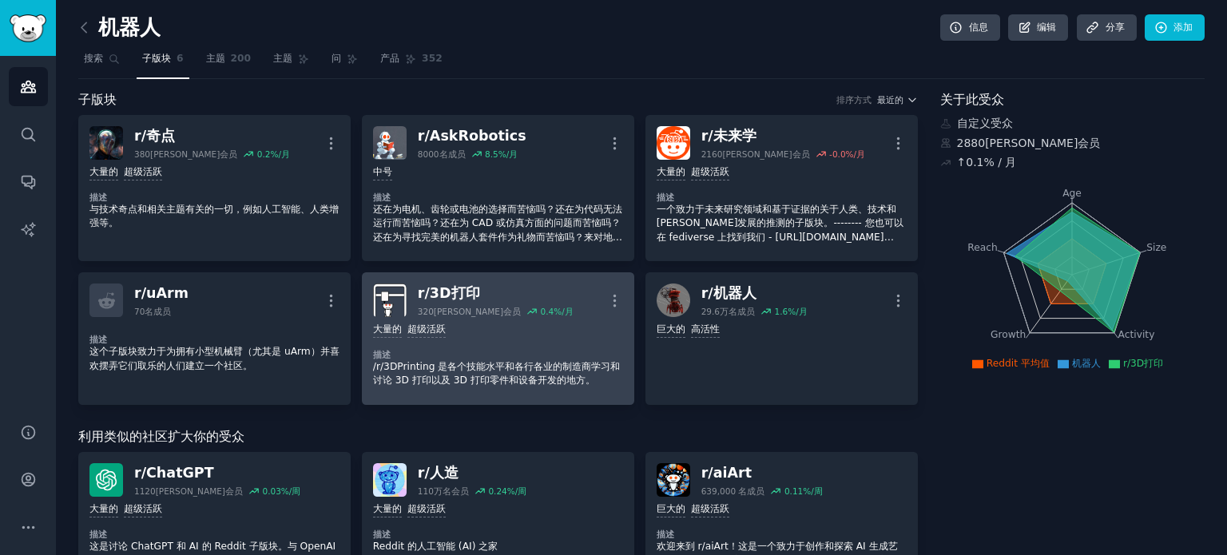
click at [554, 323] on div "大量的 超级活跃" at bounding box center [498, 330] width 250 height 15
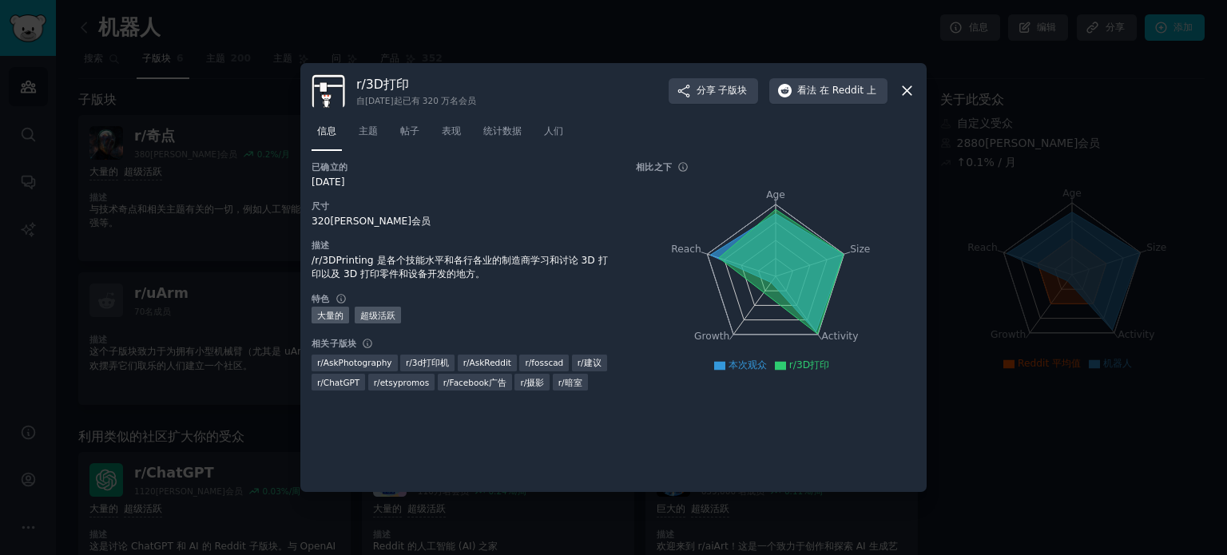
click at [903, 87] on icon at bounding box center [907, 91] width 9 height 9
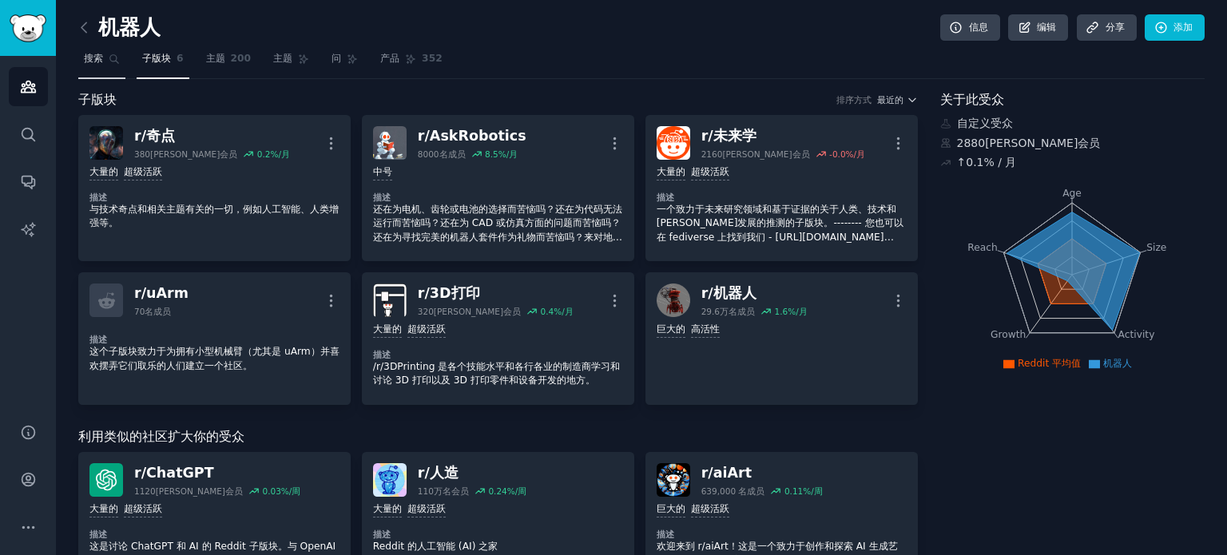
click at [102, 60] on font "搜索" at bounding box center [93, 58] width 19 height 11
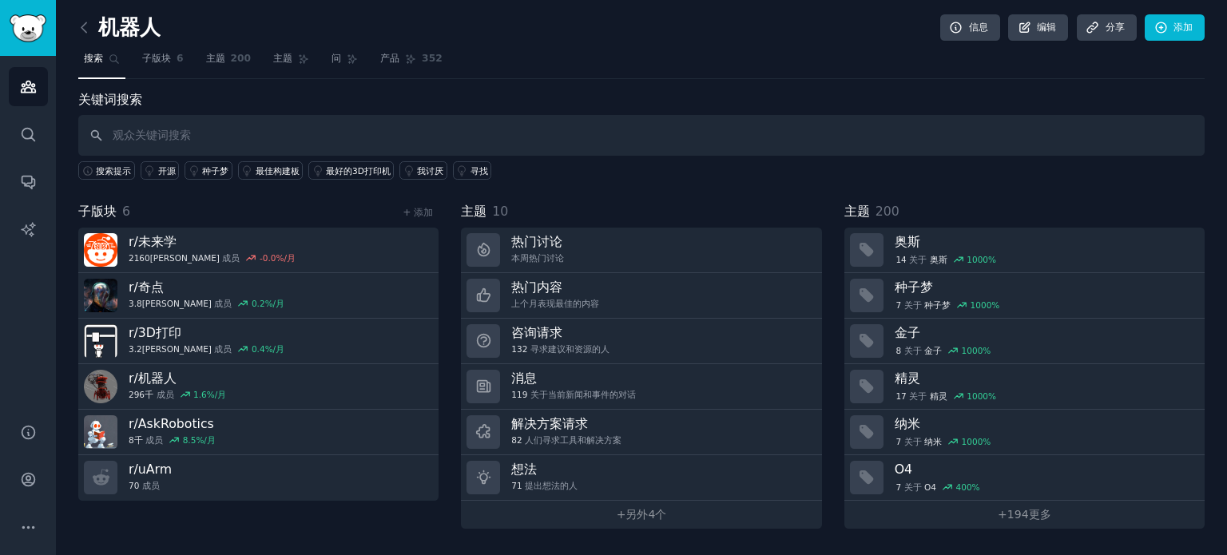
drag, startPoint x: 358, startPoint y: 249, endPoint x: 323, endPoint y: 200, distance: 60.7
click at [323, 197] on div "关键词搜索 搜索提示 开源 种子梦 最佳构建板 最好的3D打印机 我讨厌 寻找 子版块 6 + 添加 r/ 未来学 2160万 成员 -0.0 %/月 r/ …" at bounding box center [641, 309] width 1126 height 439
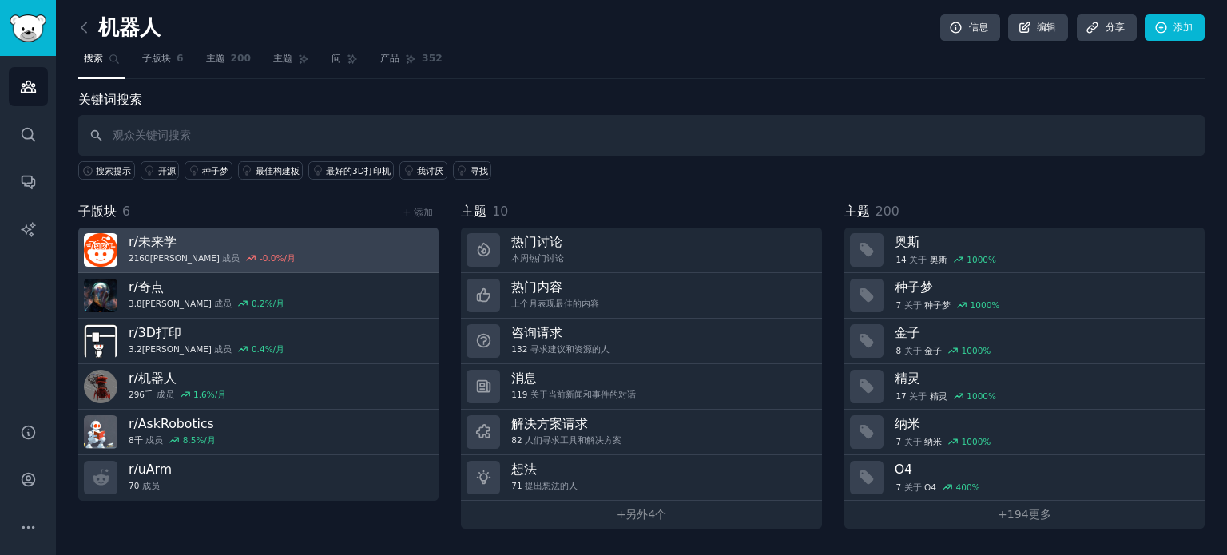
click at [338, 239] on link "r/ 未来学 2160万 成员 -0.0 %/月" at bounding box center [258, 251] width 360 height 46
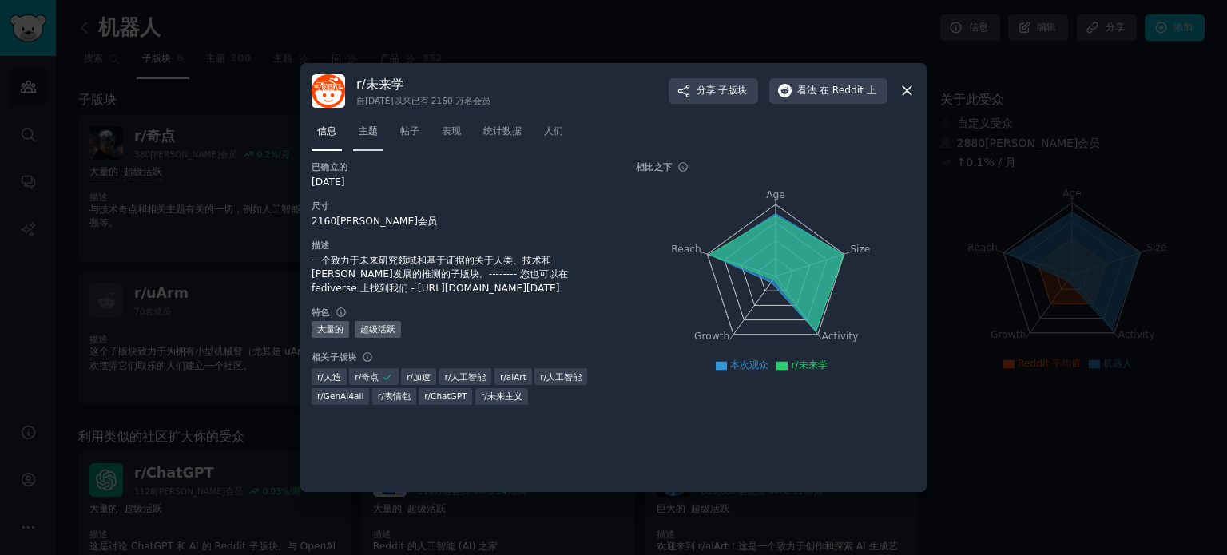
click at [364, 133] on font "主题" at bounding box center [368, 130] width 19 height 11
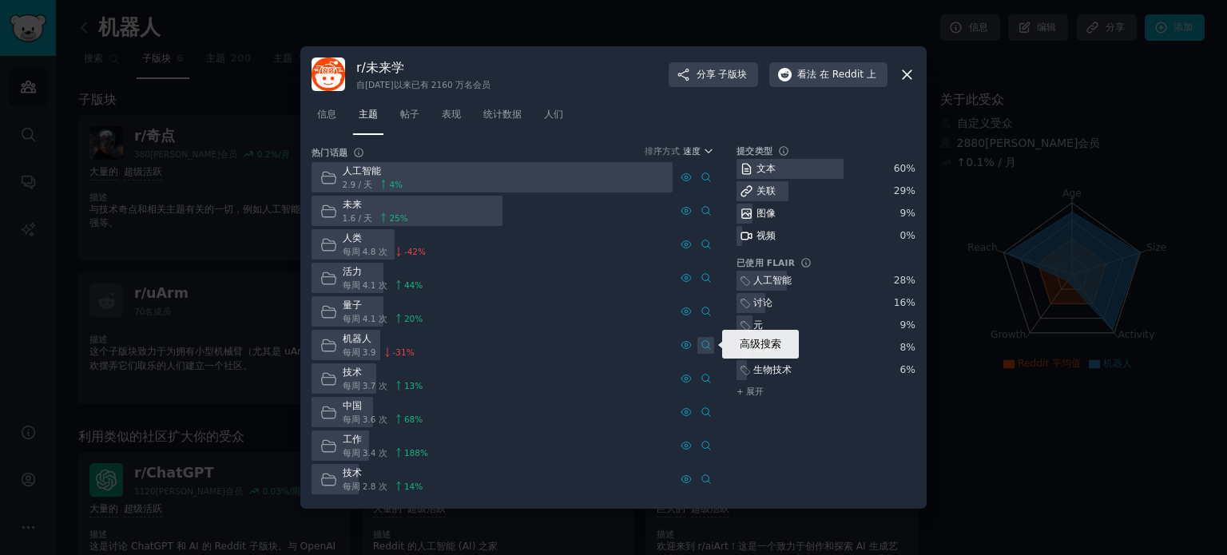
click at [706, 344] on icon at bounding box center [706, 344] width 11 height 11
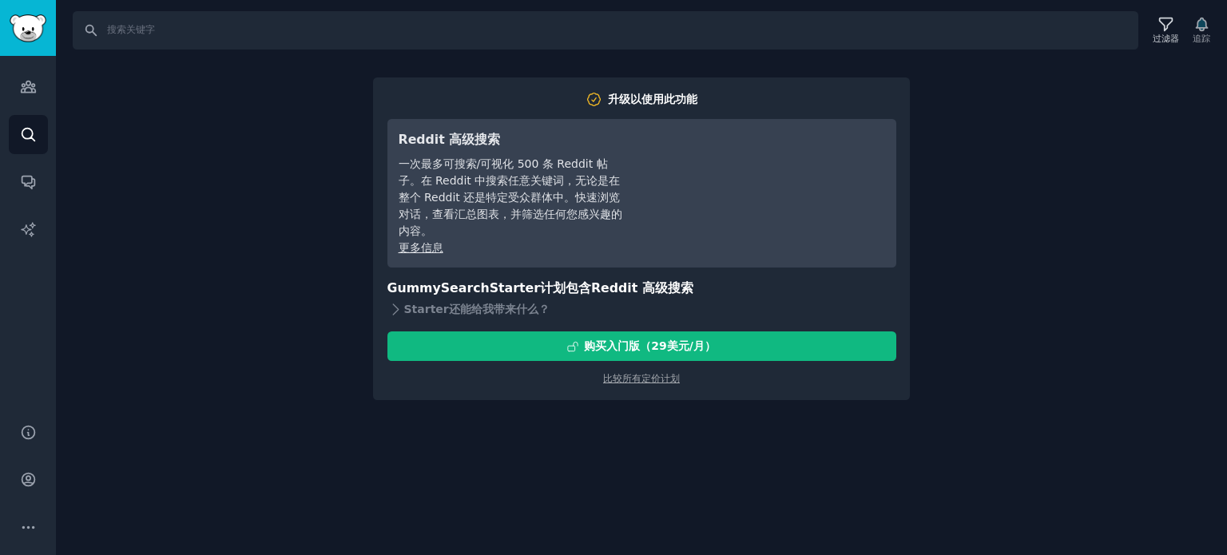
click at [1114, 123] on div "搜索 过滤器 追踪 升级以使用此功能 Reddit 高级搜索 一次最多可搜索/可视化 500 条 Reddit 帖子。在 Reddit 中搜索任意关键词，无论…" at bounding box center [641, 277] width 1171 height 555
click at [1095, 390] on div "搜索 过滤器 追踪 升级以使用此功能 Reddit 高级搜索 一次最多可搜索/可视化 500 条 Reddit 帖子。在 Reddit 中搜索任意关键词，无论…" at bounding box center [641, 277] width 1171 height 555
click at [32, 90] on icon "侧边栏" at bounding box center [28, 86] width 14 height 11
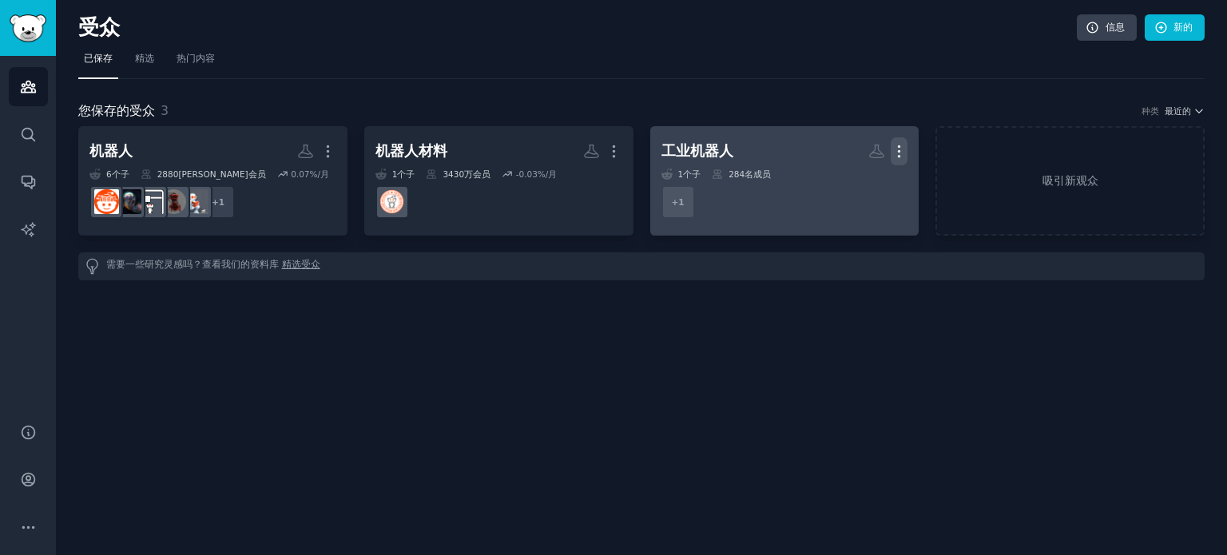
click at [895, 144] on icon "button" at bounding box center [899, 151] width 17 height 17
click at [863, 211] on font "删除" at bounding box center [863, 210] width 11 height 30
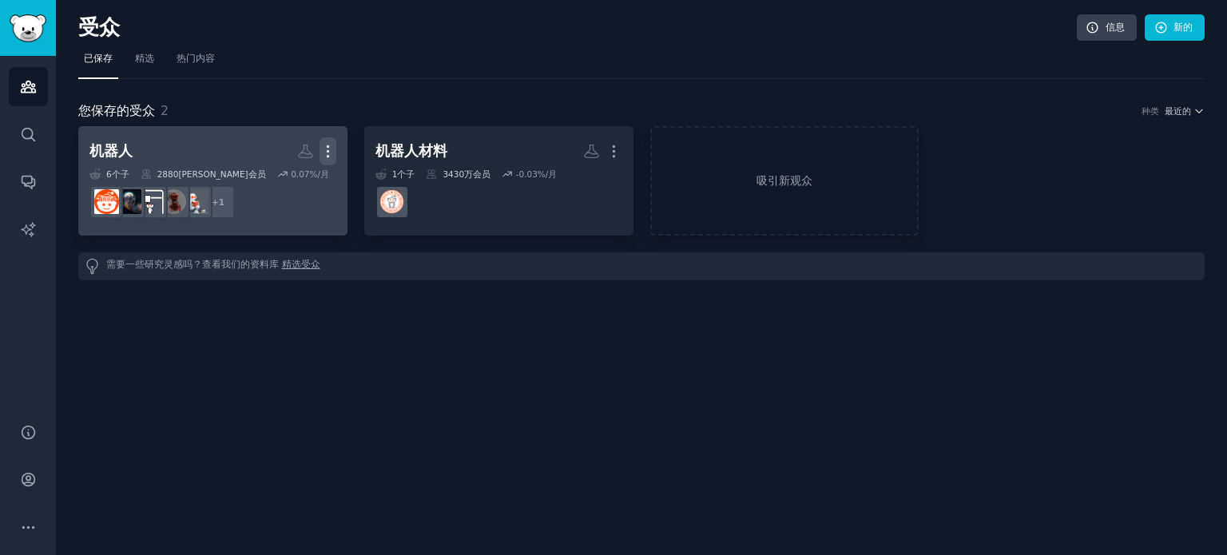
click at [326, 146] on icon "button" at bounding box center [328, 151] width 17 height 17
click at [293, 184] on p "Delete" at bounding box center [284, 185] width 37 height 17
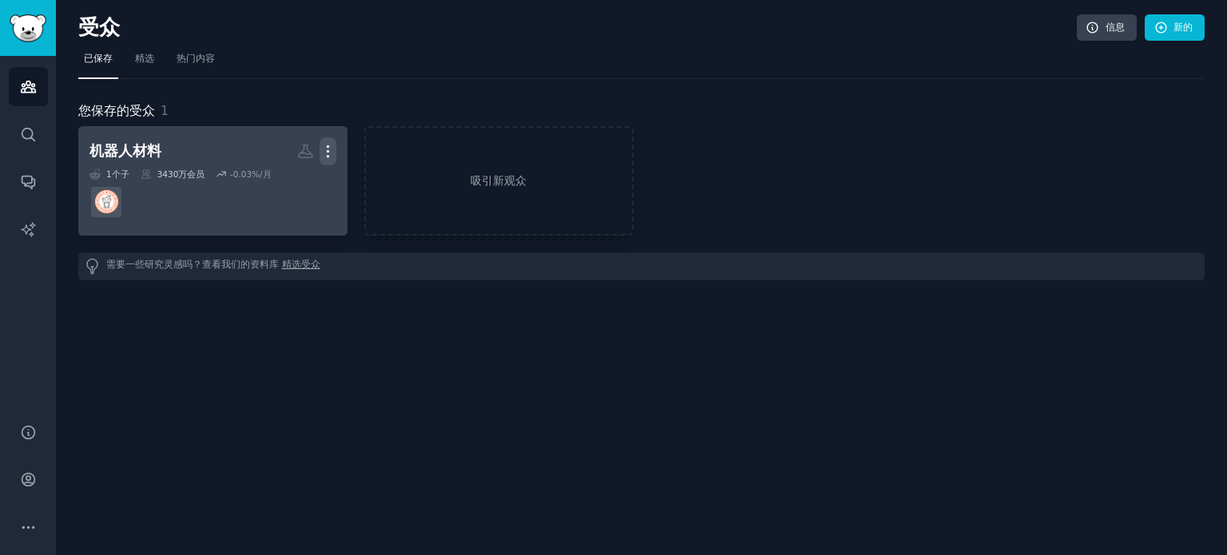
click at [327, 149] on icon "button" at bounding box center [328, 151] width 2 height 11
click at [284, 181] on p "Delete" at bounding box center [284, 185] width 37 height 17
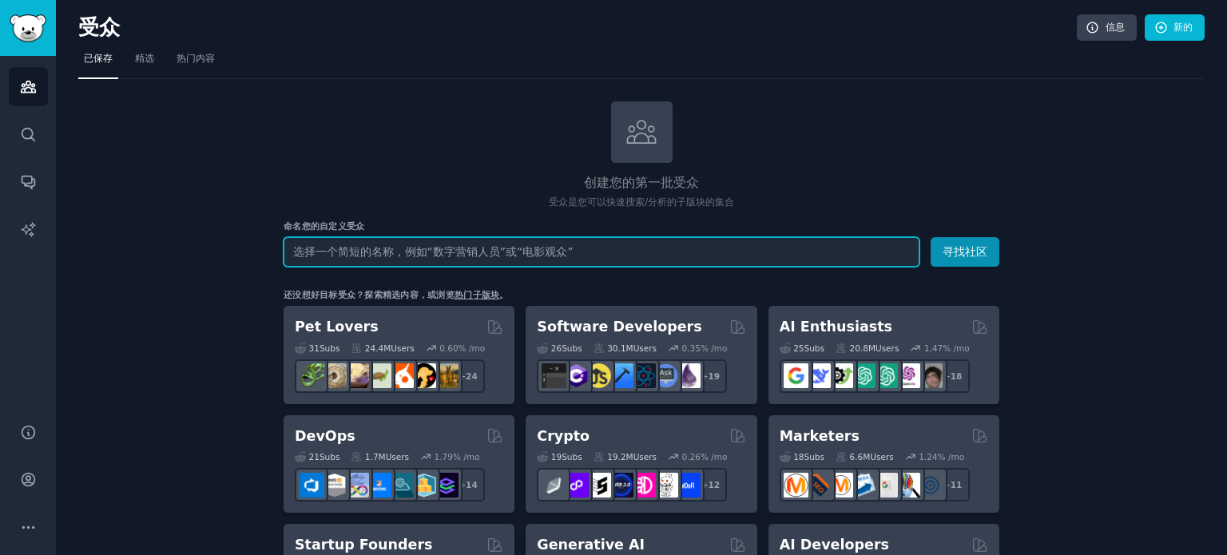
paste input "机械臂"
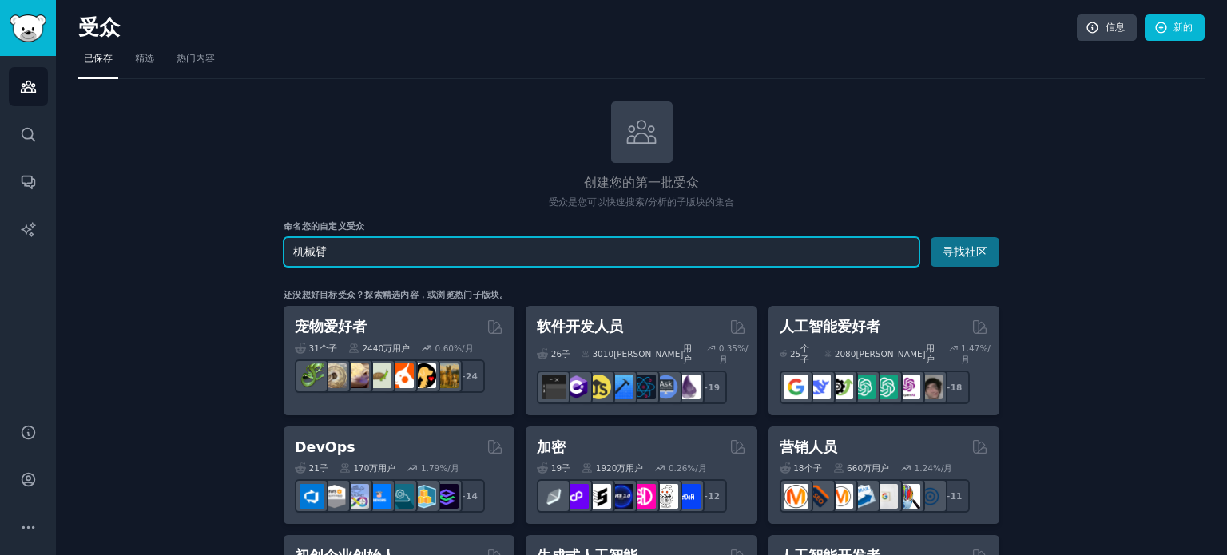
type input "机械臂"
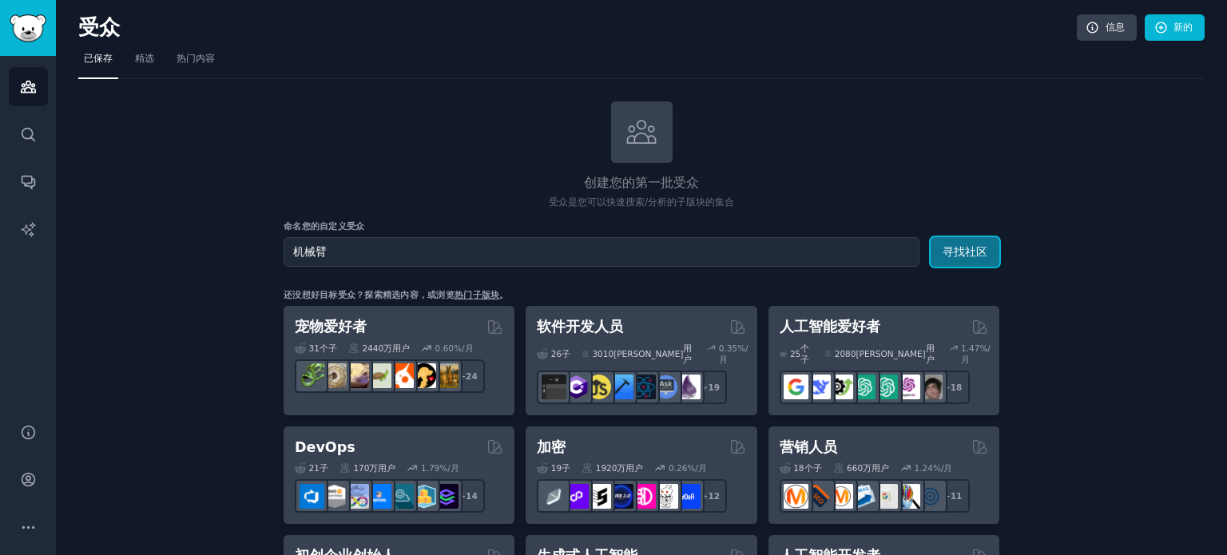
click at [972, 250] on font "寻找社区" at bounding box center [965, 251] width 45 height 13
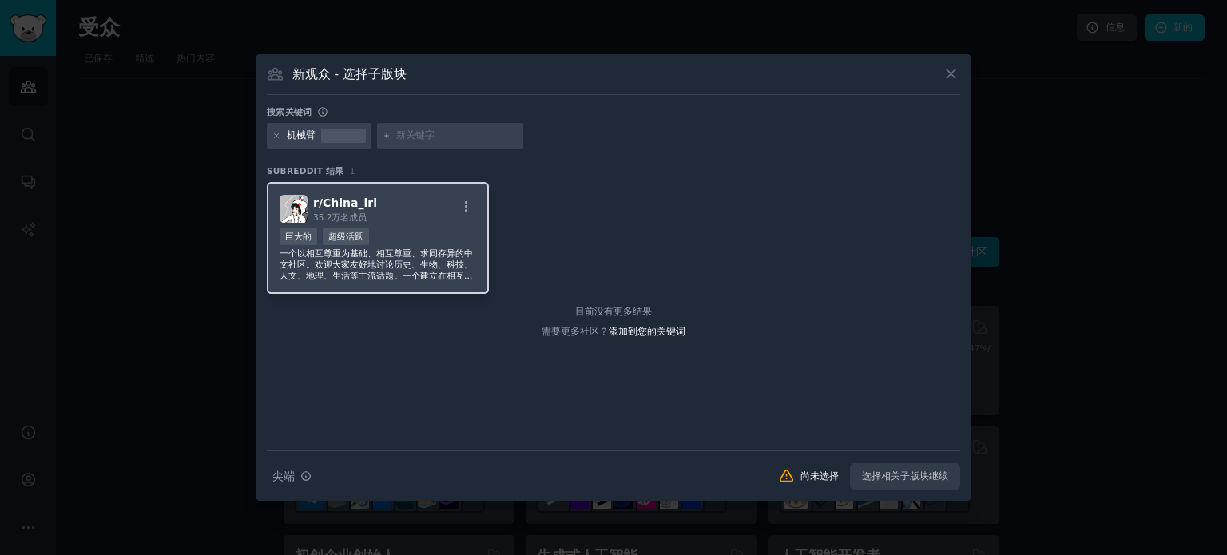
click at [385, 239] on div "巨大的 超级活跃" at bounding box center [378, 238] width 197 height 20
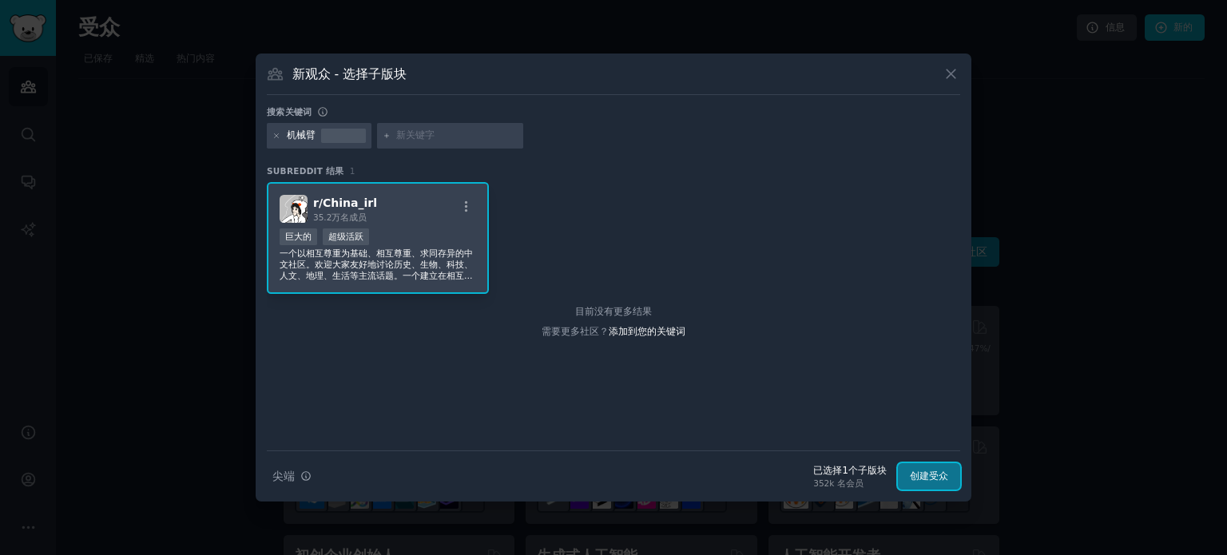
click at [923, 478] on font "创建受众" at bounding box center [929, 475] width 38 height 11
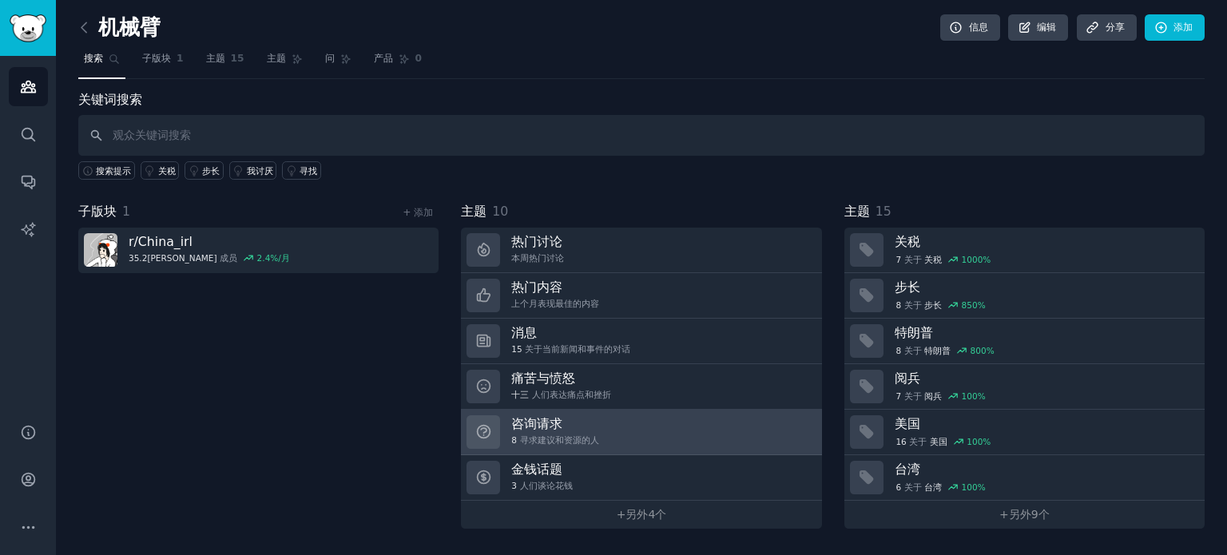
click at [582, 424] on h3 "咨询请求" at bounding box center [554, 423] width 87 height 17
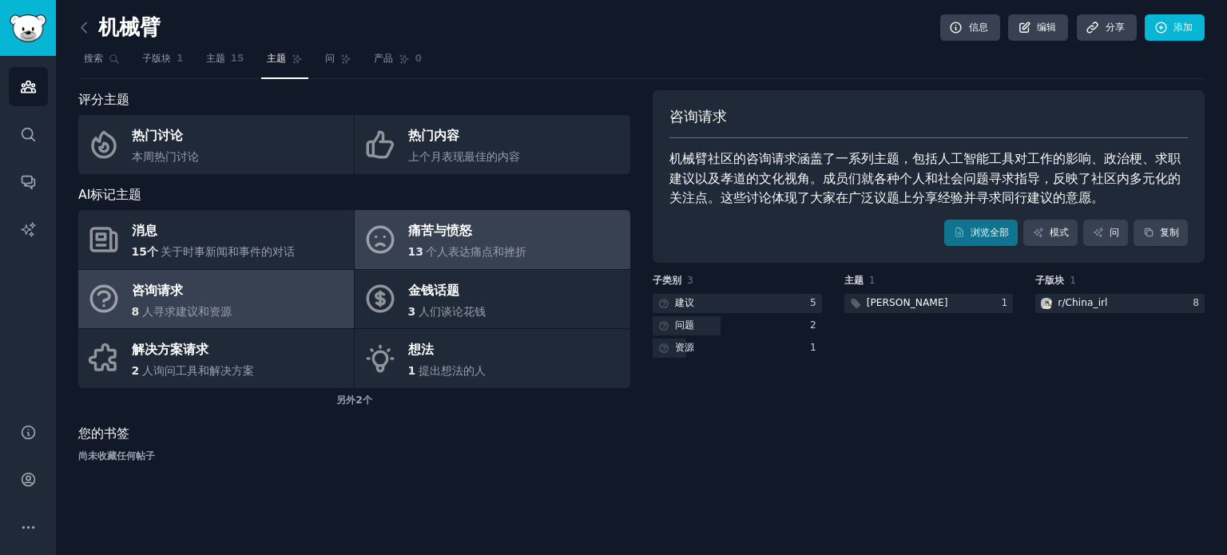
click at [505, 235] on div "痛苦与愤怒" at bounding box center [467, 232] width 119 height 26
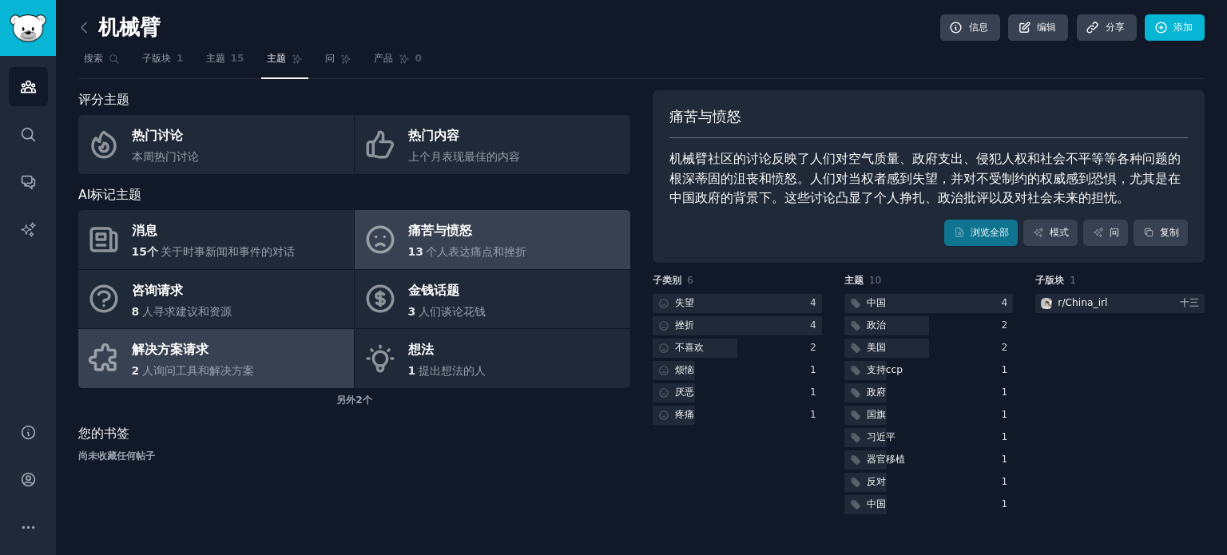
click at [209, 367] on font "人询问工具和解决方案" at bounding box center [198, 370] width 112 height 13
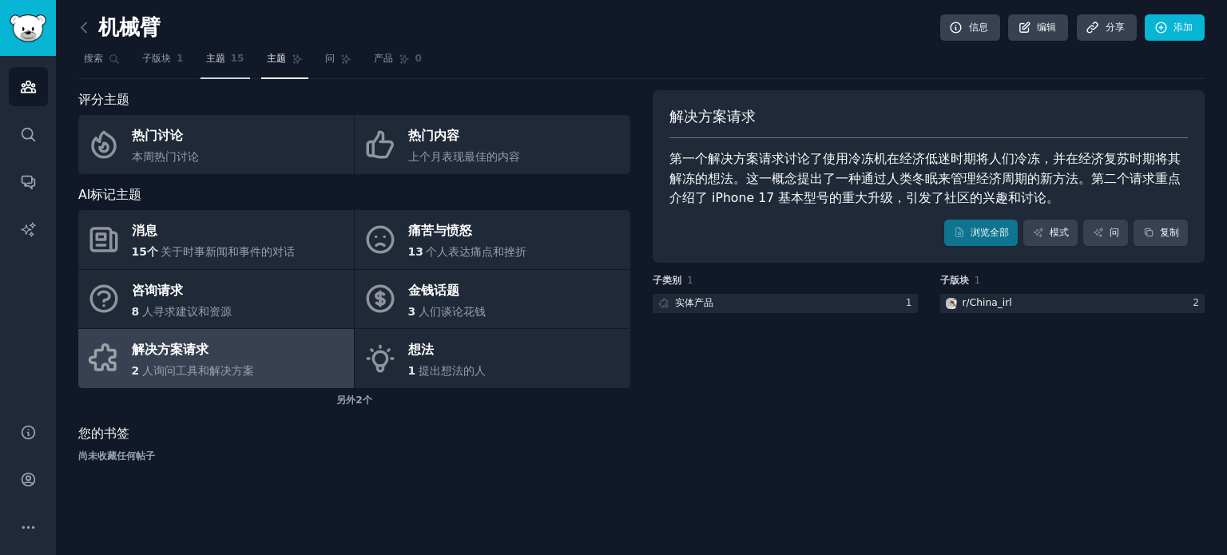
click at [208, 54] on font "主题" at bounding box center [215, 58] width 19 height 11
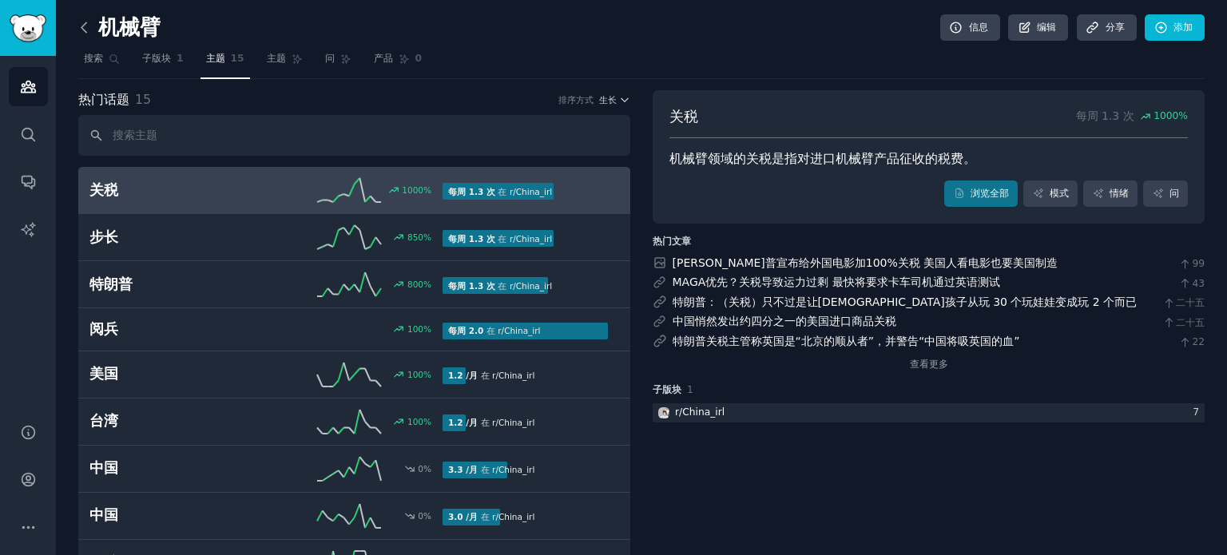
click at [85, 26] on icon at bounding box center [84, 27] width 17 height 17
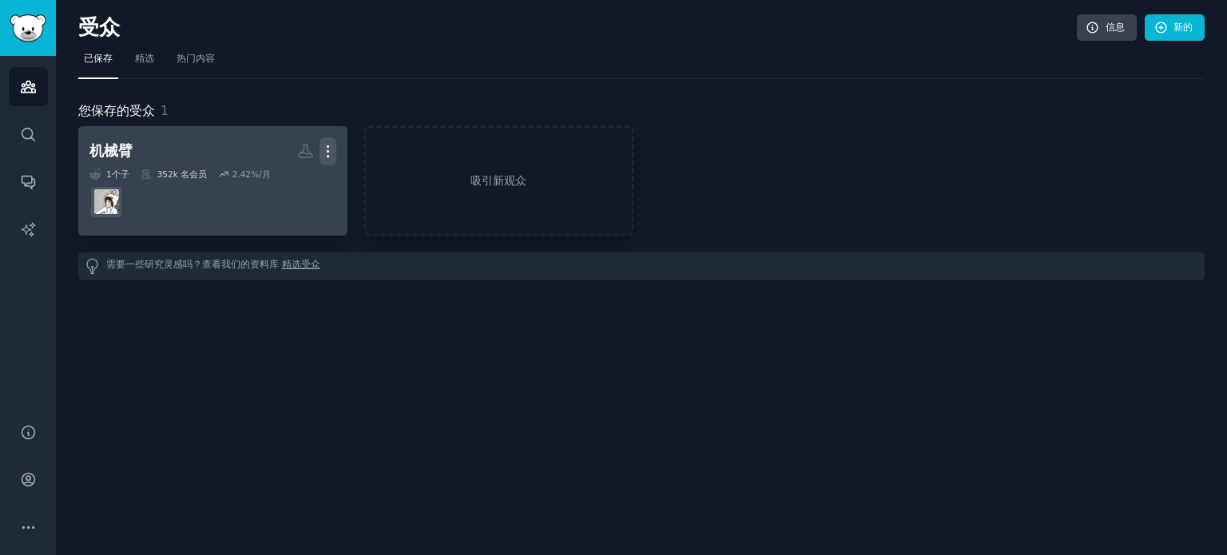
click at [327, 149] on icon "button" at bounding box center [328, 151] width 2 height 11
click at [272, 187] on p "Delete" at bounding box center [284, 185] width 37 height 17
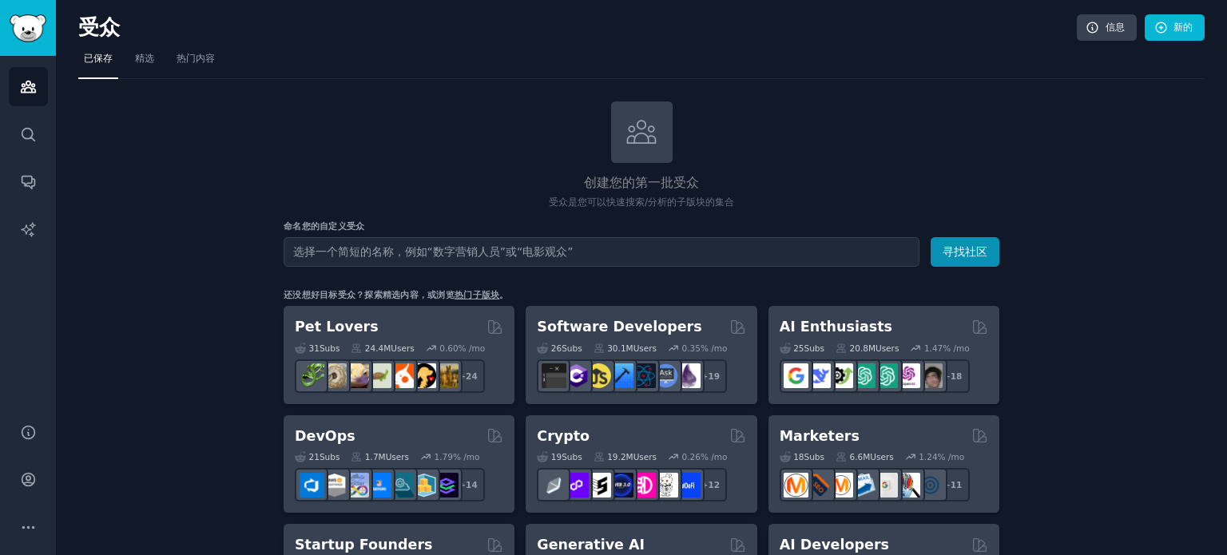
click at [423, 255] on input "text" at bounding box center [602, 252] width 636 height 30
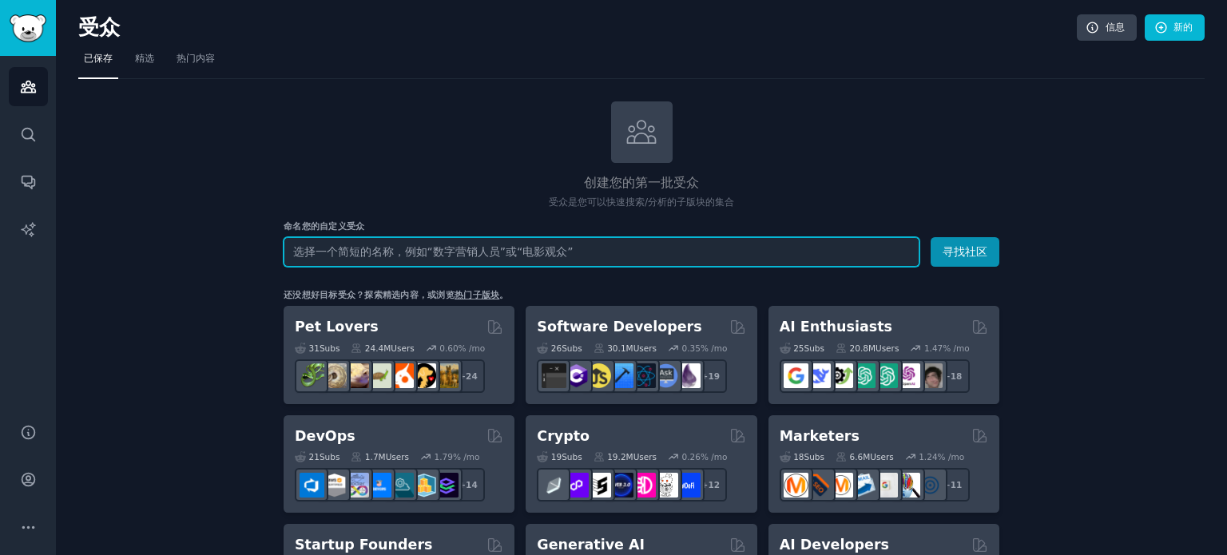
paste input "industrial robots"
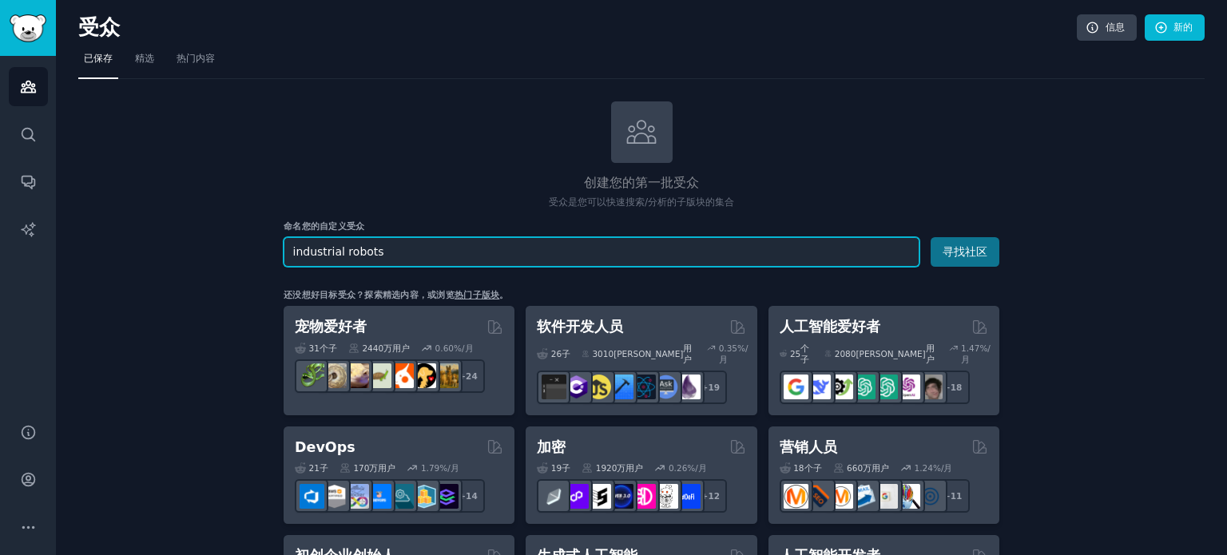
type input "industrial robots"
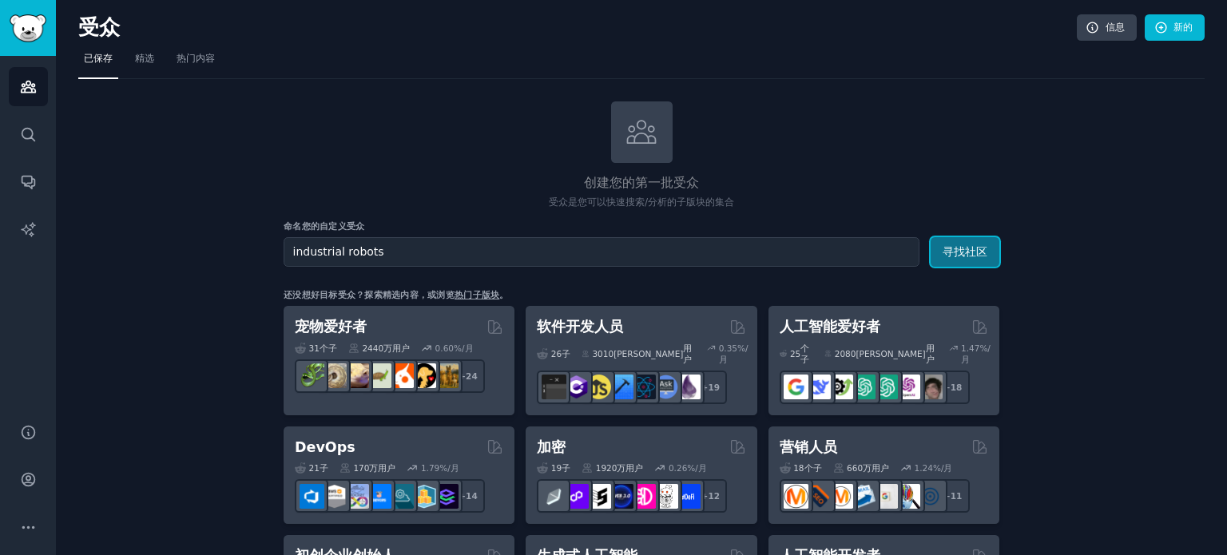
click at [971, 252] on font "寻找社区" at bounding box center [965, 251] width 45 height 13
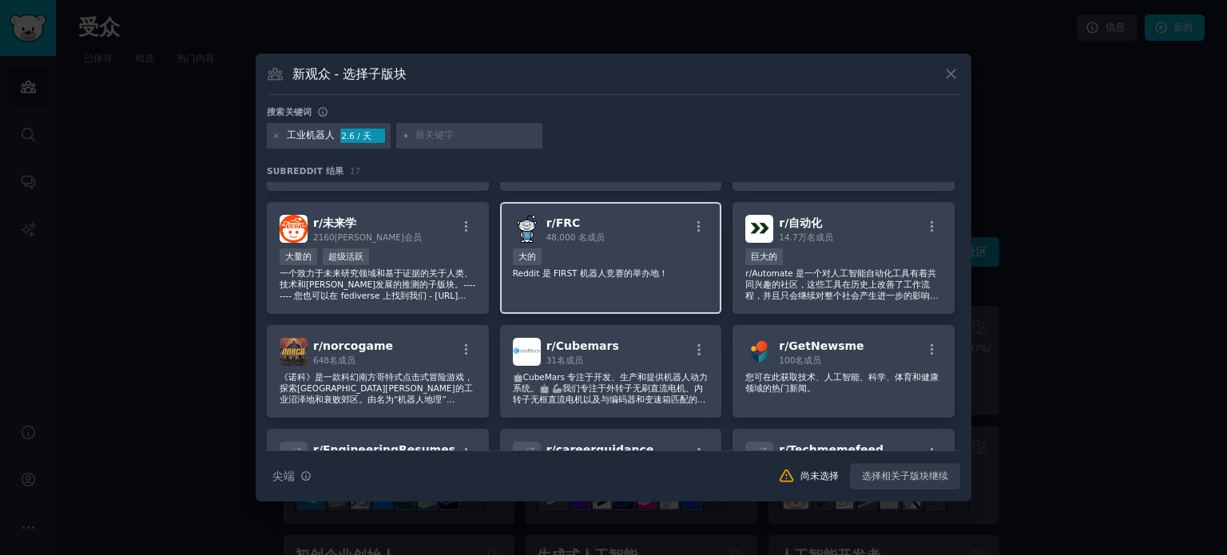
scroll to position [240, 0]
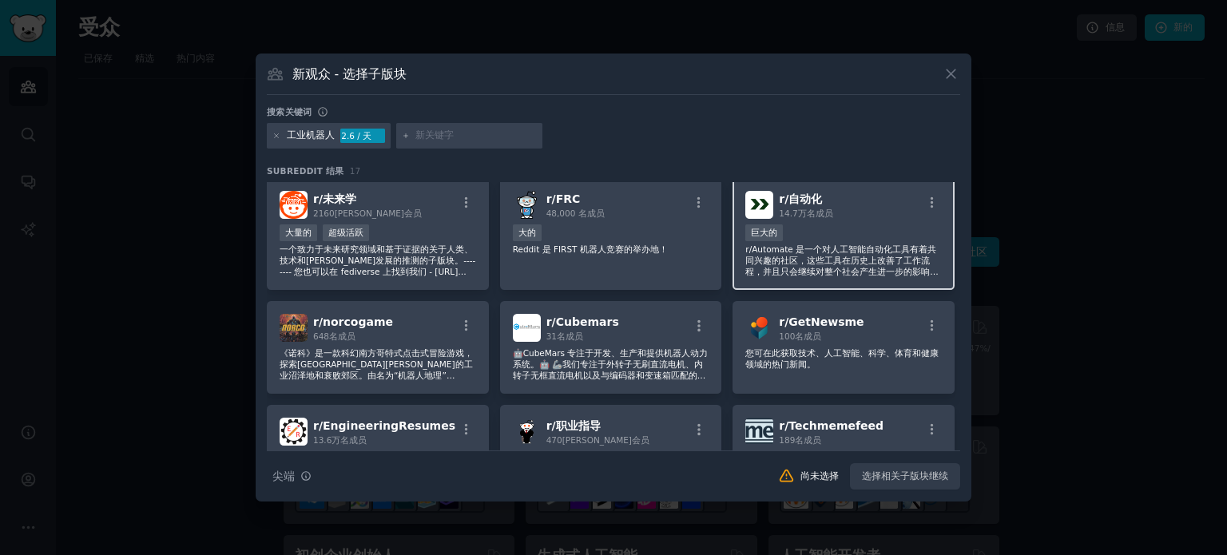
click at [866, 224] on div "巨大的" at bounding box center [843, 234] width 197 height 20
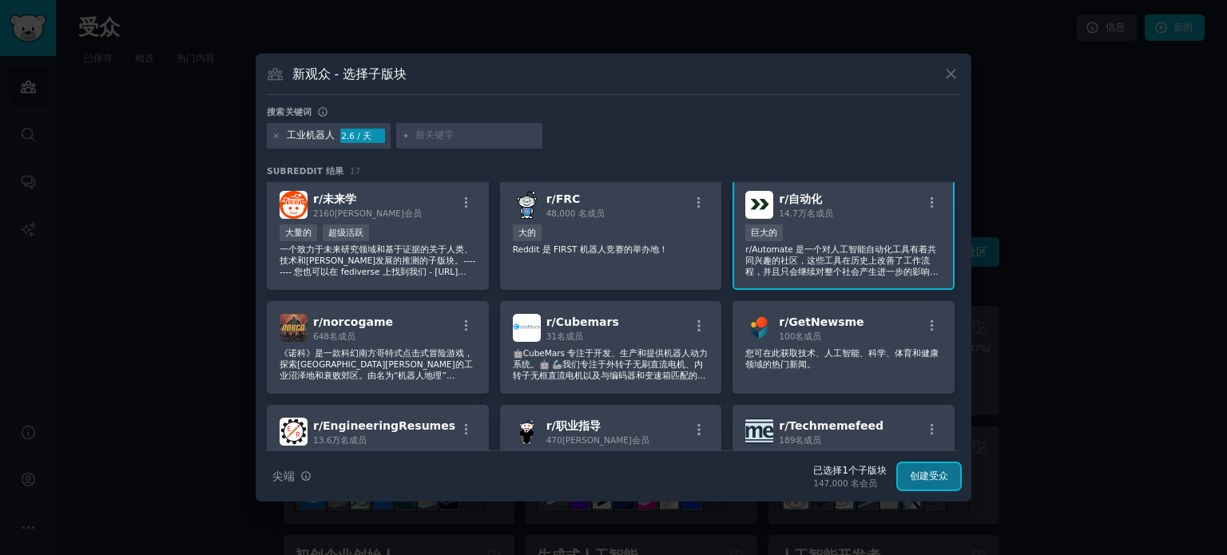
click at [917, 472] on font "创建受众" at bounding box center [929, 475] width 38 height 11
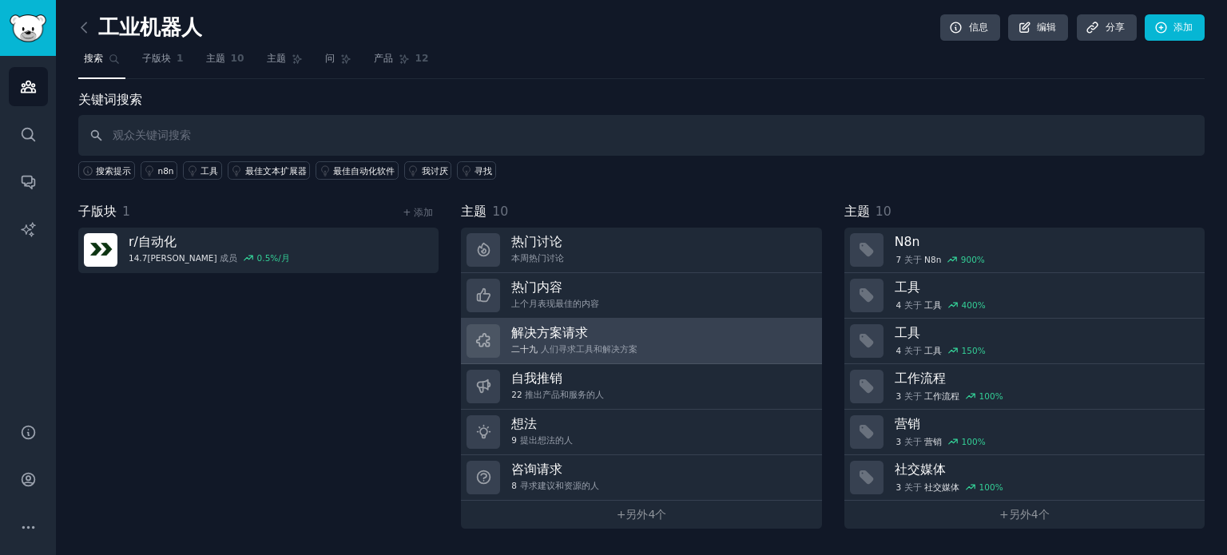
click at [578, 344] on font "人们寻求工具和解决方案" at bounding box center [589, 349] width 97 height 10
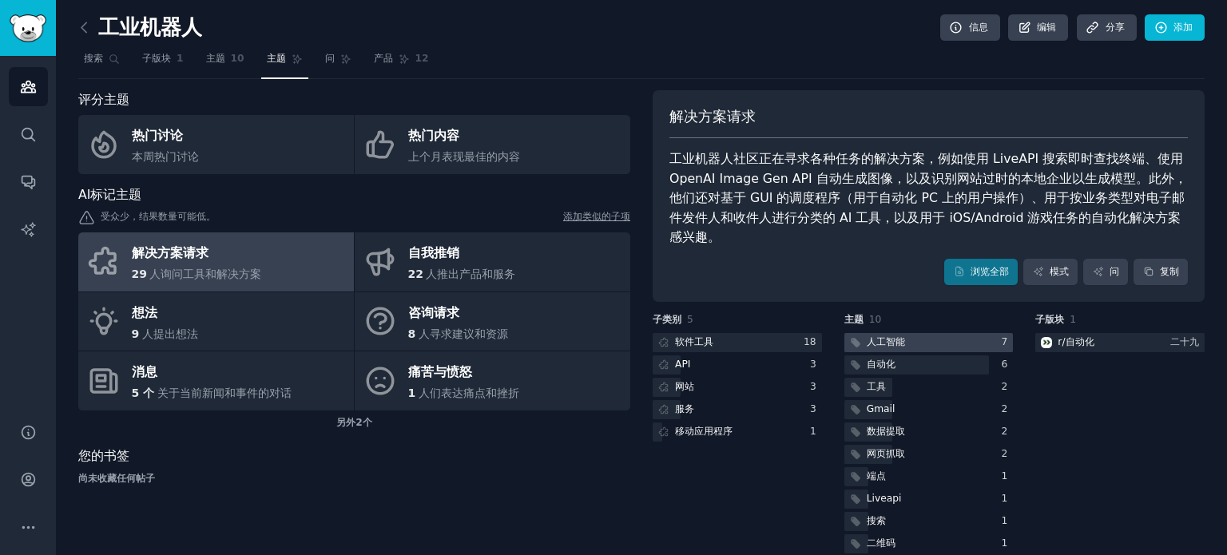
click at [917, 338] on div at bounding box center [928, 343] width 169 height 20
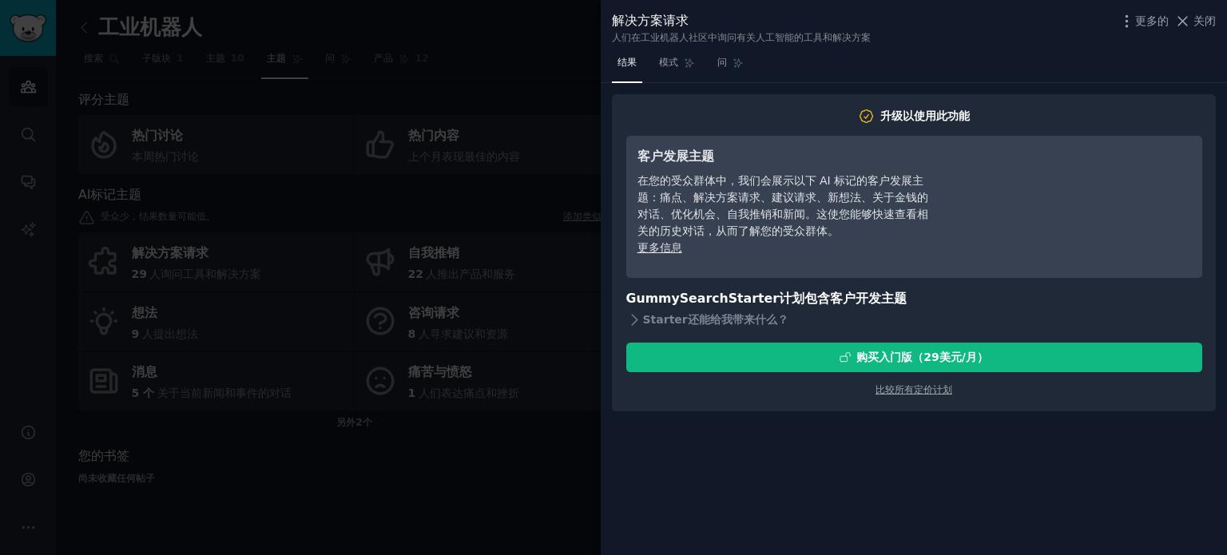
click at [522, 488] on div at bounding box center [613, 277] width 1227 height 555
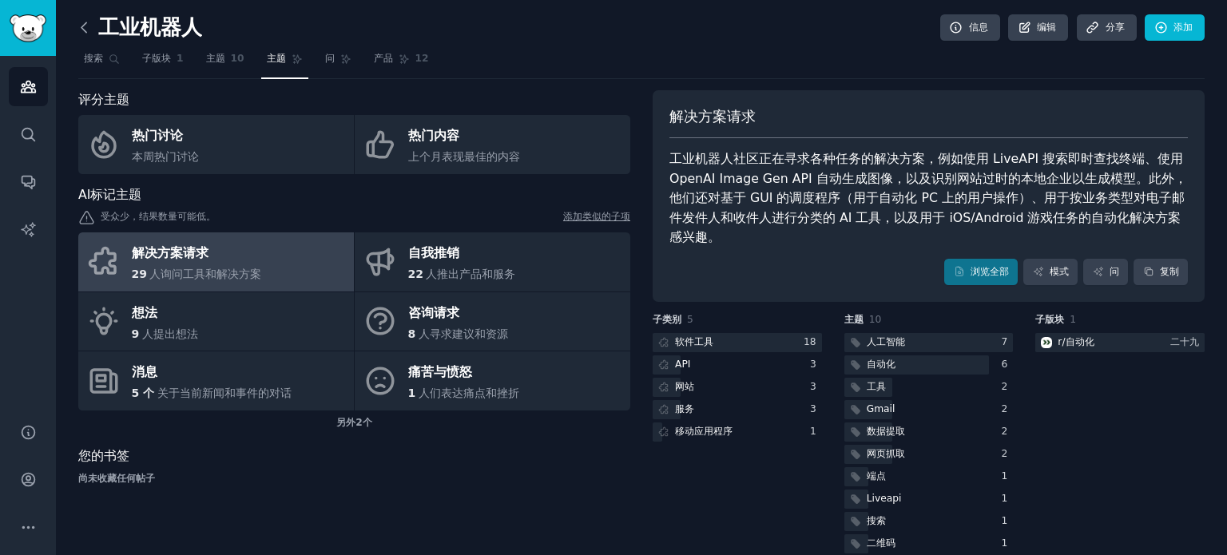
click at [83, 26] on icon at bounding box center [84, 27] width 17 height 17
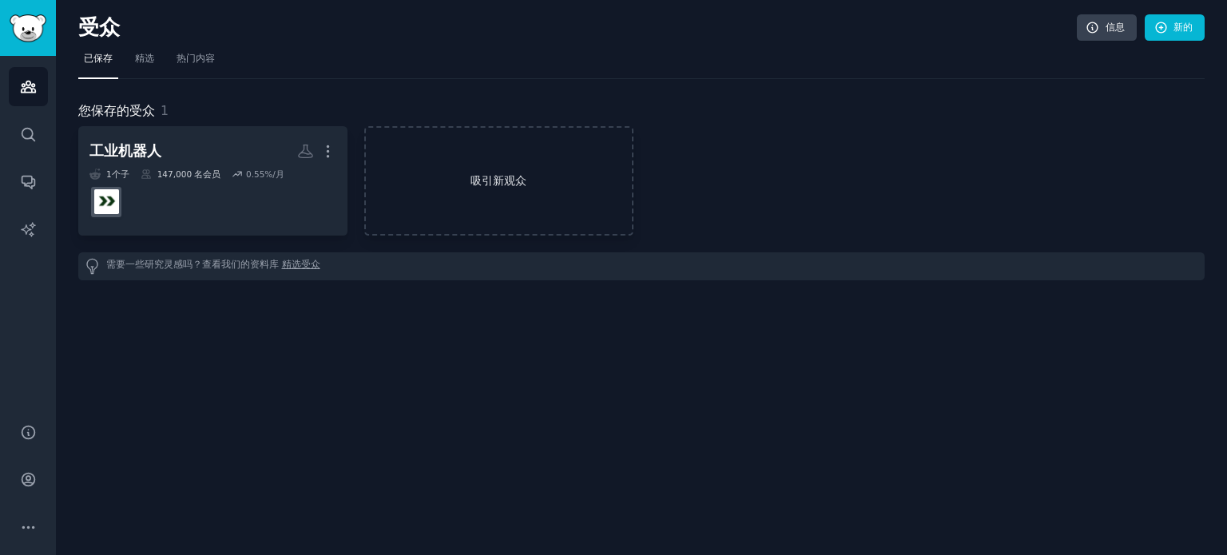
click at [486, 175] on font "吸引新观众" at bounding box center [498, 180] width 56 height 13
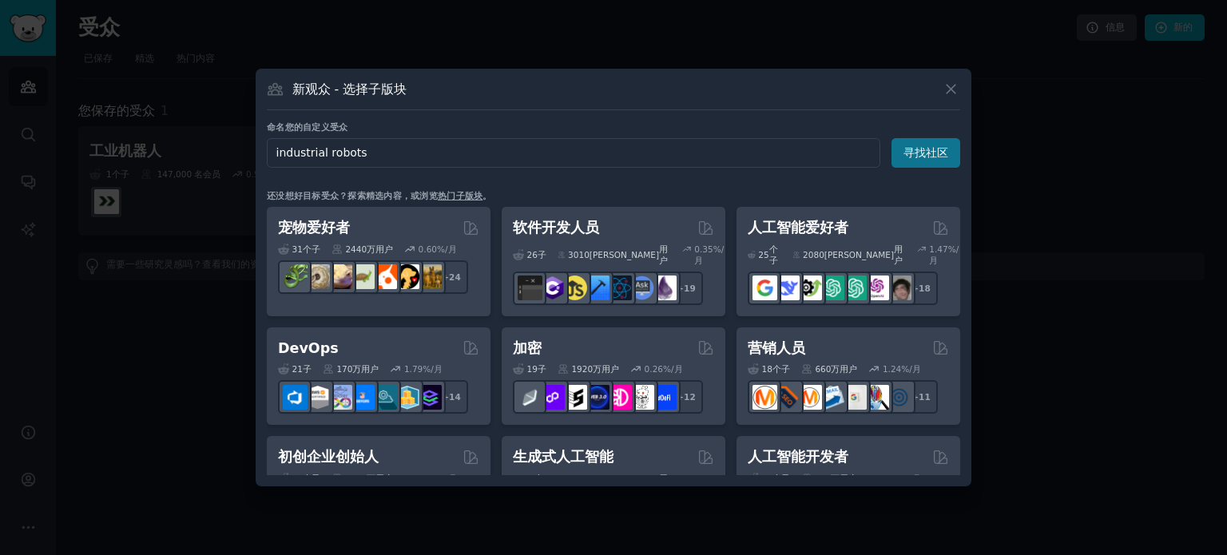
type input "industrial robots"
click at [932, 153] on font "寻找社区" at bounding box center [925, 152] width 45 height 13
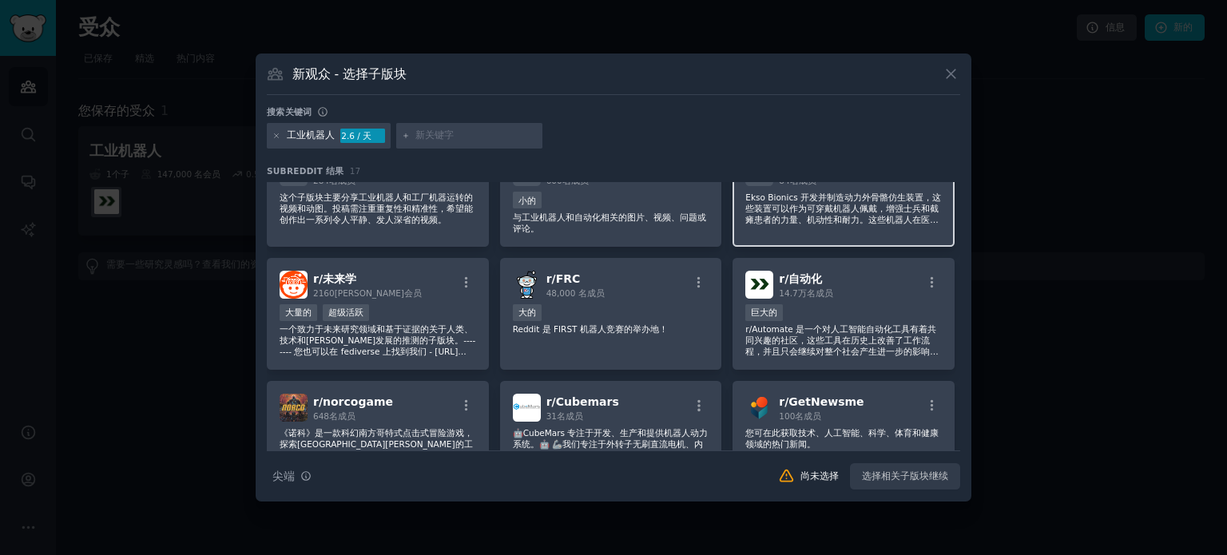
scroll to position [80, 0]
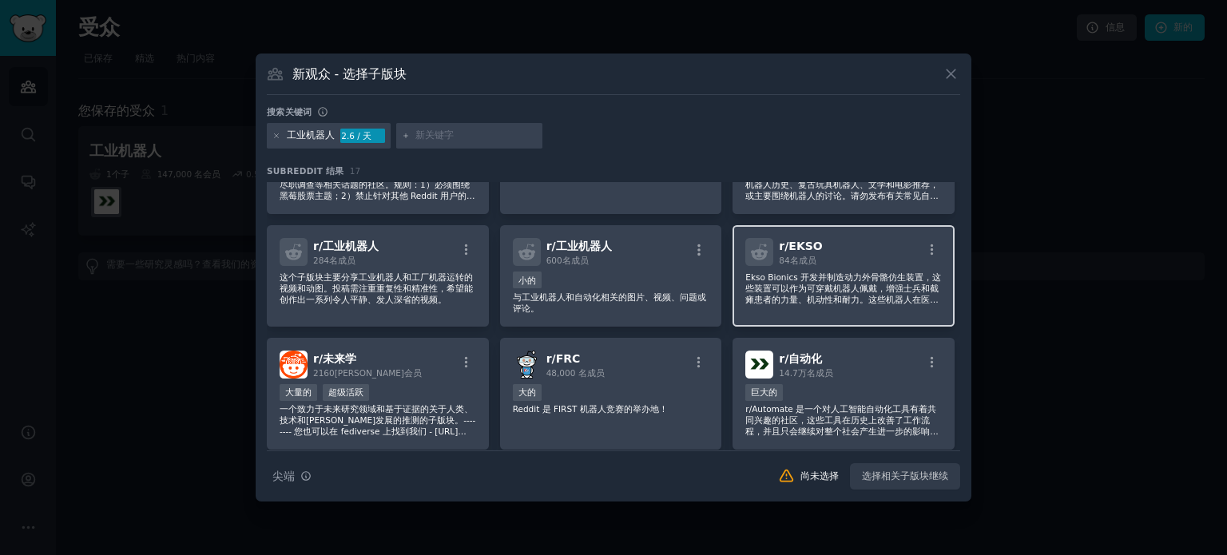
click at [824, 268] on div "r/ EKSO 84 名成员 Ekso Bionics 开发并制造动力外骨骼仿生装置，这些装置可以作为可穿戴机器人佩戴，增强士兵和截瘫患者的力量、机动性和耐力…" at bounding box center [843, 275] width 222 height 101
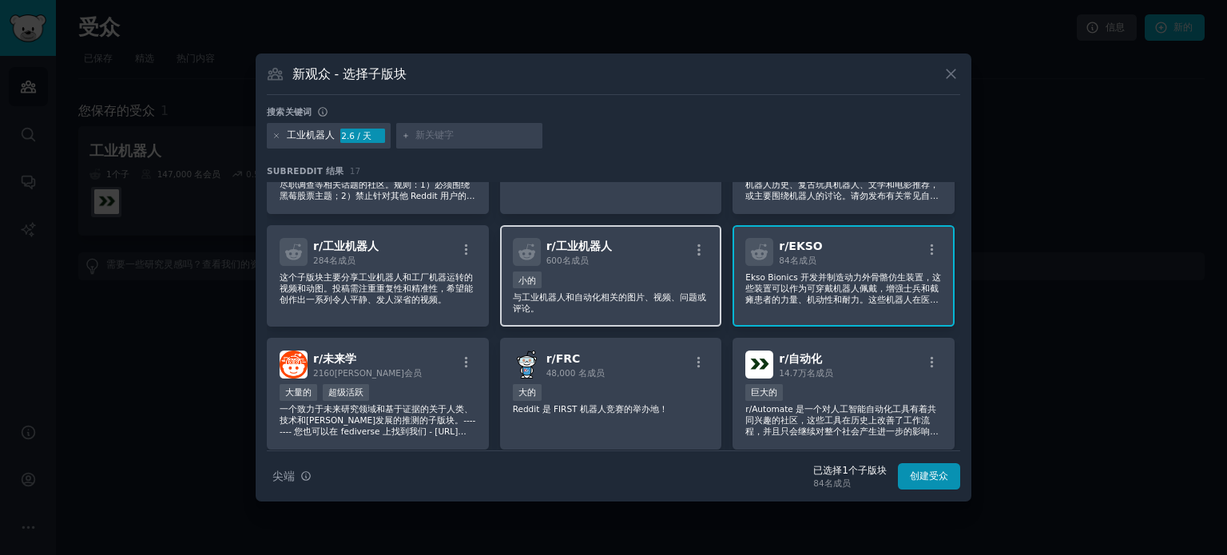
click at [611, 296] on font "与工业机器人和自动化相关的图片、视频、问题或评论。" at bounding box center [609, 302] width 193 height 21
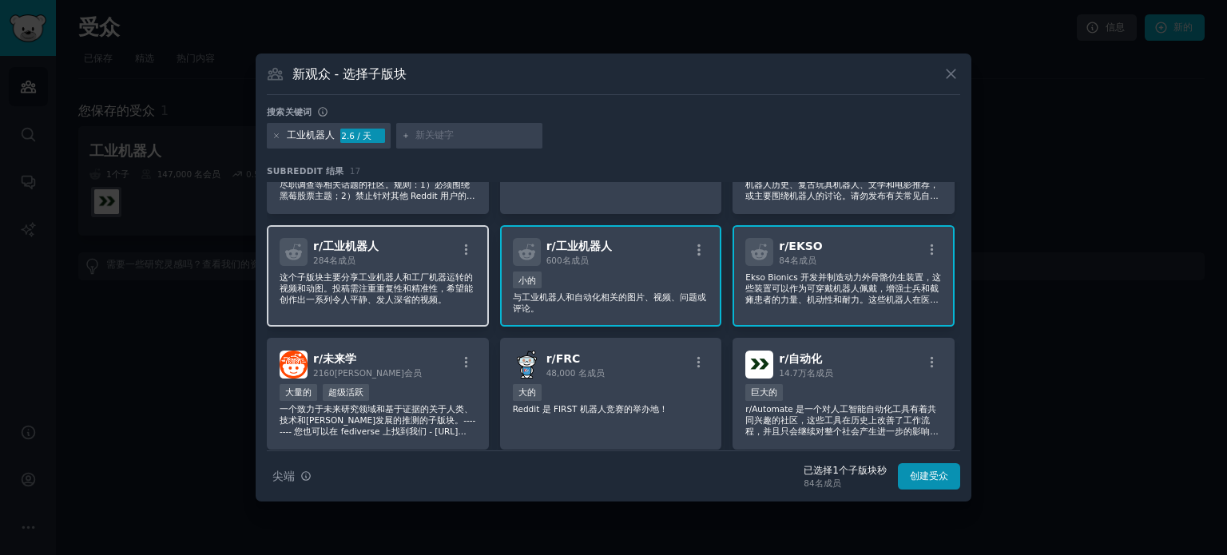
click at [416, 296] on font "这个子版块主要分享工业机器人和工厂机器运转的视频和动图。投稿需注重重复性和精准性，希望能创作出一系列令人平静、发人深省的视频。" at bounding box center [376, 288] width 193 height 32
click at [919, 483] on button "创建受众" at bounding box center [929, 476] width 62 height 27
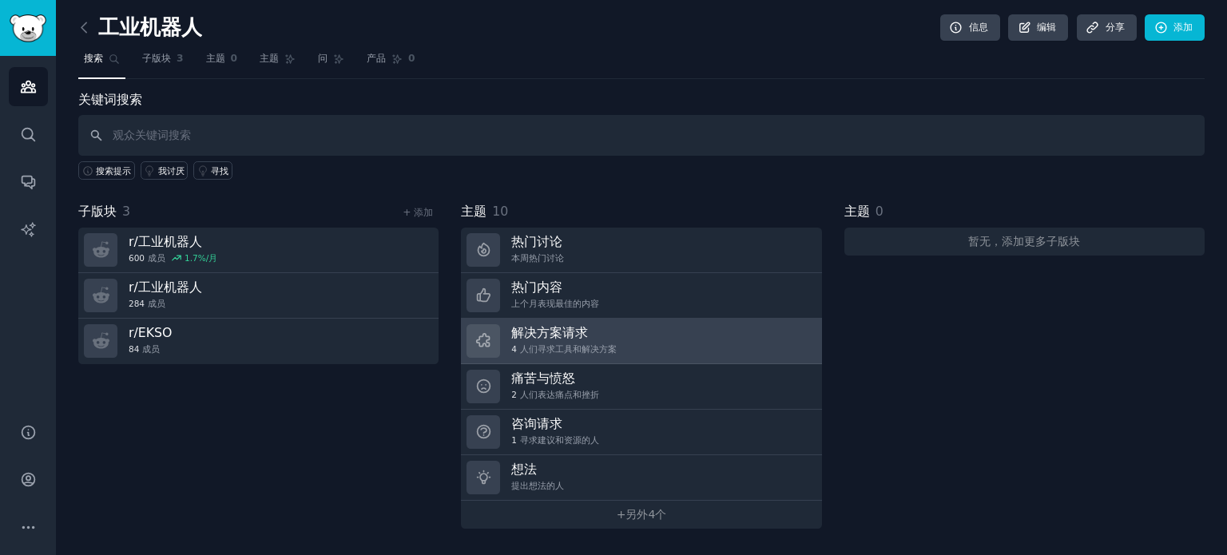
click at [605, 344] on font "人们寻求工具和解决方案" at bounding box center [568, 349] width 97 height 10
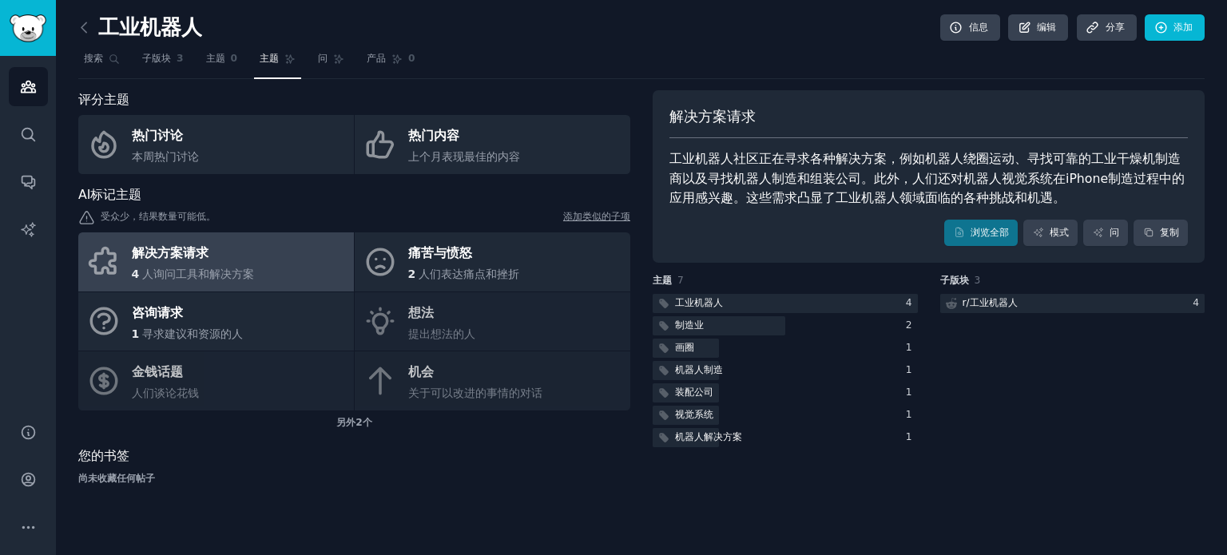
click at [515, 462] on div "您的书签" at bounding box center [354, 457] width 552 height 20
click at [157, 63] on font "子版块" at bounding box center [156, 58] width 29 height 11
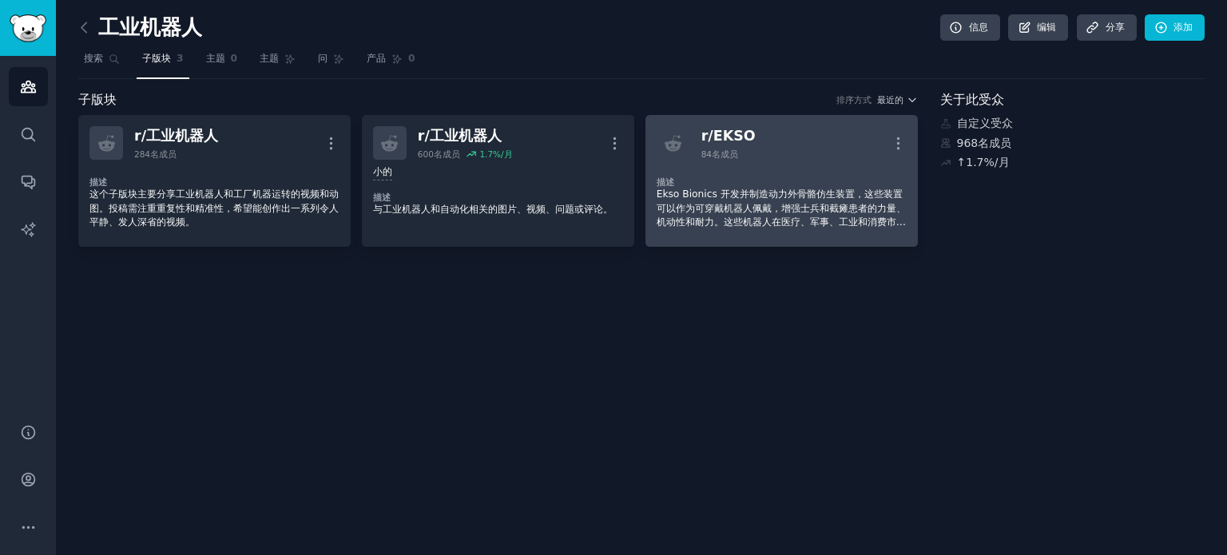
click at [768, 165] on div "描述 Ekso Bionics 开发并制造动力外骨骼仿生装置，这些装置可以作为可穿戴机器人佩戴，增强士兵和截瘫患者的力量、机动性和耐力。这些机器人在医疗、军事…" at bounding box center [782, 198] width 250 height 76
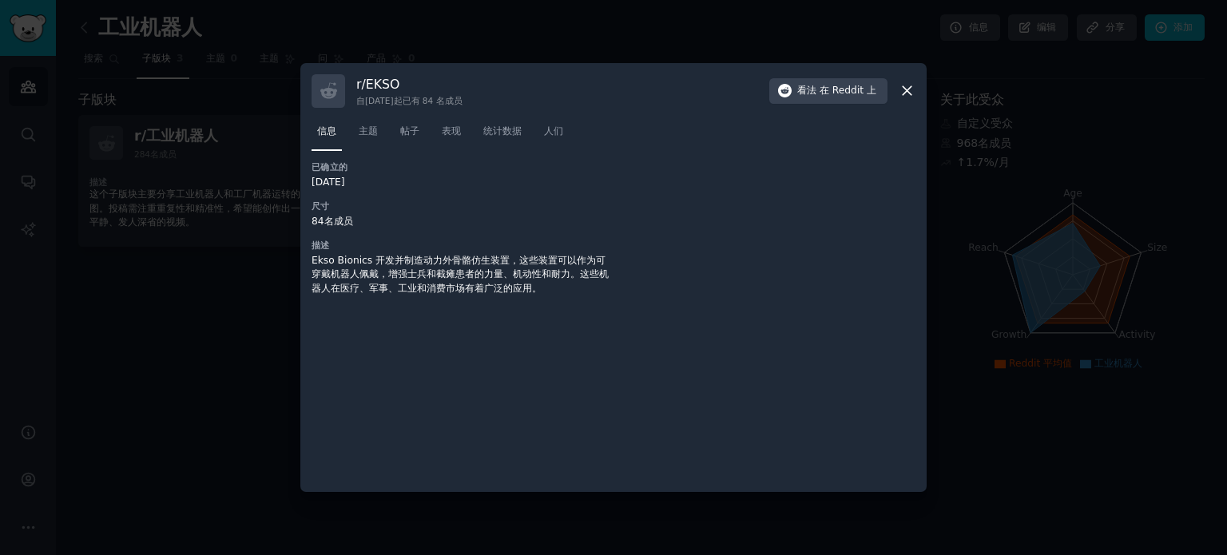
click at [904, 93] on icon at bounding box center [907, 91] width 9 height 9
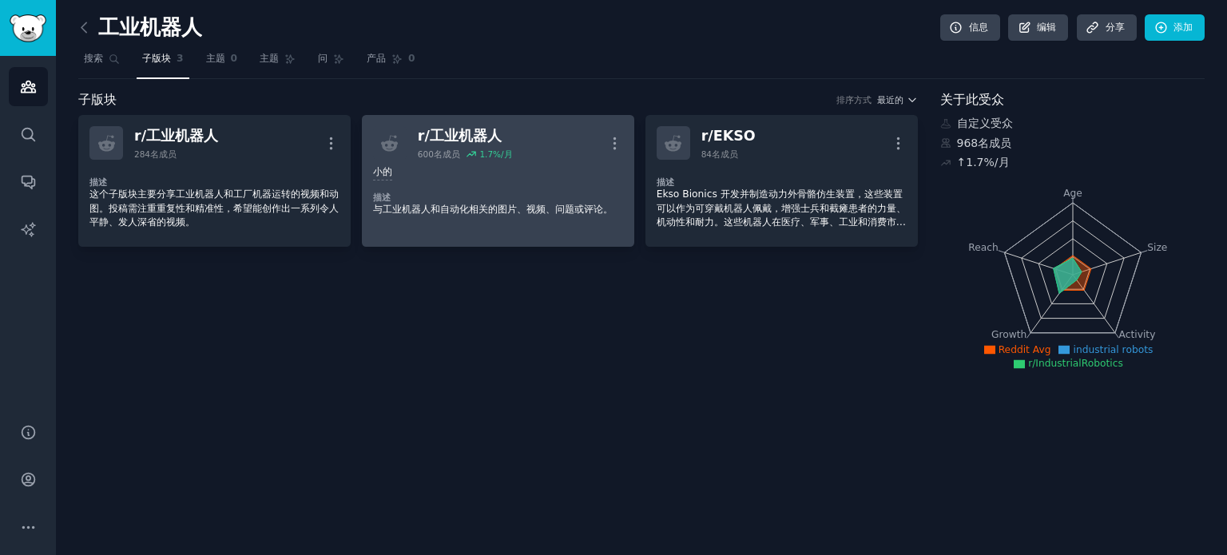
click at [515, 151] on div "r/ 工业机器人 600 名成员 1.7 %/月 更多的" at bounding box center [498, 143] width 250 height 34
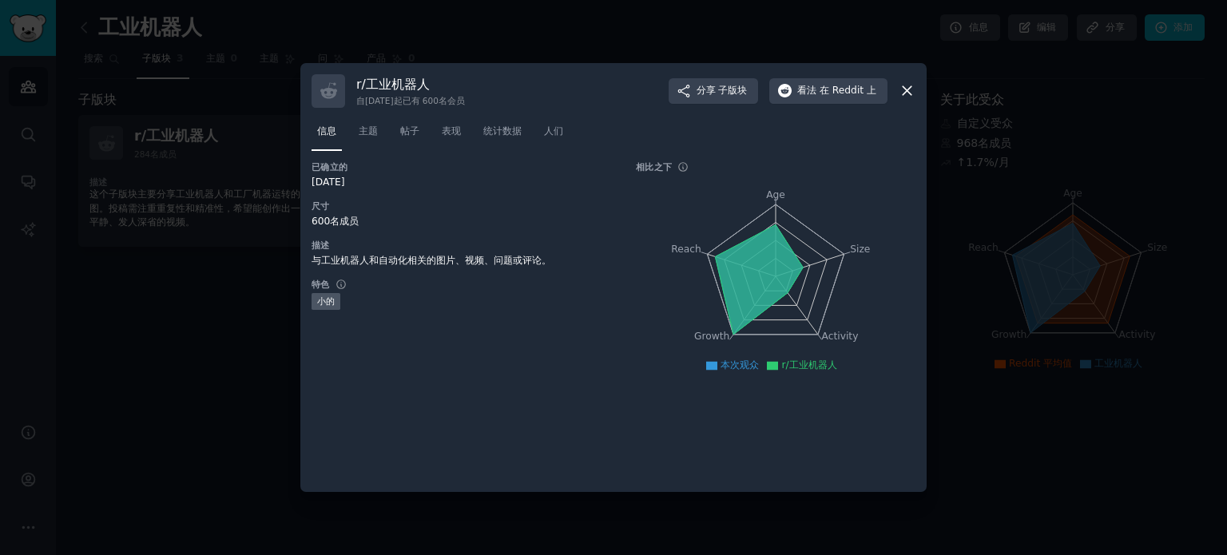
click at [908, 86] on icon at bounding box center [907, 90] width 17 height 17
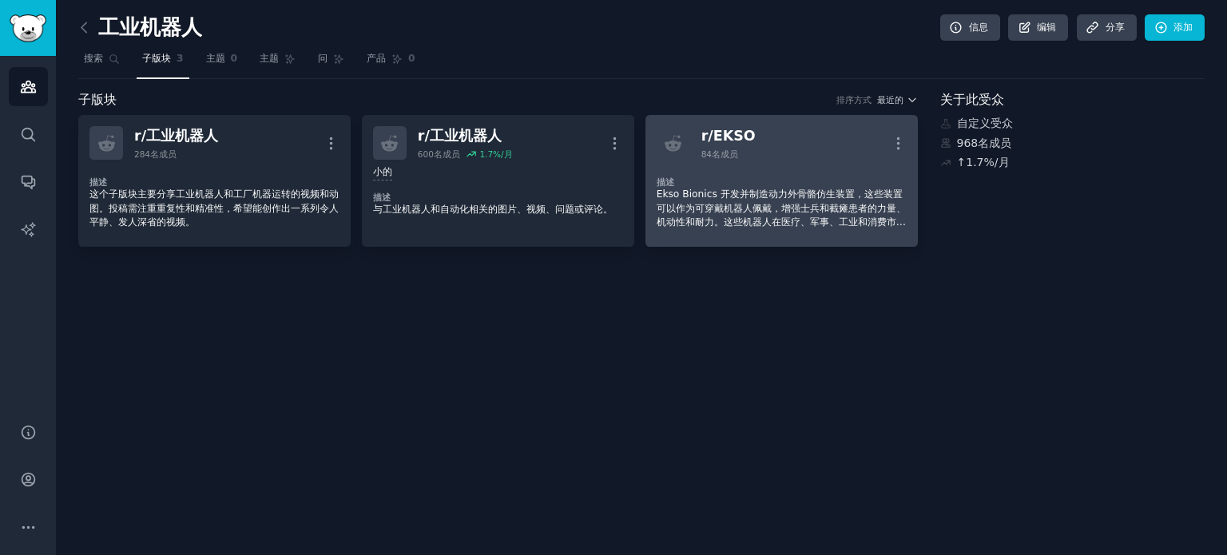
click at [754, 239] on link "r/ EKSO 84 名成员 更多的 描述 Ekso Bionics 开发并制造动力外骨骼仿生装置，这些装置可以作为可穿戴机器人佩戴，增强士兵和截瘫患者的力量…" at bounding box center [781, 181] width 272 height 132
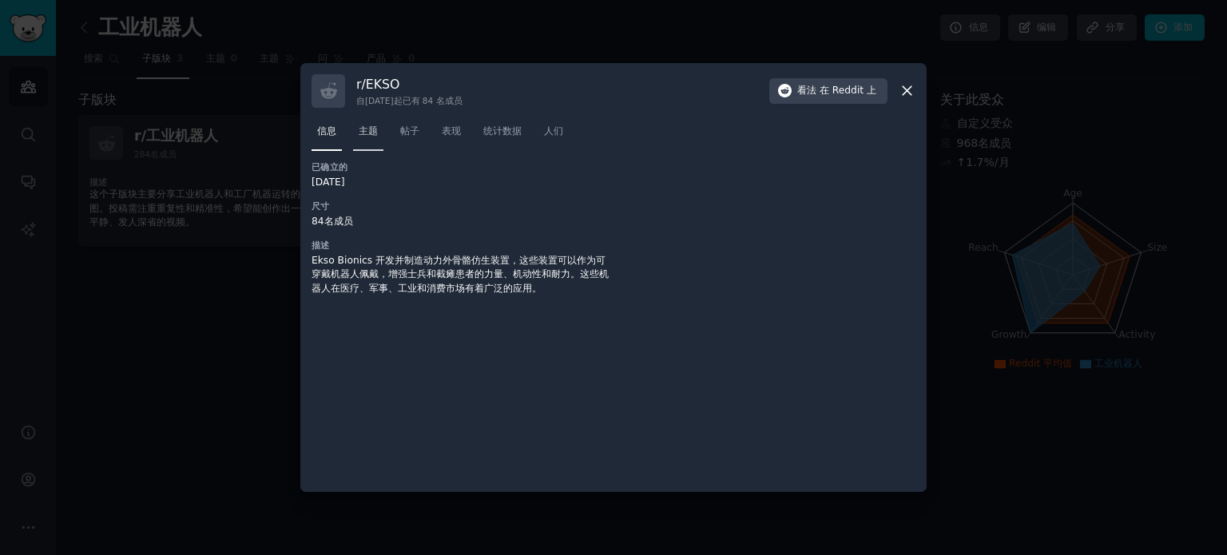
click at [372, 130] on font "主题" at bounding box center [368, 130] width 19 height 11
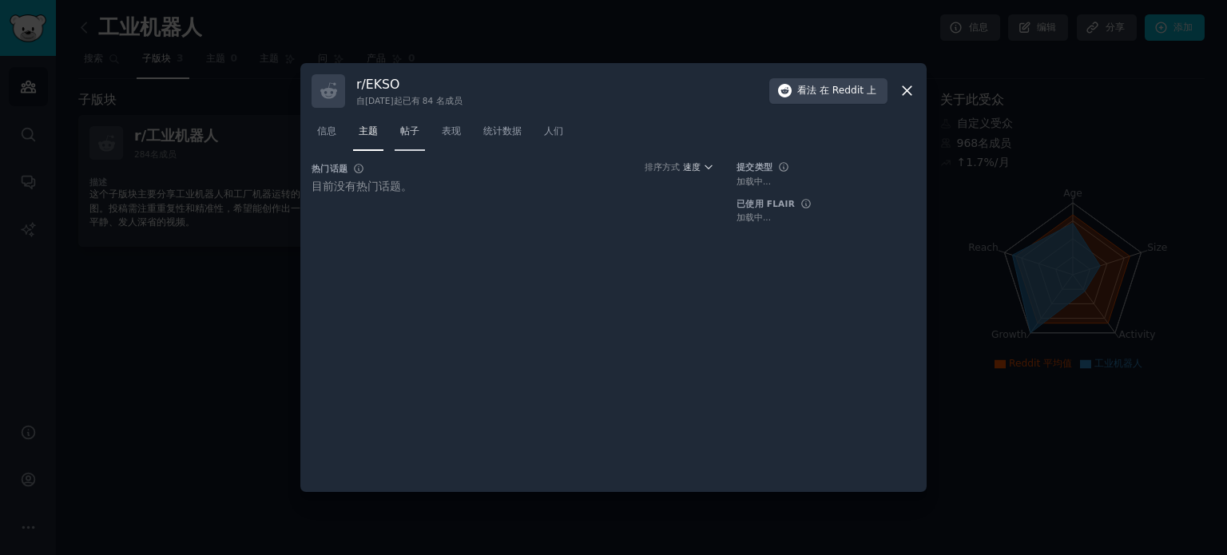
click at [411, 133] on font "帖子" at bounding box center [409, 130] width 19 height 11
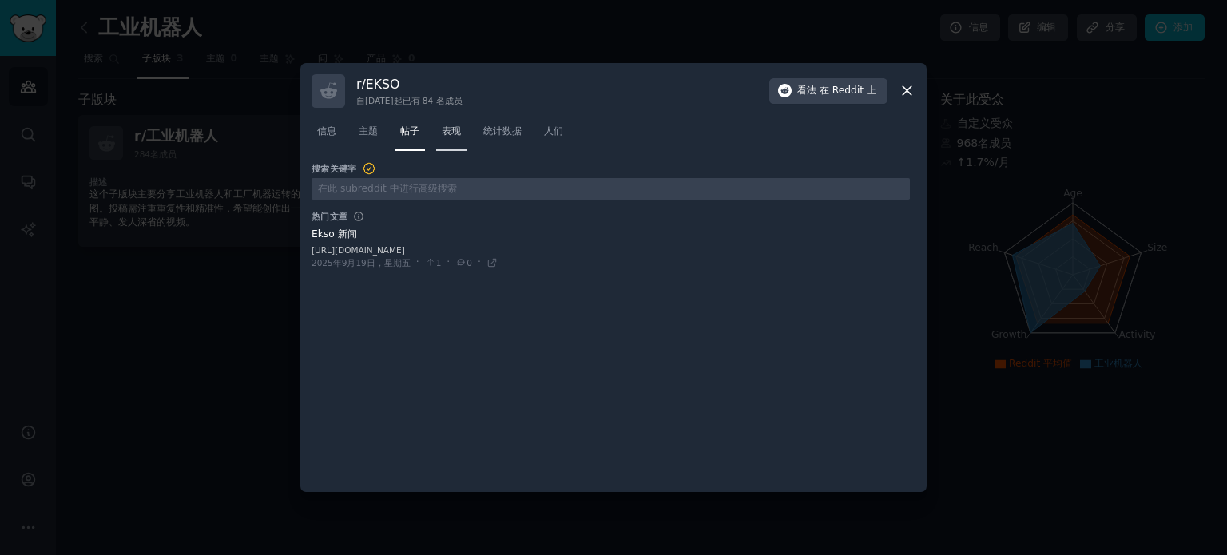
click at [454, 135] on font "表现" at bounding box center [451, 130] width 19 height 11
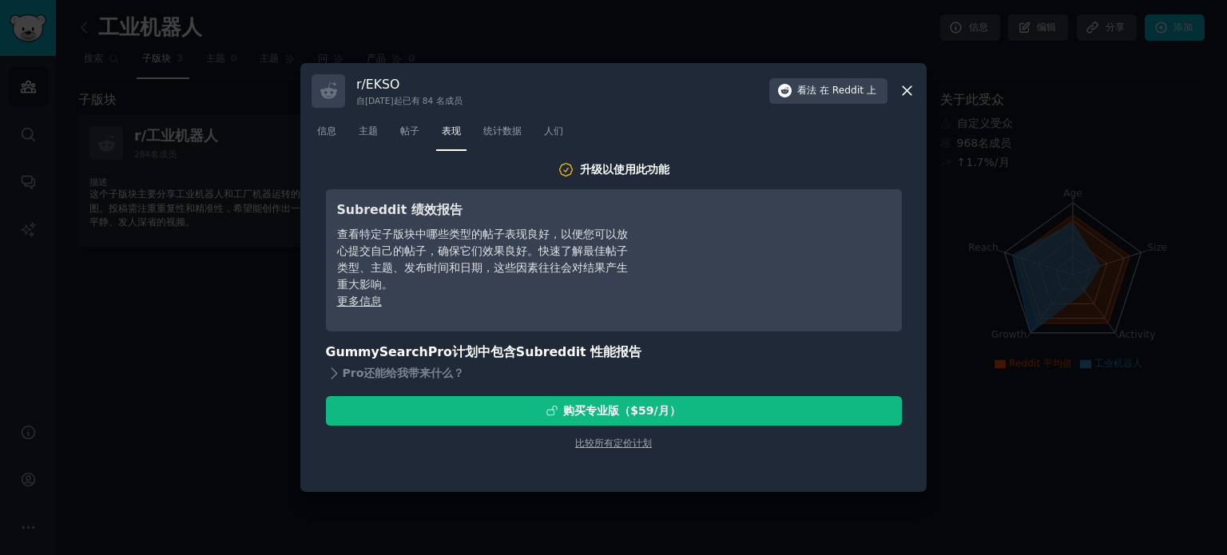
click at [907, 87] on icon at bounding box center [907, 90] width 17 height 17
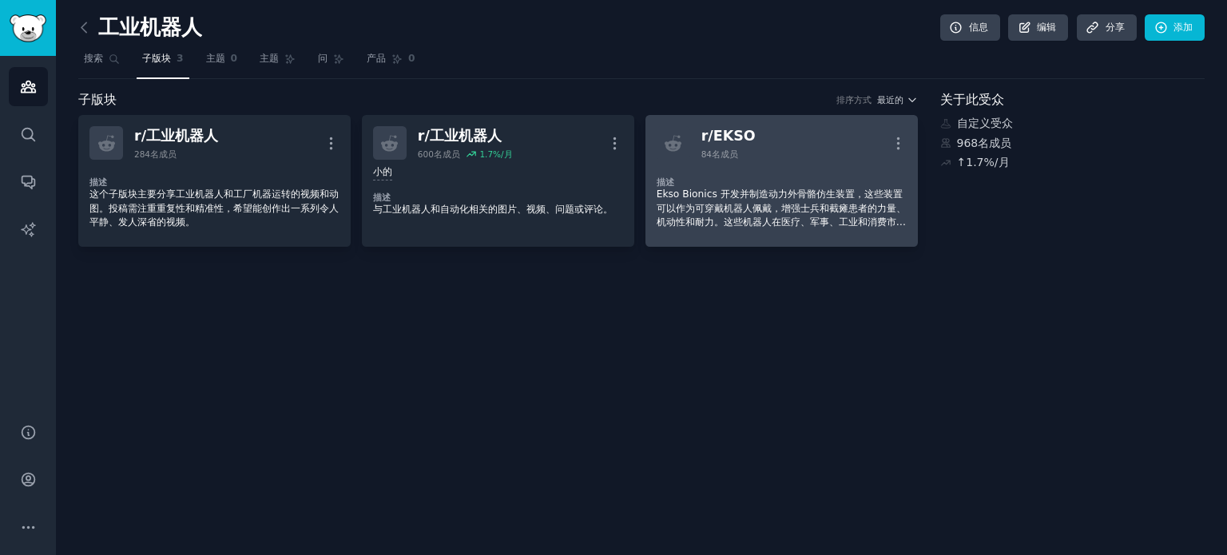
click at [816, 161] on div "描述 Ekso Bionics 开发并制造动力外骨骼仿生装置，这些装置可以作为可穿戴机器人佩戴，增强士兵和截瘫患者的力量、机动性和耐力。这些机器人在医疗、军事…" at bounding box center [782, 198] width 250 height 76
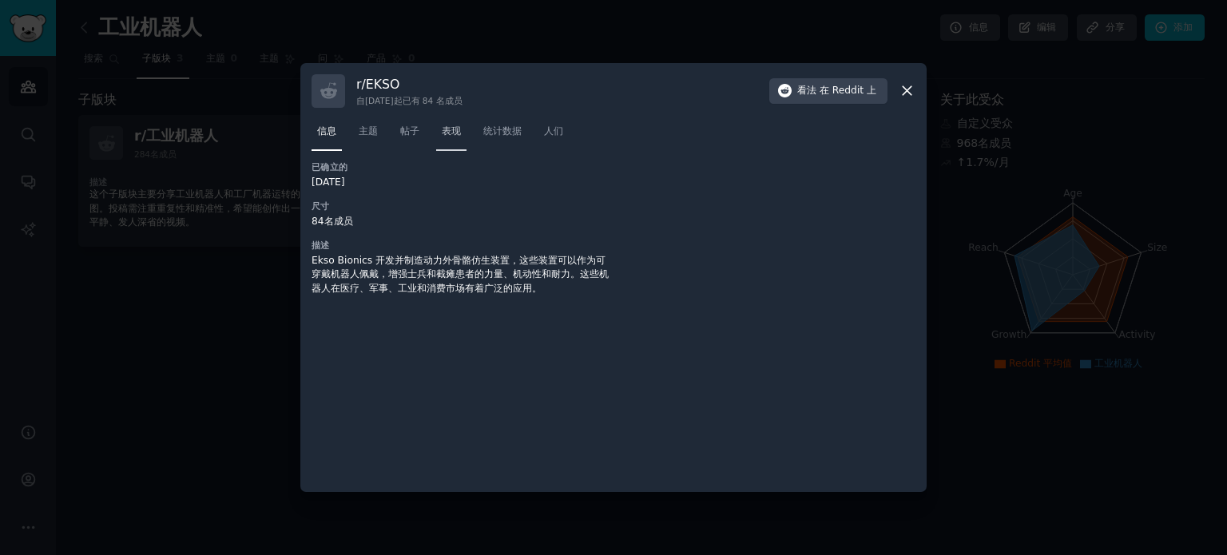
click at [453, 130] on font "表现" at bounding box center [451, 130] width 19 height 11
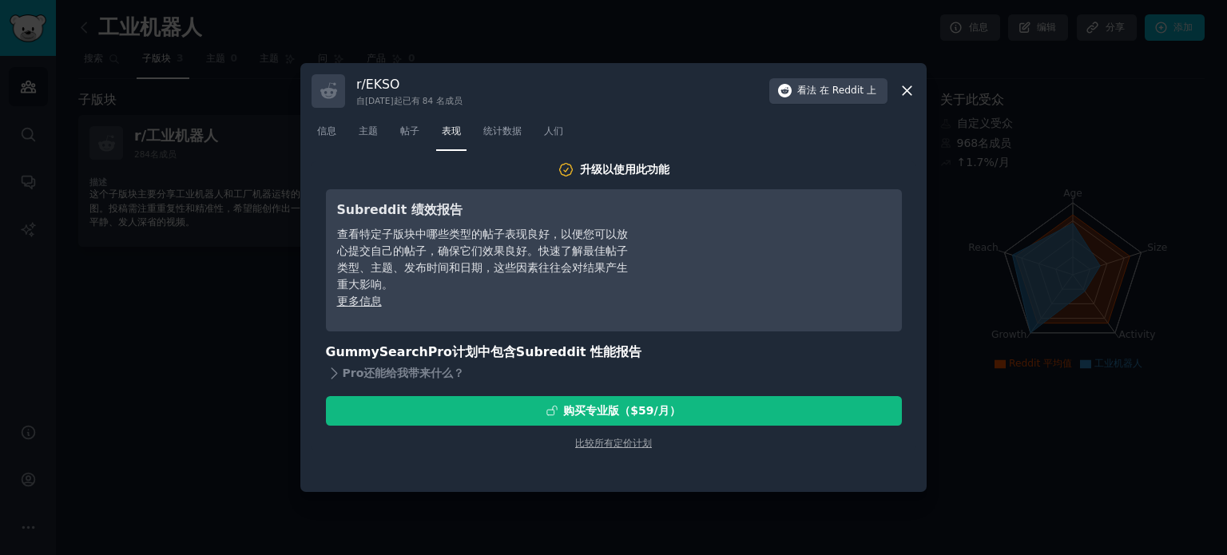
click at [904, 95] on icon at bounding box center [907, 90] width 17 height 17
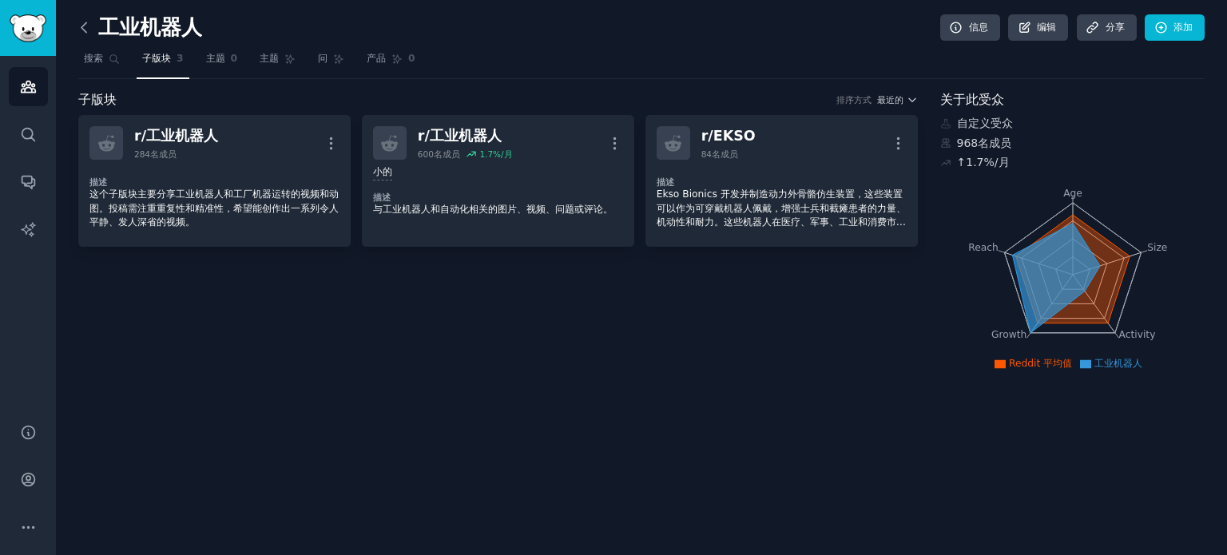
click at [81, 27] on icon at bounding box center [83, 27] width 5 height 10
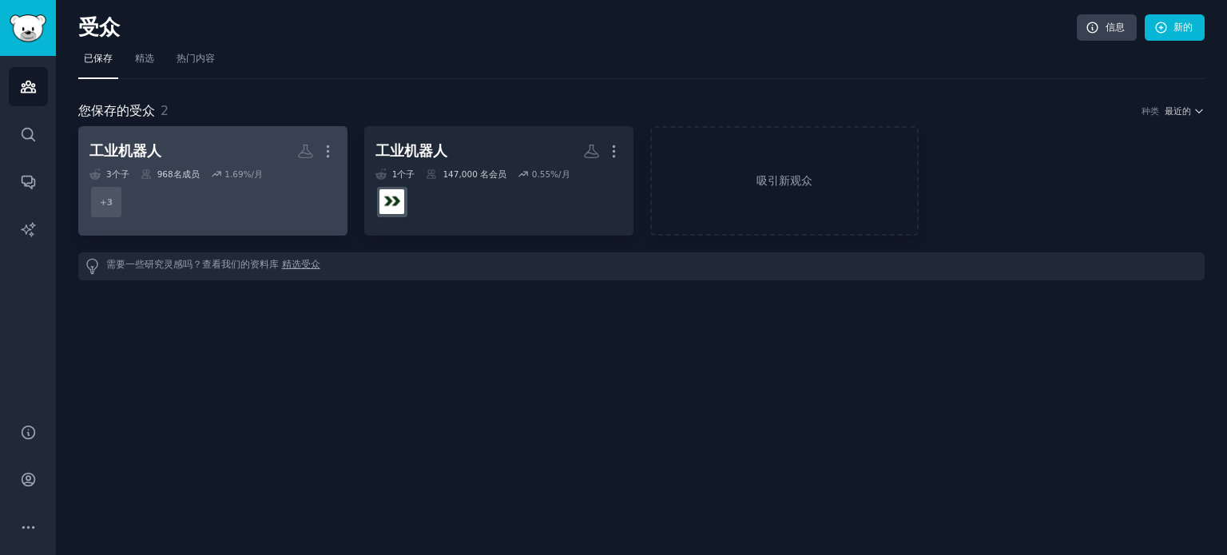
click at [229, 184] on dd "+ 3" at bounding box center [212, 202] width 247 height 45
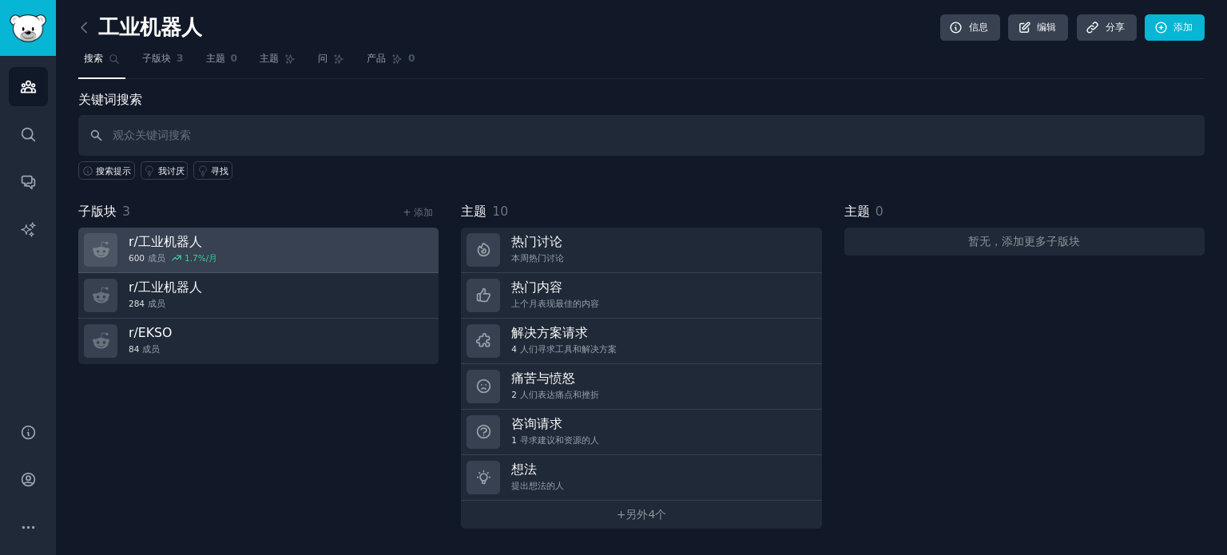
click at [222, 248] on link "r/ 工业机器人 600 成员 1.7 %/月" at bounding box center [258, 251] width 360 height 46
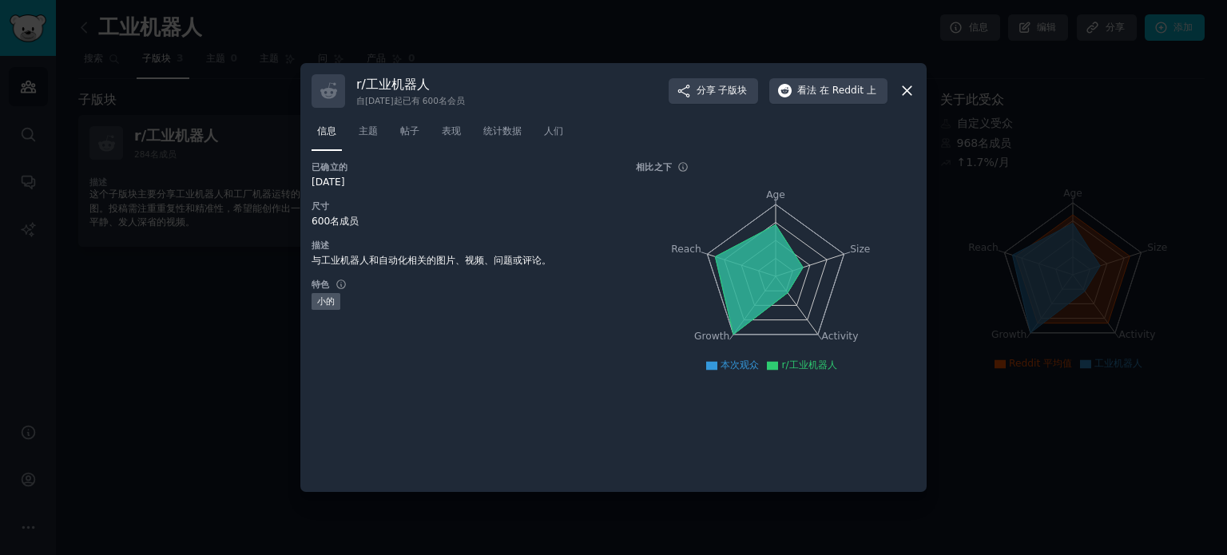
click at [907, 88] on icon at bounding box center [907, 90] width 17 height 17
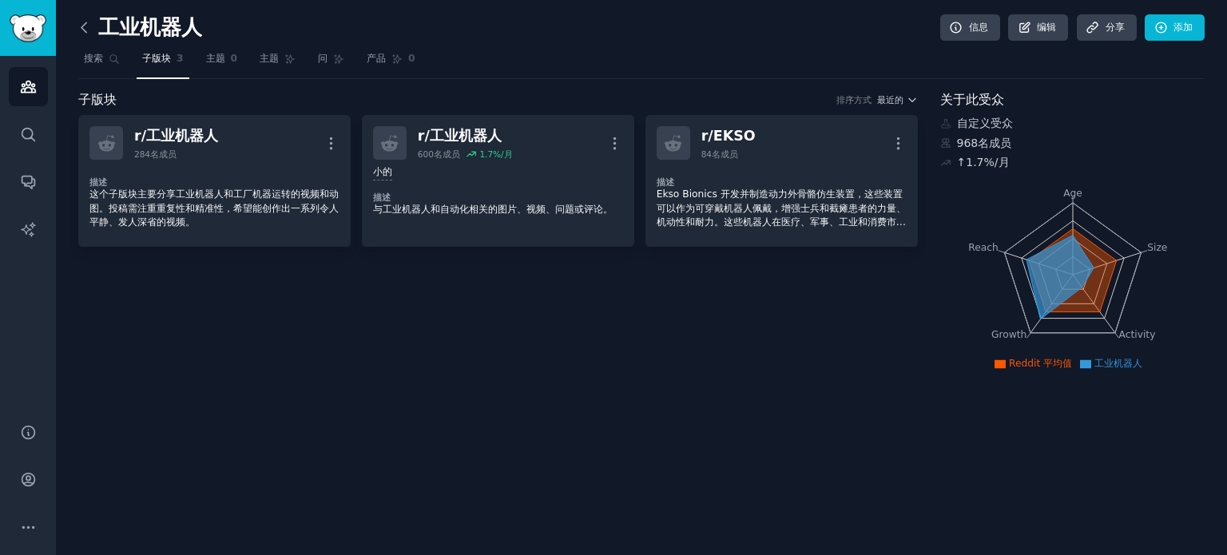
click at [80, 29] on icon at bounding box center [84, 27] width 17 height 17
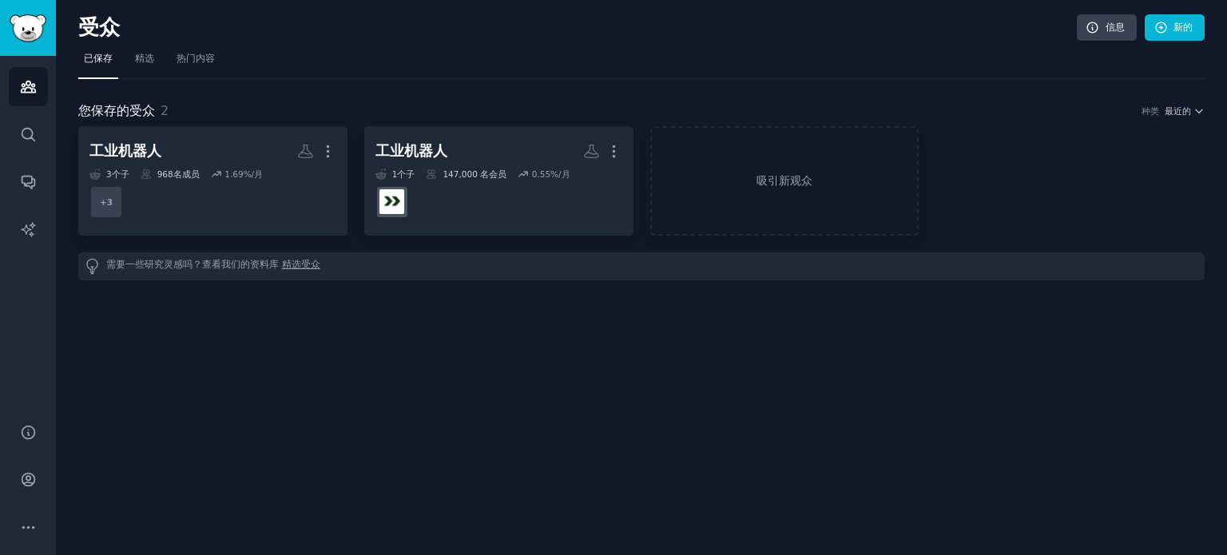
click at [680, 461] on div "受众 信息 新的 已保存 精选 热门内容 您保存的受众 2 种类 最近的 工业机器人 更多的 3 个子 ​ 968 名成员 1.69 %/月 + 3 工业机器…" at bounding box center [641, 277] width 1171 height 555
click at [89, 28] on font "受众" at bounding box center [99, 27] width 42 height 24
click at [22, 85] on icon "侧边栏" at bounding box center [28, 86] width 14 height 11
click at [99, 29] on font "受众" at bounding box center [99, 27] width 42 height 24
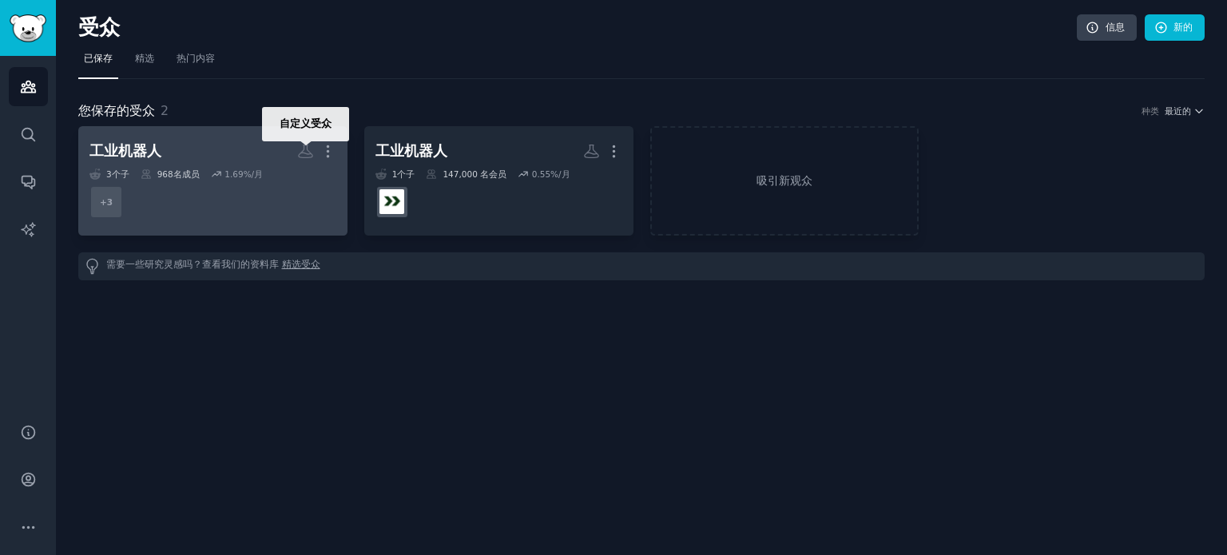
click at [310, 151] on icon at bounding box center [306, 151] width 14 height 13
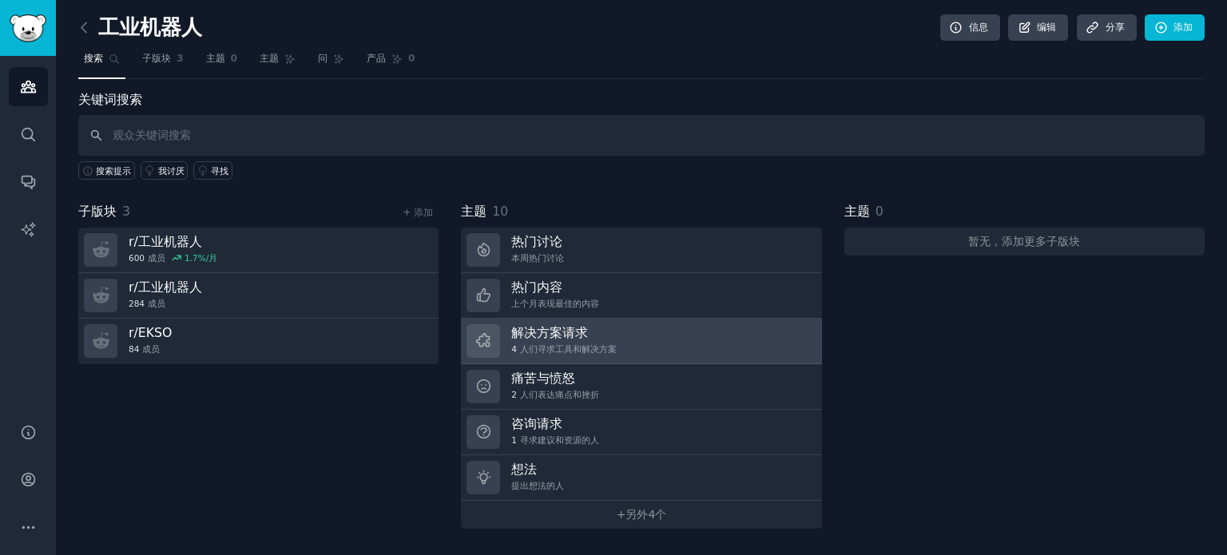
click at [592, 324] on h3 "解决方案请求" at bounding box center [563, 332] width 105 height 17
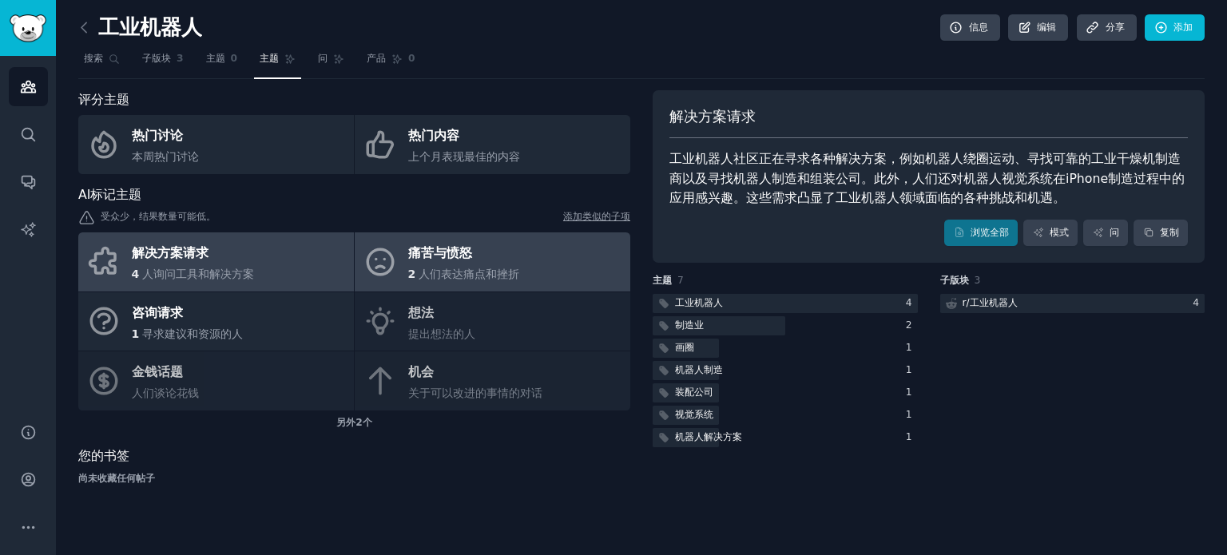
click at [460, 262] on div "痛苦与愤怒" at bounding box center [463, 254] width 111 height 26
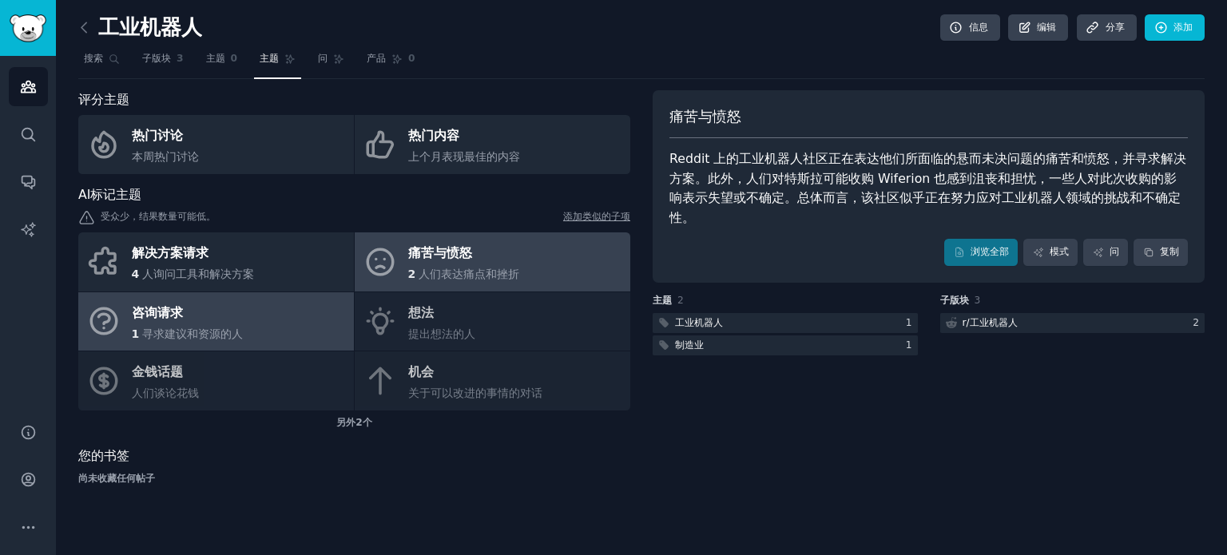
click at [240, 329] on font "寻求建议和资源的人" at bounding box center [192, 334] width 101 height 13
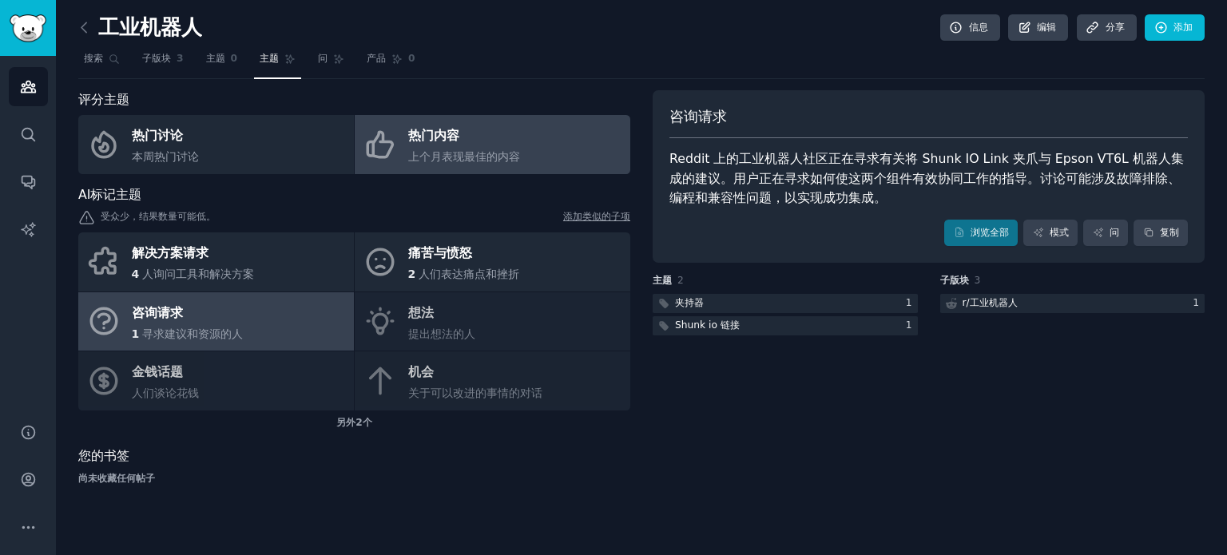
click at [435, 150] on font "上个月表现最佳的内容" at bounding box center [464, 156] width 112 height 13
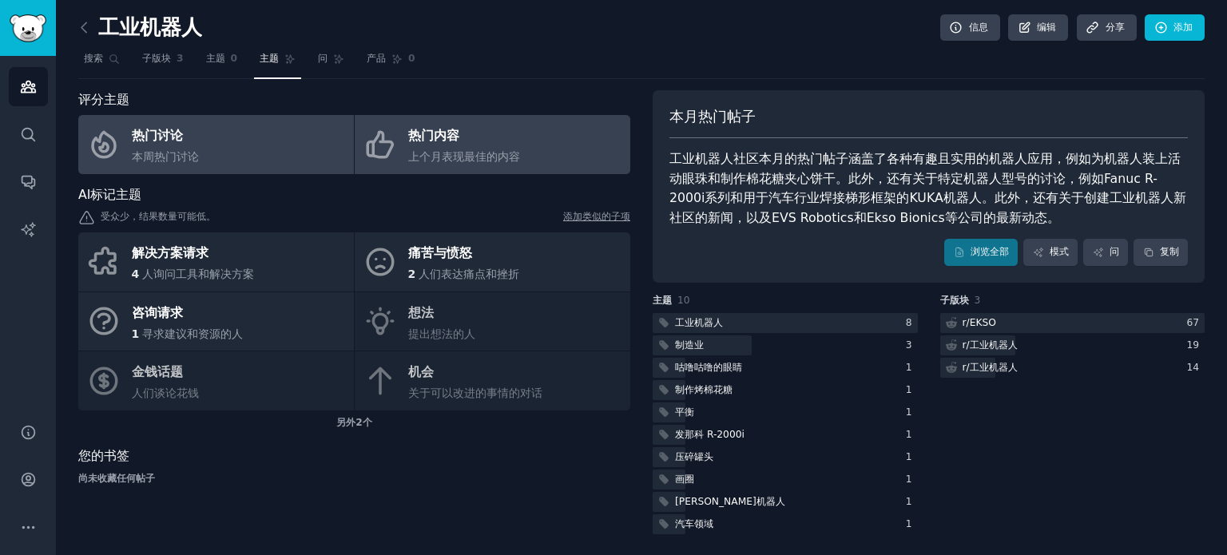
click at [235, 145] on link "热门讨论 本周热门讨论" at bounding box center [216, 144] width 276 height 59
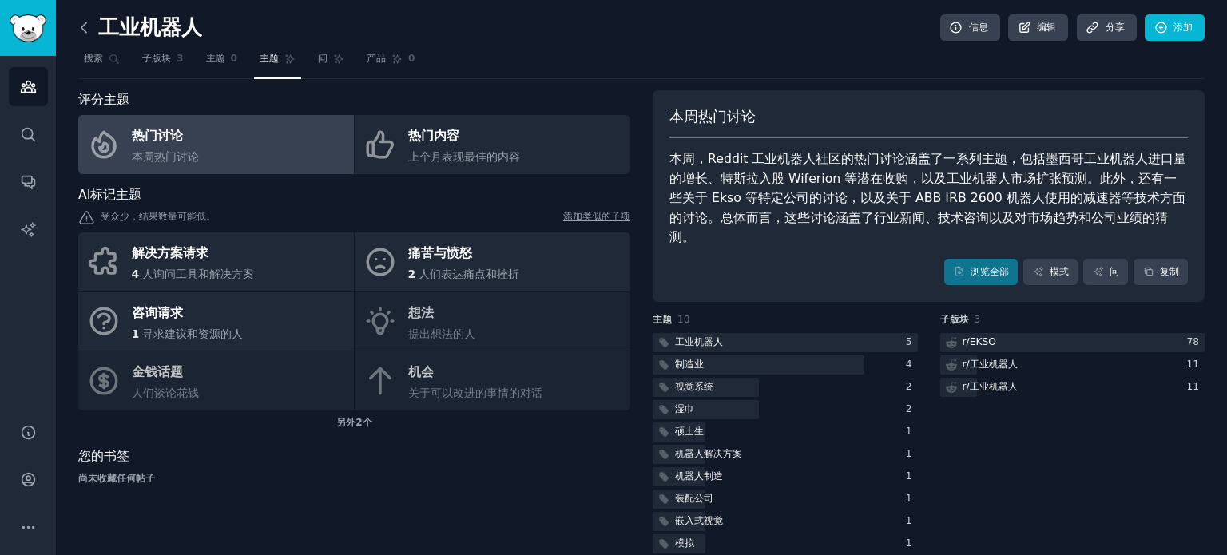
click at [89, 31] on icon at bounding box center [84, 27] width 17 height 17
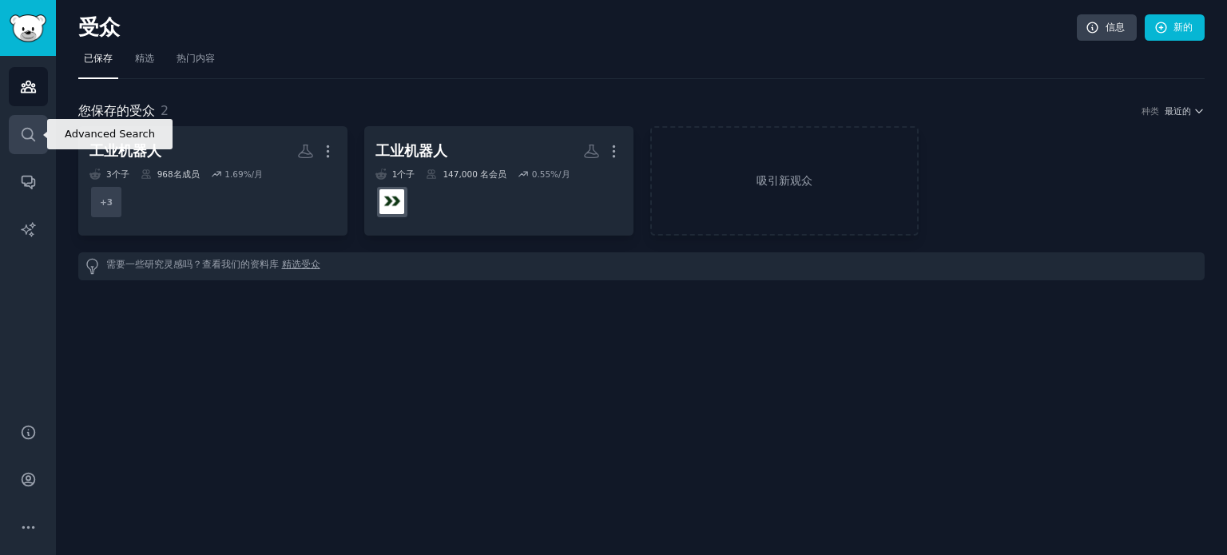
click at [32, 131] on icon "侧边栏" at bounding box center [28, 134] width 13 height 13
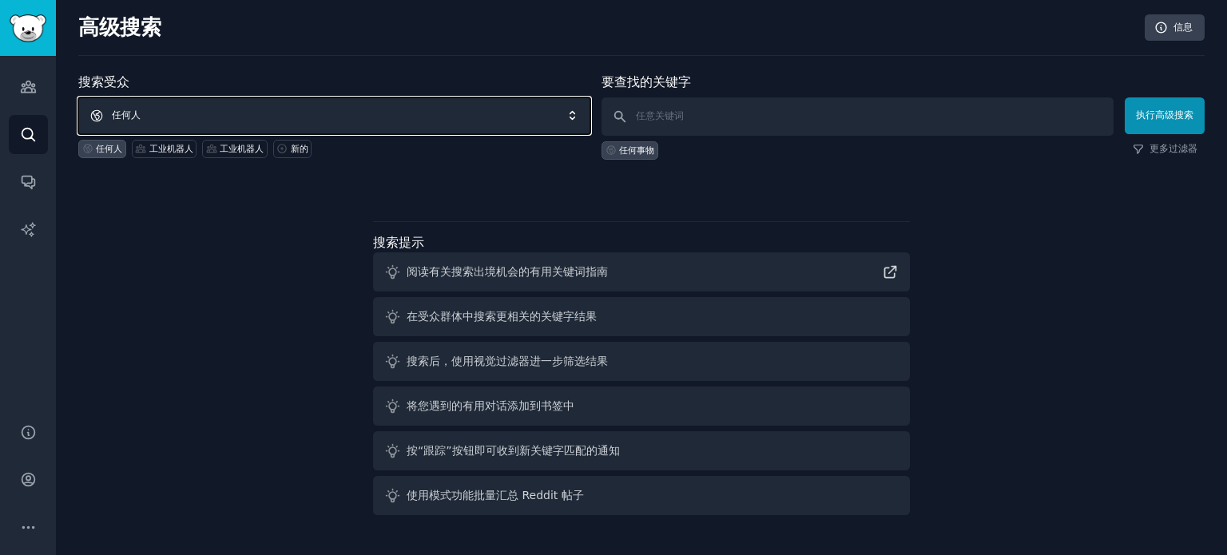
click at [338, 110] on span "任何人" at bounding box center [334, 115] width 512 height 37
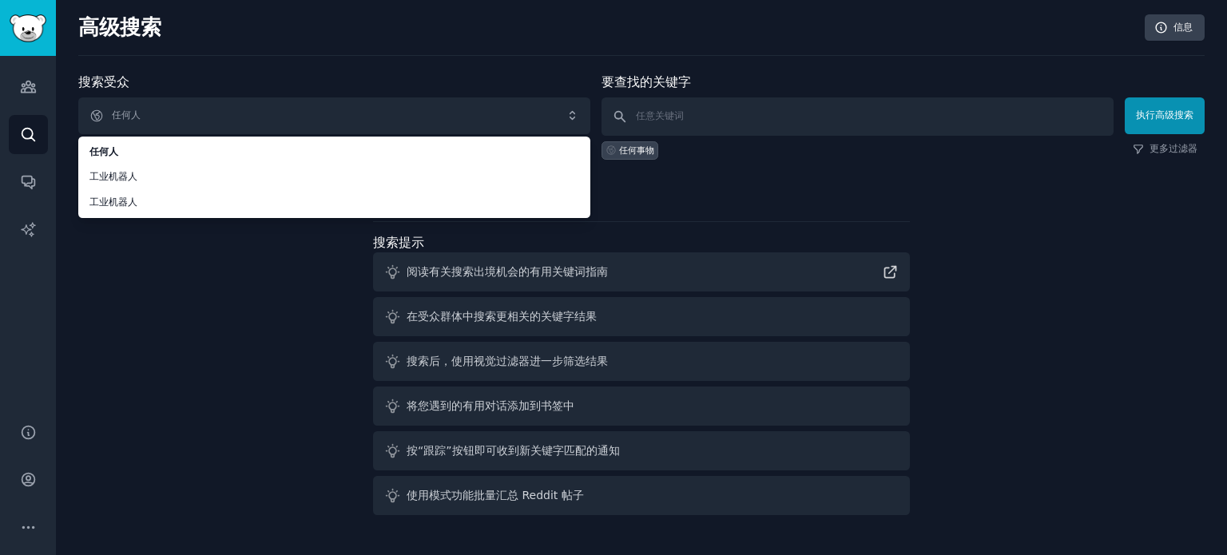
click at [181, 309] on div "搜索受众 任何人 任何人 工业机器人 工业机器人 任何人 工业机器人 工业机器人 新的 要查找的关键字 任何事物 执行高级搜索 更多过滤器 搜索提示 阅读有关…" at bounding box center [641, 297] width 1126 height 449
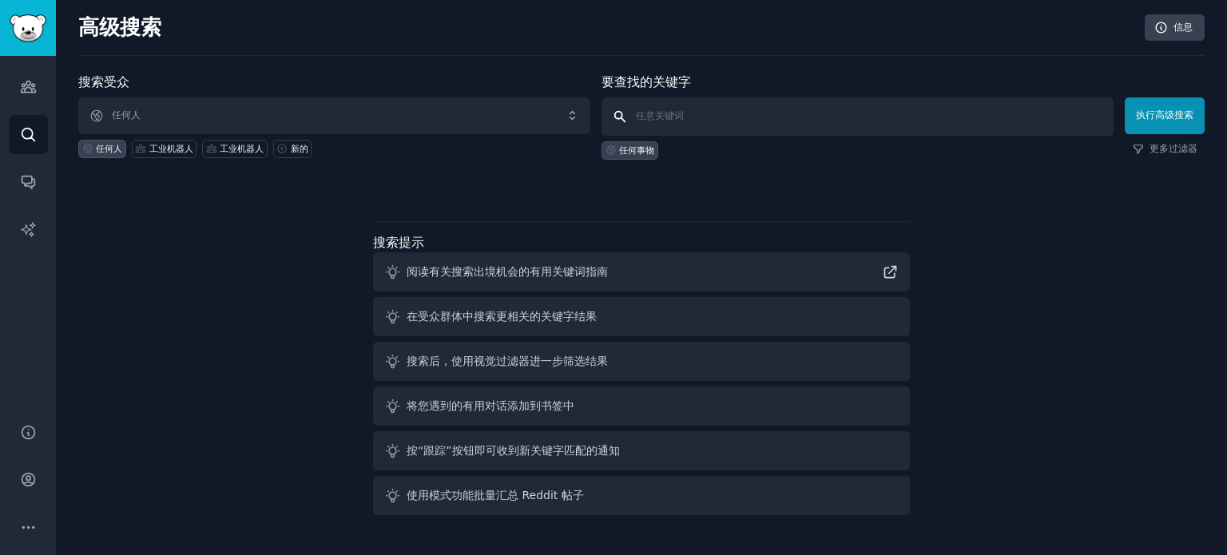
click at [668, 113] on input "text" at bounding box center [857, 116] width 512 height 38
paste input "industrial robots"
type input "industrial robots"
click at [1169, 121] on font "执行高级搜索" at bounding box center [1165, 114] width 58 height 11
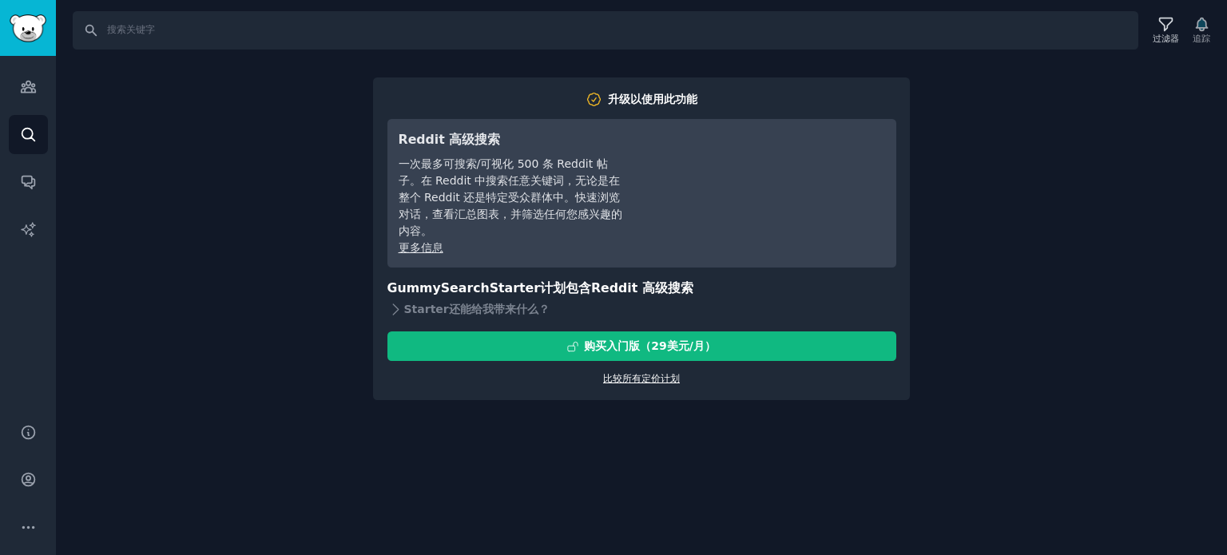
click at [658, 379] on font "比较所有定价计划" at bounding box center [641, 378] width 77 height 11
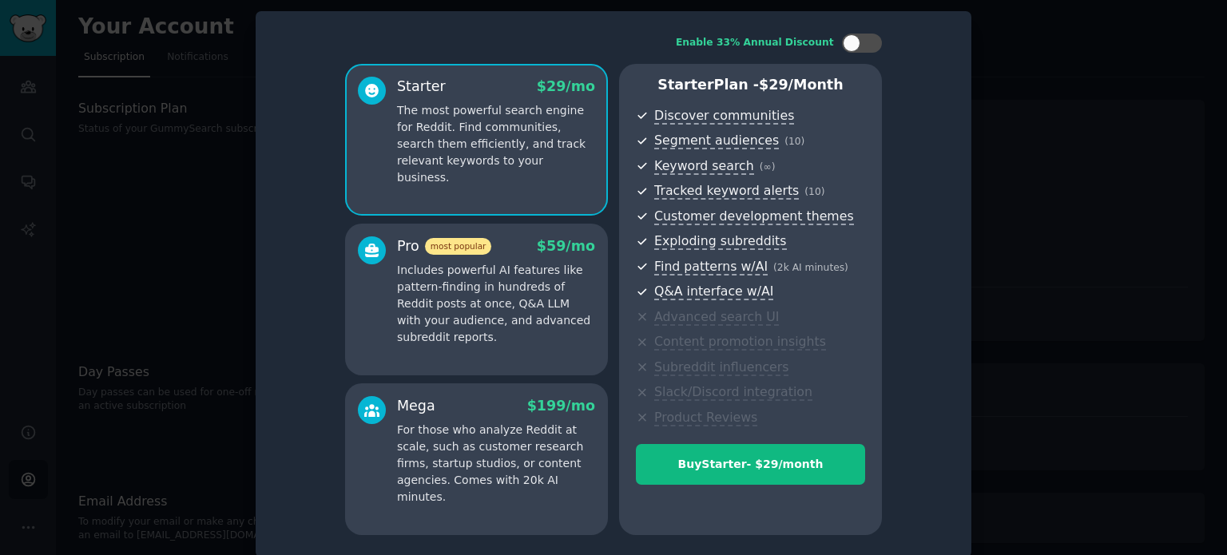
click at [921, 303] on div "Enable 33% Annual Discount Starter $ 29 /mo The most powerful search engine for…" at bounding box center [613, 284] width 693 height 524
click at [856, 42] on div at bounding box center [852, 43] width 18 height 18
checkbox input "true"
click at [565, 264] on p "Includes powerful AI features like pattern-finding in hundreds of Reddit posts …" at bounding box center [496, 304] width 198 height 84
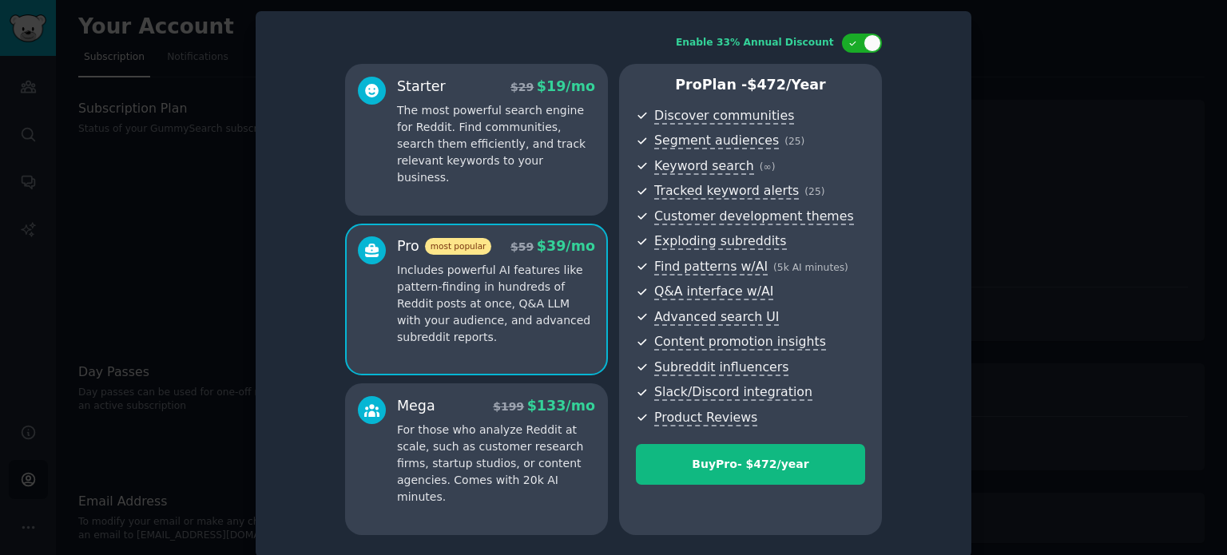
click at [539, 136] on p "The most powerful search engine for Reddit. Find communities, search them effic…" at bounding box center [496, 144] width 198 height 84
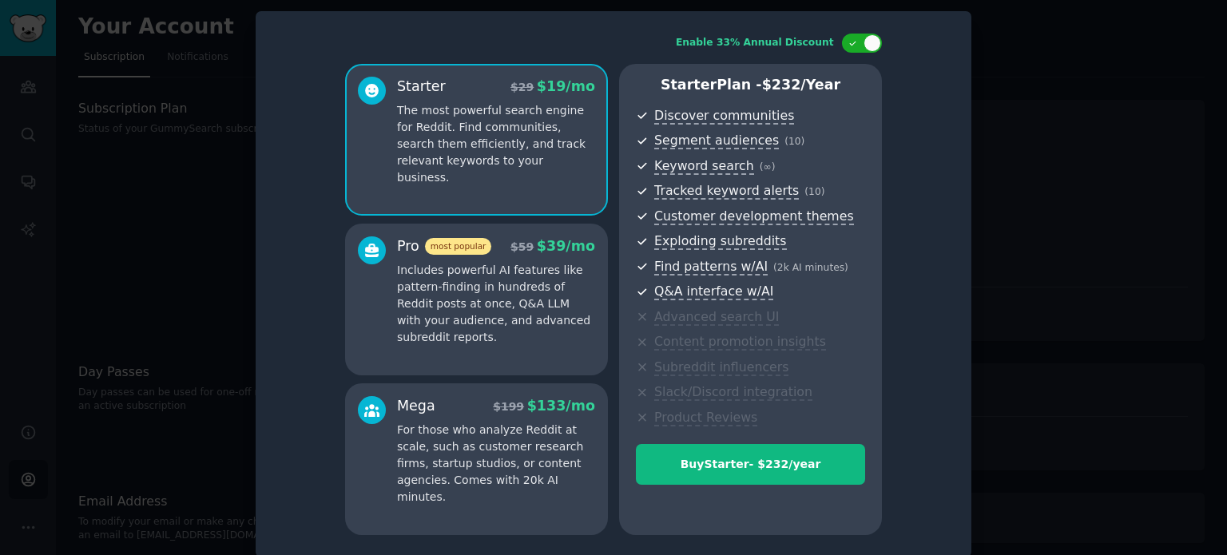
click at [557, 300] on p "Includes powerful AI features like pattern-finding in hundreds of Reddit posts …" at bounding box center [496, 304] width 198 height 84
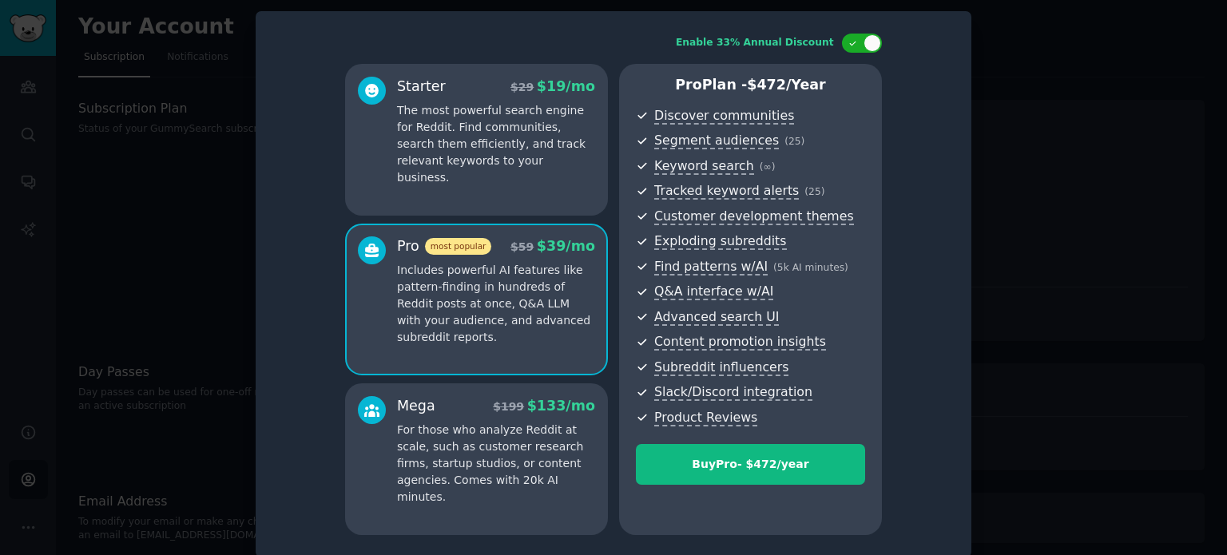
click at [542, 149] on p "The most powerful search engine for Reddit. Find communities, search them effic…" at bounding box center [496, 144] width 198 height 84
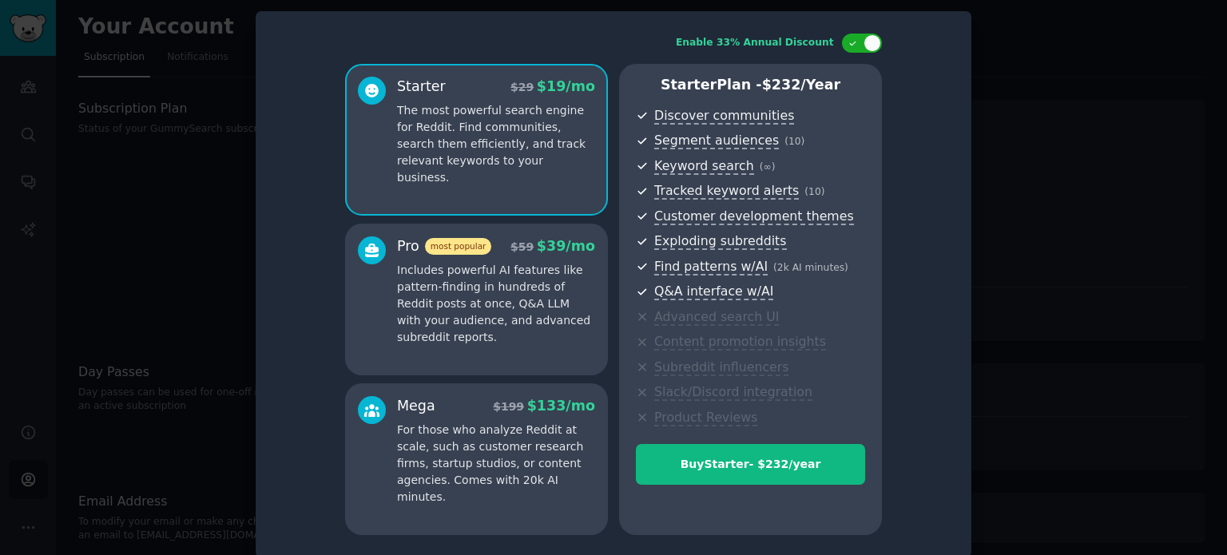
click at [907, 225] on div "Enable 33% Annual Discount Starter $ 29 $ 19 /mo The most powerful search engin…" at bounding box center [613, 284] width 693 height 524
click at [968, 191] on div "Enable 33% Annual Discount Starter $ 29 $ 19 /mo The most powerful search engin…" at bounding box center [614, 284] width 716 height 546
